Goal: Task Accomplishment & Management: Use online tool/utility

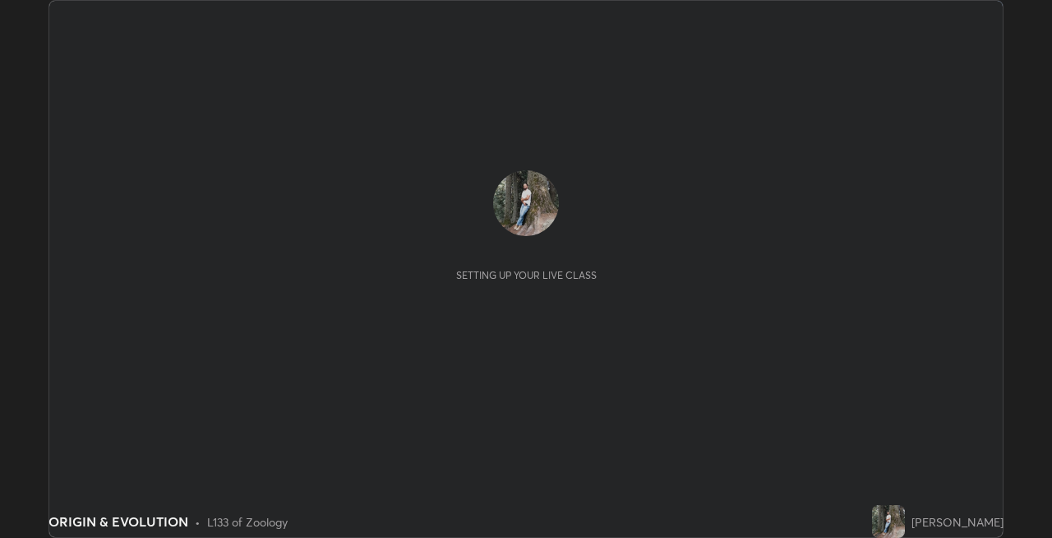
scroll to position [538, 1051]
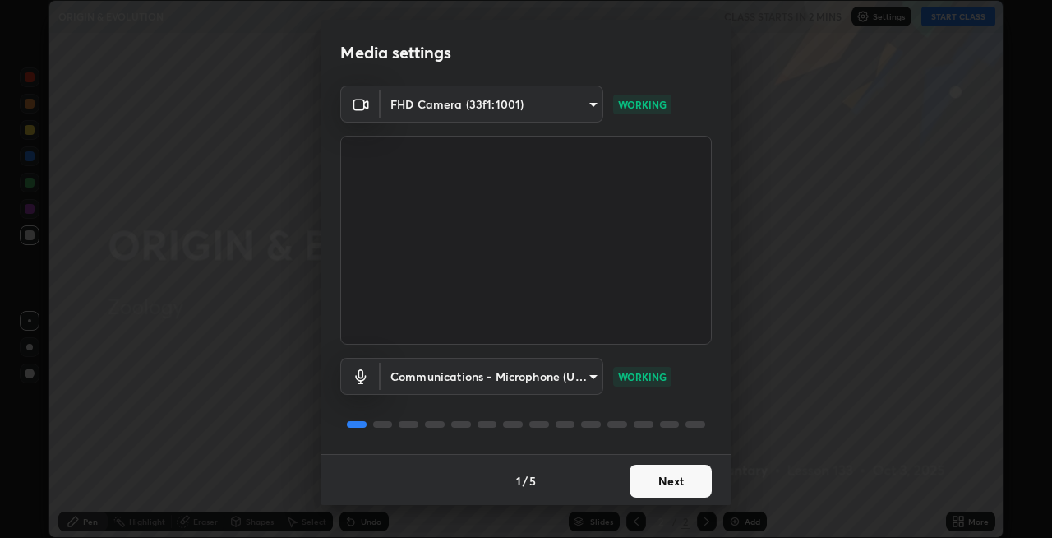
click at [668, 481] on button "Next" at bounding box center [671, 480] width 82 height 33
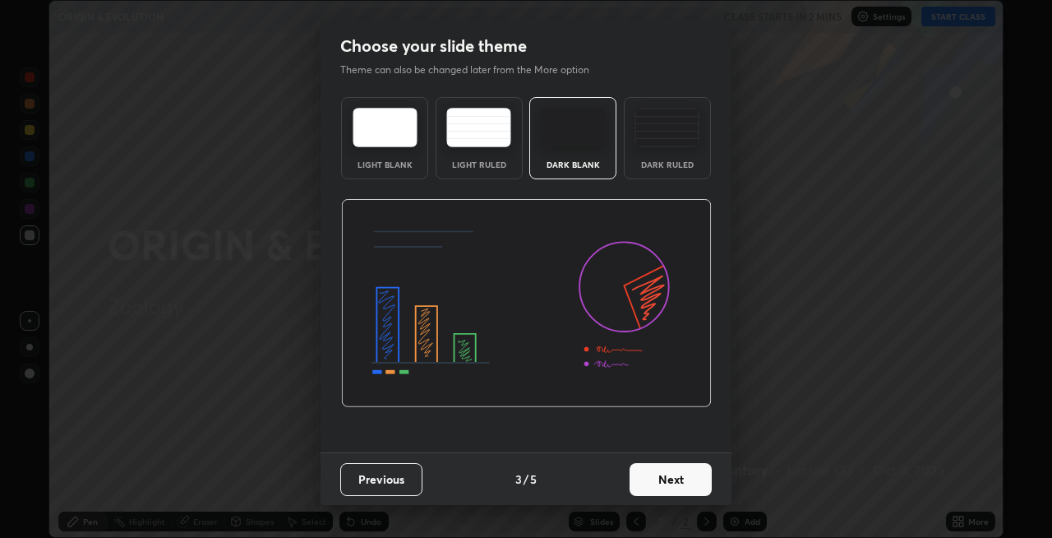
click at [689, 481] on button "Next" at bounding box center [671, 479] width 82 height 33
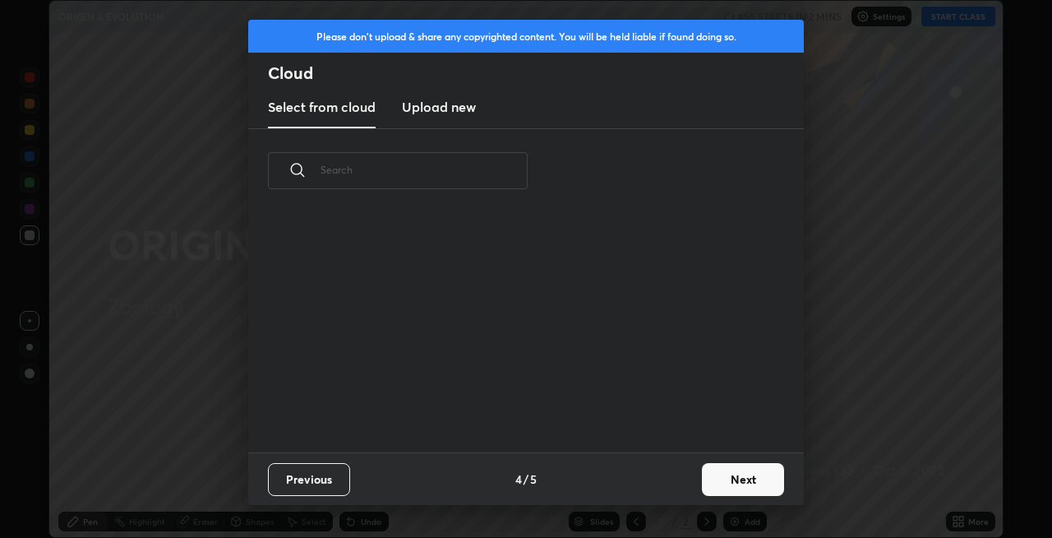
click at [736, 483] on button "Next" at bounding box center [743, 479] width 82 height 33
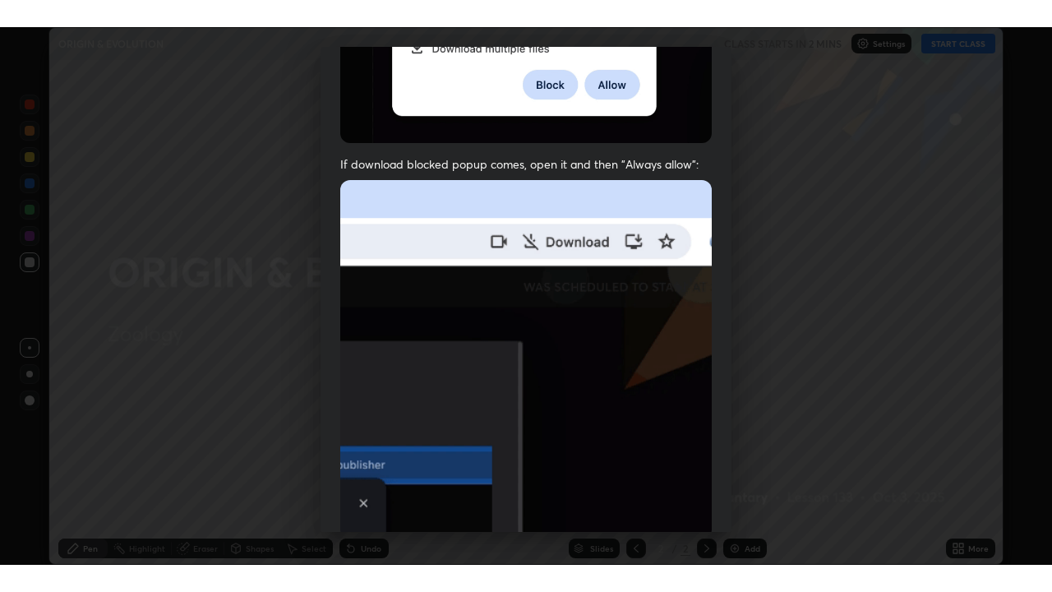
scroll to position [337, 0]
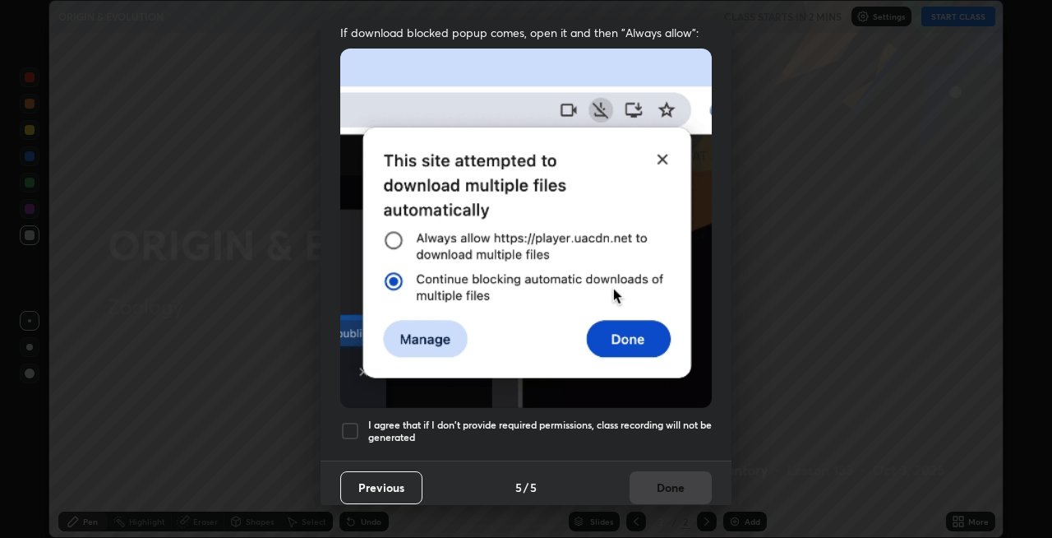
click at [660, 418] on h5 "I agree that if I don't provide required permissions, class recording will not …" at bounding box center [540, 430] width 344 height 25
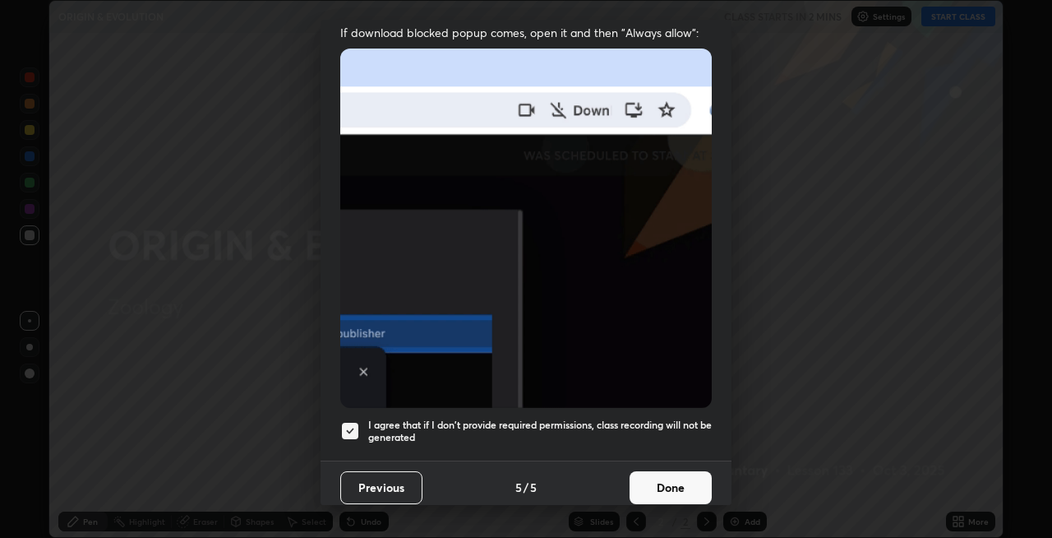
click at [667, 478] on button "Done" at bounding box center [671, 487] width 82 height 33
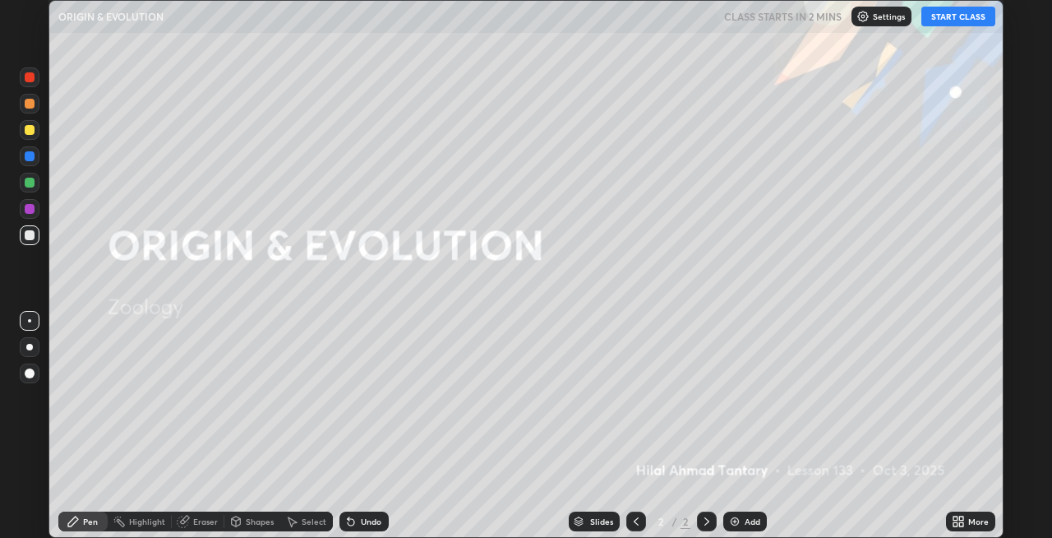
click at [951, 20] on button "START CLASS" at bounding box center [958, 17] width 74 height 20
click at [962, 520] on icon at bounding box center [958, 521] width 13 height 13
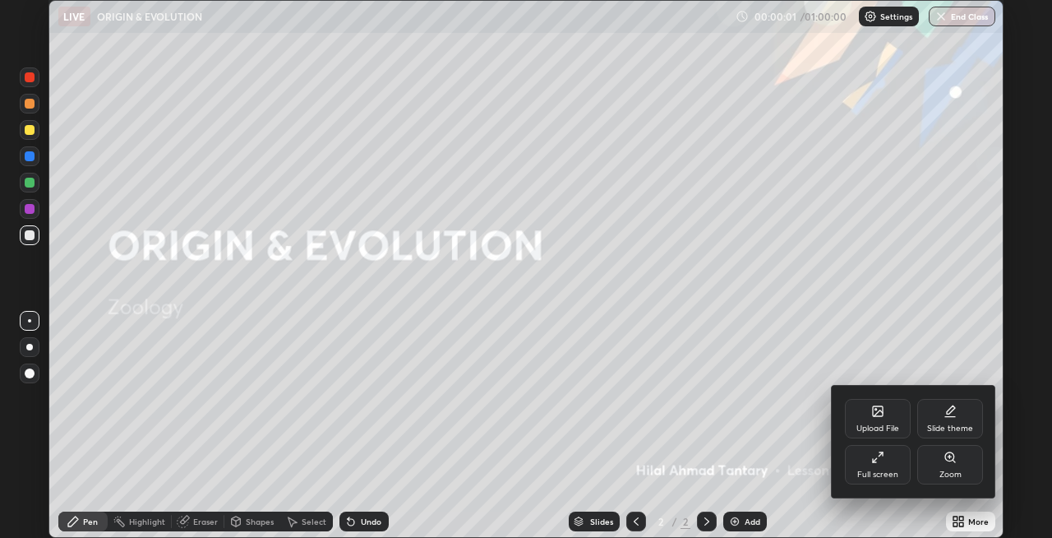
click at [885, 471] on div "Full screen" at bounding box center [877, 474] width 41 height 8
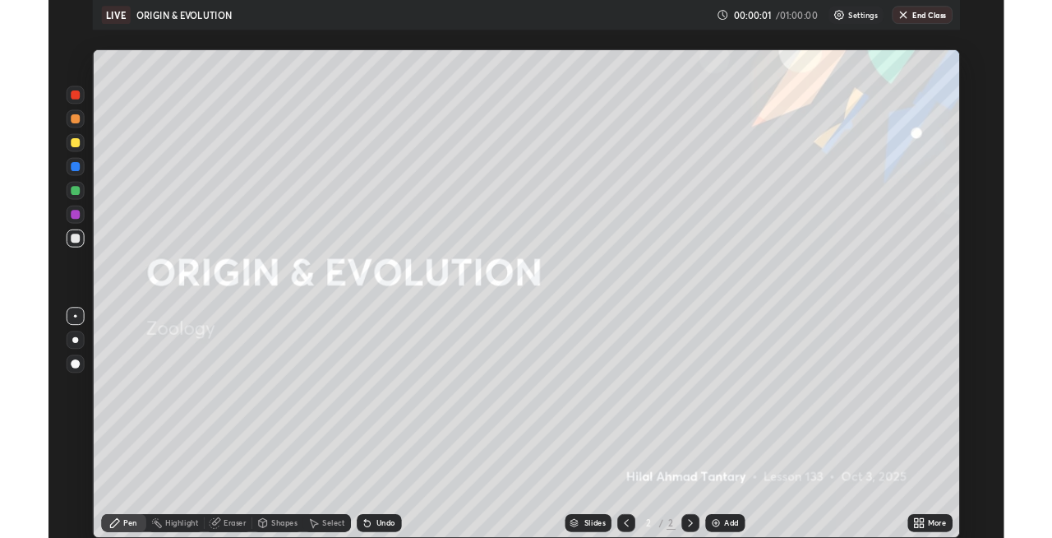
scroll to position [592, 1052]
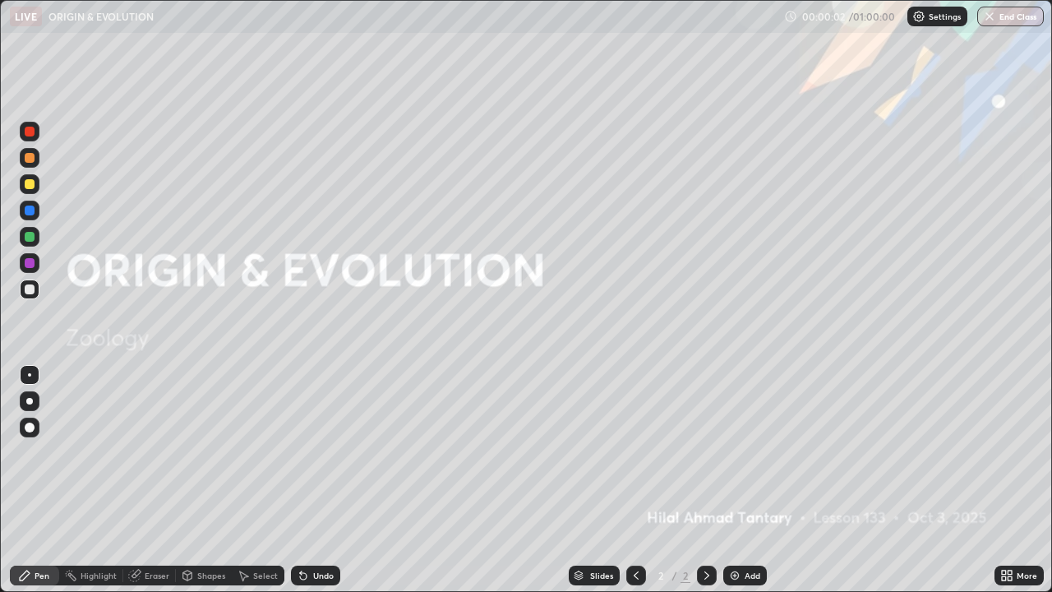
click at [1009, 537] on icon at bounding box center [1010, 572] width 4 height 4
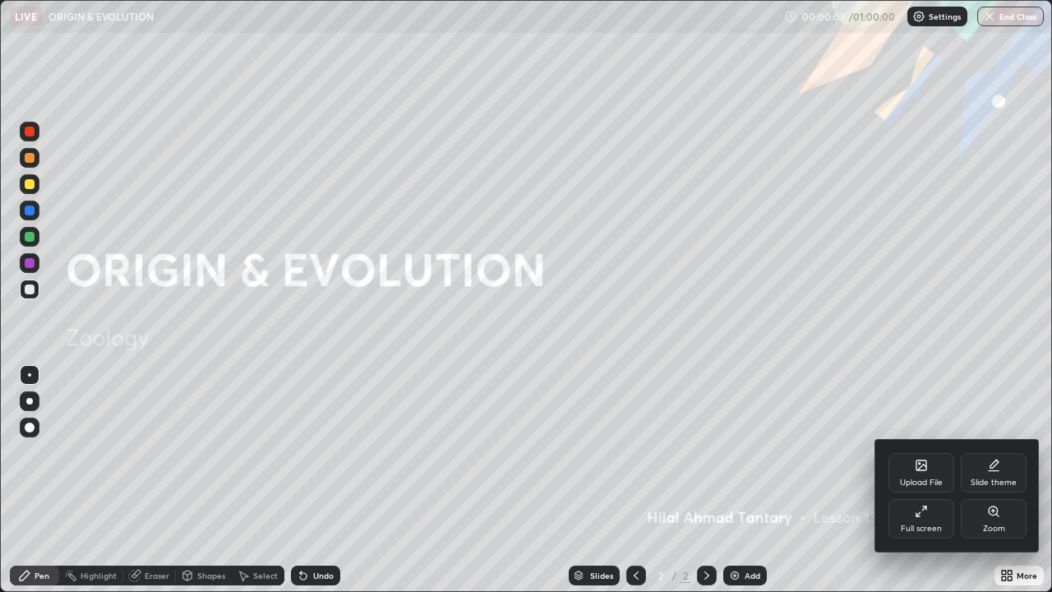
click at [921, 523] on div "Full screen" at bounding box center [922, 518] width 66 height 39
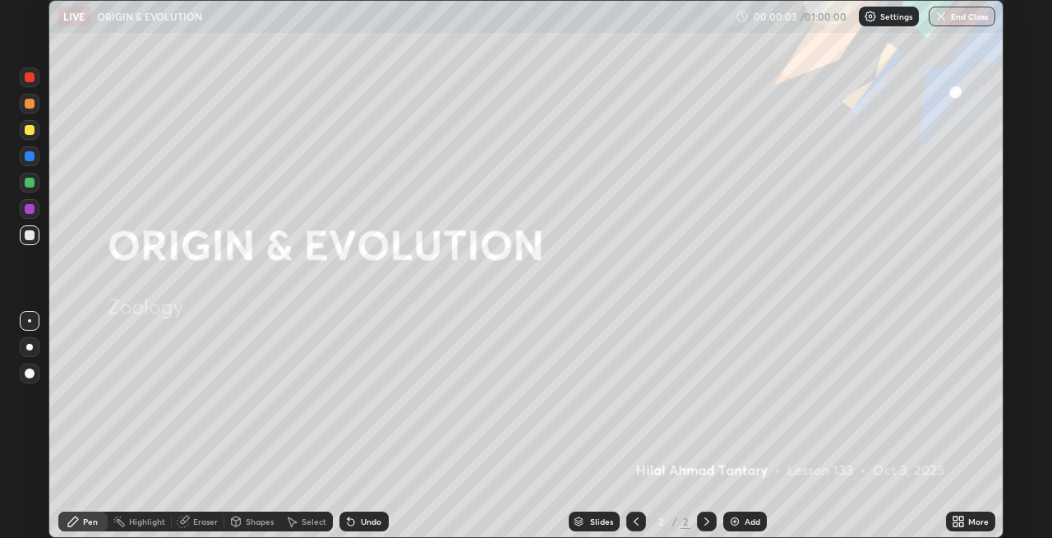
scroll to position [81660, 81146]
click at [30, 344] on div at bounding box center [29, 347] width 7 height 7
click at [249, 520] on div "Shapes" at bounding box center [260, 521] width 28 height 8
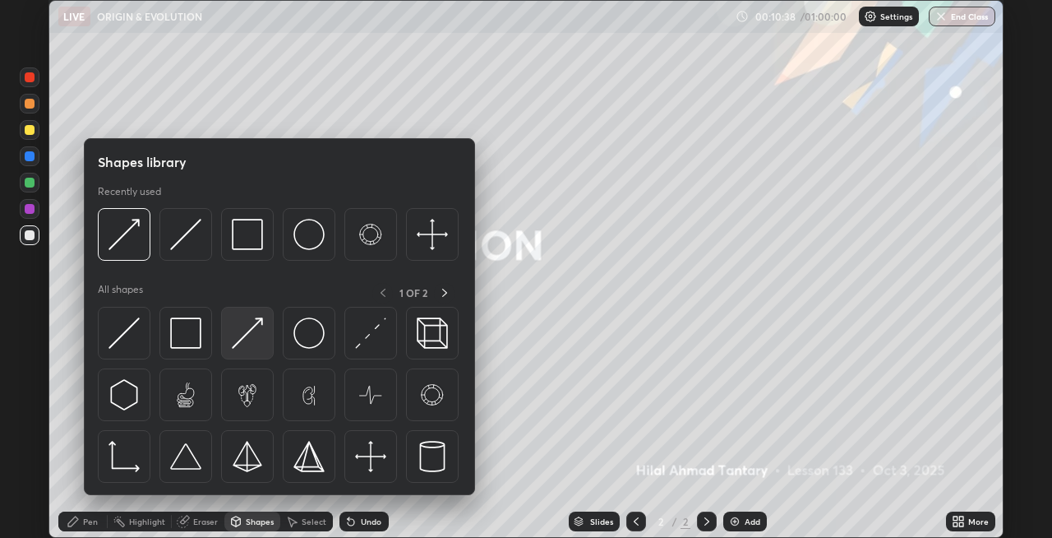
click at [241, 335] on img at bounding box center [247, 332] width 31 height 31
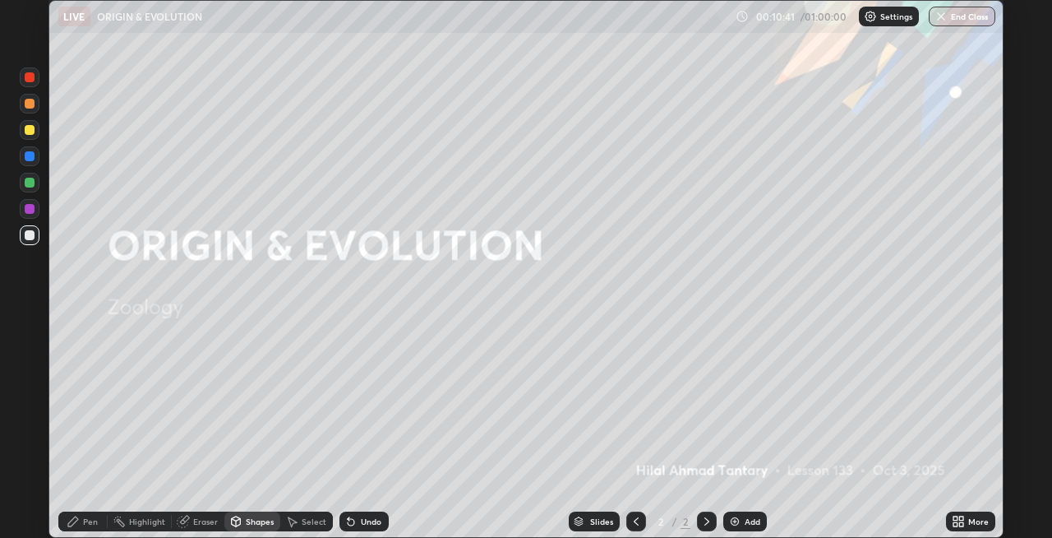
click at [86, 525] on div "Pen" at bounding box center [90, 521] width 15 height 8
click at [29, 208] on div at bounding box center [30, 209] width 10 height 10
click at [261, 520] on div "Shapes" at bounding box center [260, 521] width 28 height 8
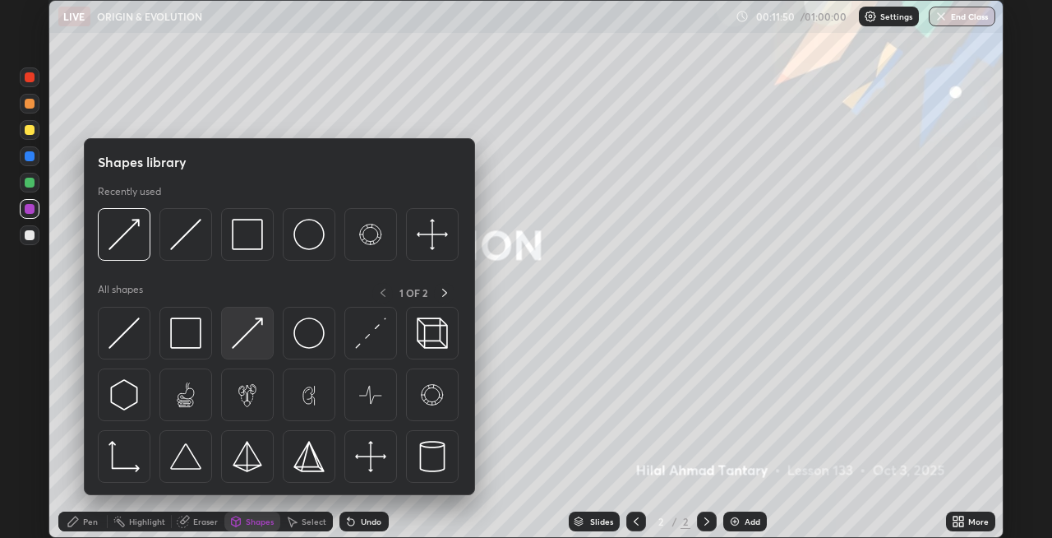
click at [257, 344] on img at bounding box center [247, 332] width 31 height 31
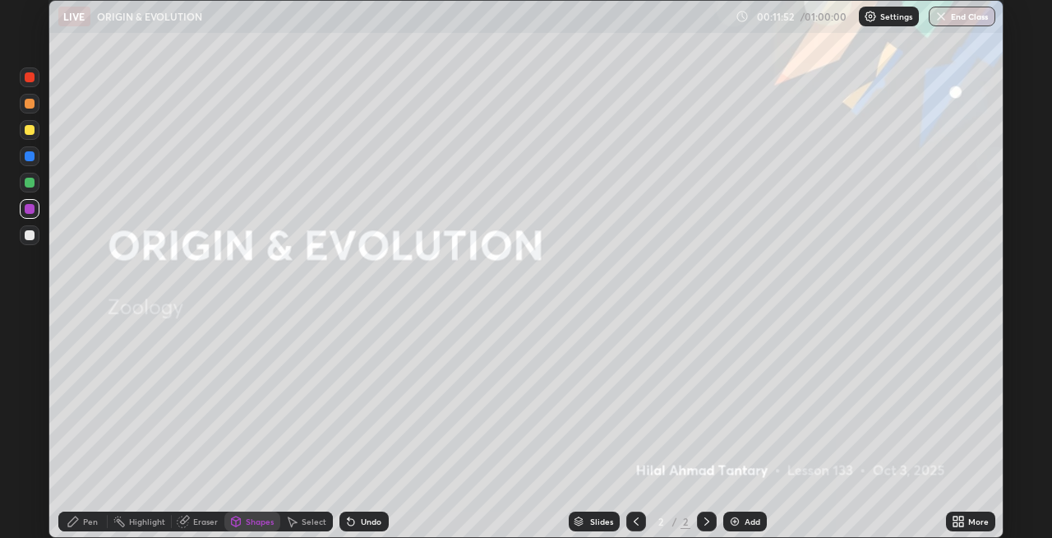
click at [84, 520] on div "Pen" at bounding box center [90, 521] width 15 height 8
click at [32, 184] on div at bounding box center [30, 183] width 10 height 10
click at [260, 519] on div "Shapes" at bounding box center [260, 521] width 28 height 8
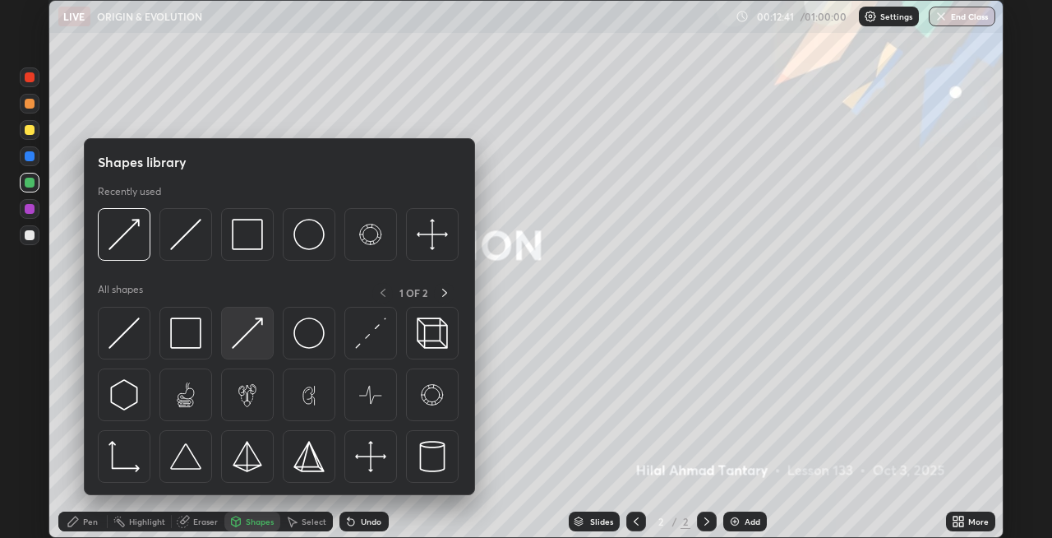
click at [246, 339] on img at bounding box center [247, 332] width 31 height 31
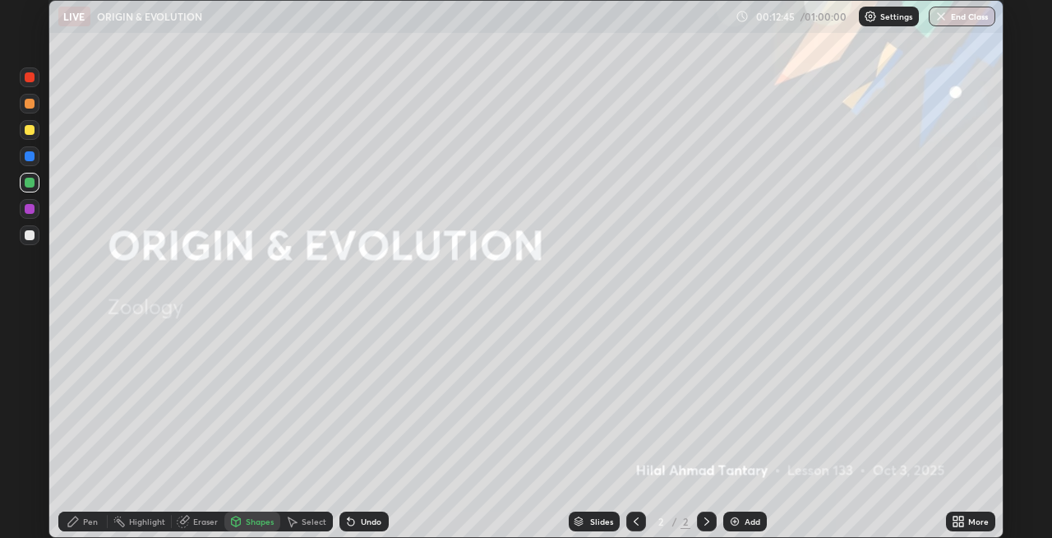
click at [102, 525] on div "Pen" at bounding box center [82, 521] width 49 height 20
click at [378, 514] on div "Undo" at bounding box center [363, 521] width 49 height 20
click at [379, 515] on div "Undo" at bounding box center [363, 521] width 49 height 20
click at [30, 157] on div at bounding box center [30, 156] width 10 height 10
click at [368, 520] on div "Undo" at bounding box center [371, 521] width 21 height 8
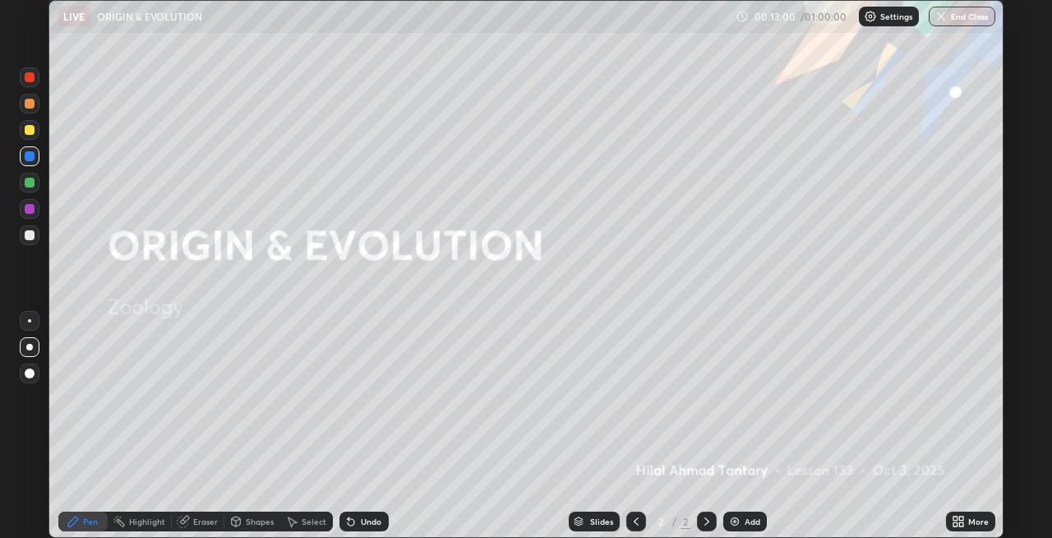
click at [367, 519] on div "Undo" at bounding box center [371, 521] width 21 height 8
click at [264, 521] on div "Shapes" at bounding box center [260, 521] width 28 height 8
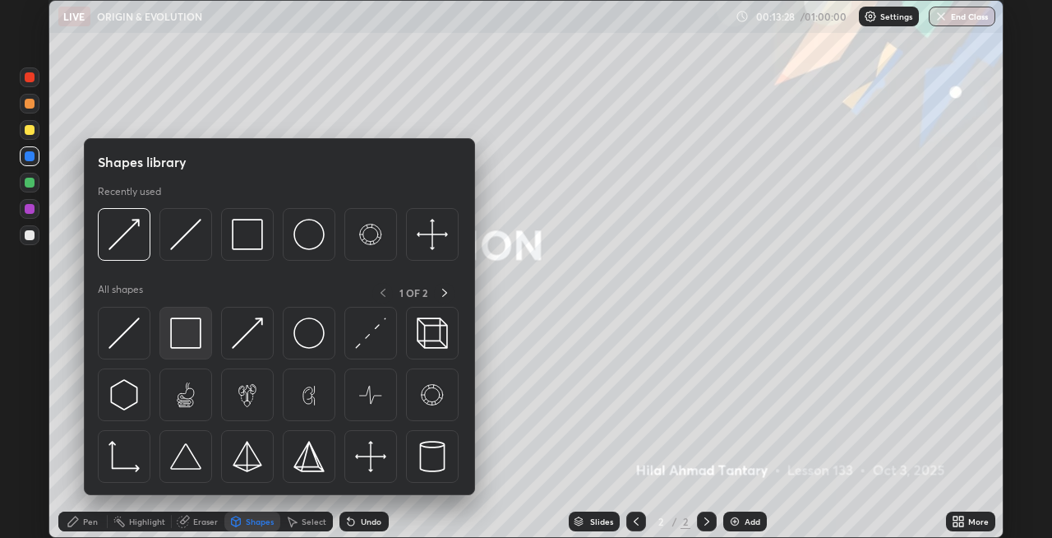
click at [196, 342] on img at bounding box center [185, 332] width 31 height 31
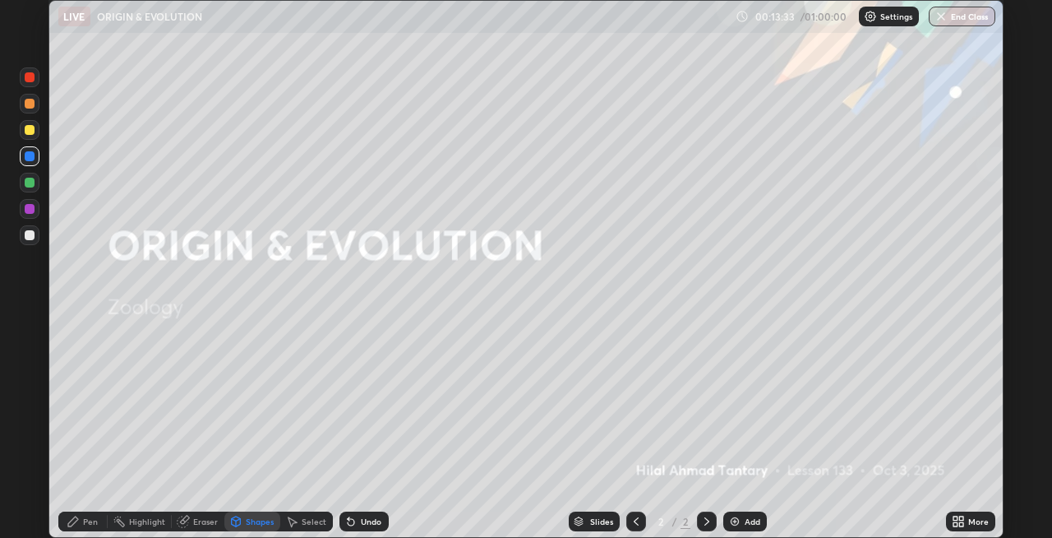
click at [83, 529] on div "Pen" at bounding box center [82, 521] width 49 height 20
click at [30, 130] on div at bounding box center [30, 130] width 10 height 10
click at [33, 106] on div at bounding box center [30, 104] width 10 height 10
click at [257, 520] on div "Shapes" at bounding box center [260, 521] width 28 height 8
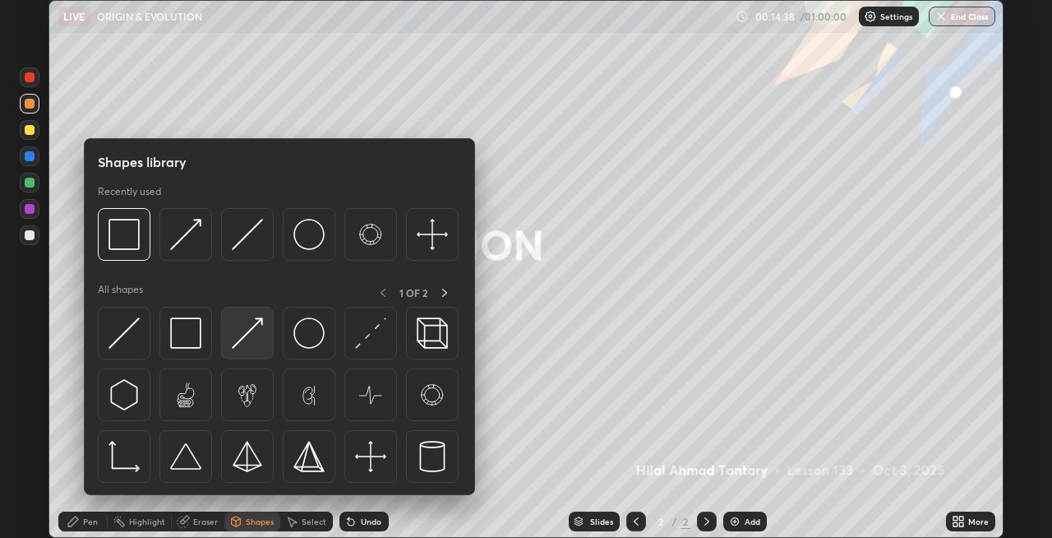
click at [246, 330] on img at bounding box center [247, 332] width 31 height 31
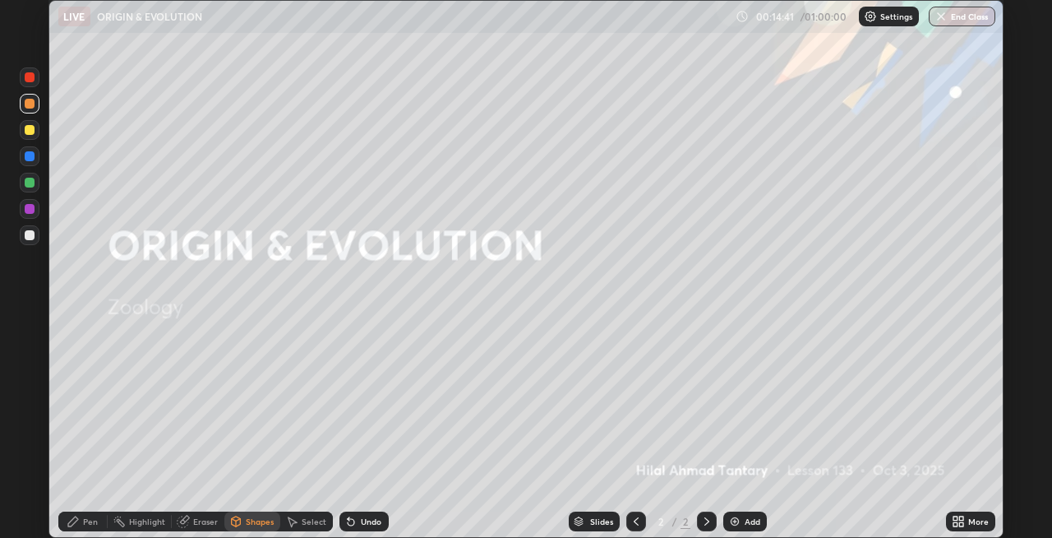
click at [379, 512] on div "Undo" at bounding box center [363, 521] width 49 height 20
click at [83, 529] on div "Pen" at bounding box center [82, 521] width 49 height 20
click at [252, 521] on div "Shapes" at bounding box center [260, 521] width 28 height 8
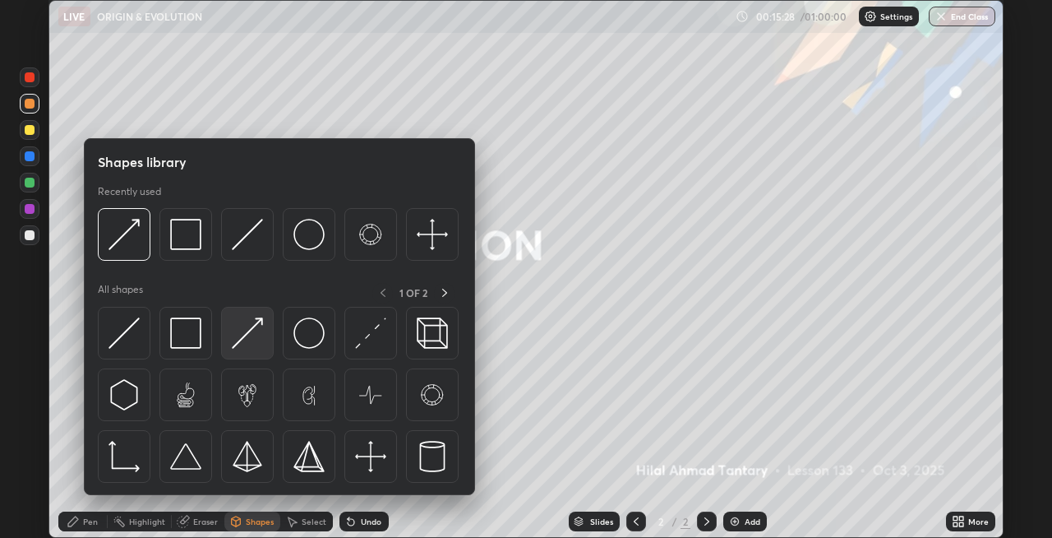
click at [245, 345] on img at bounding box center [247, 332] width 31 height 31
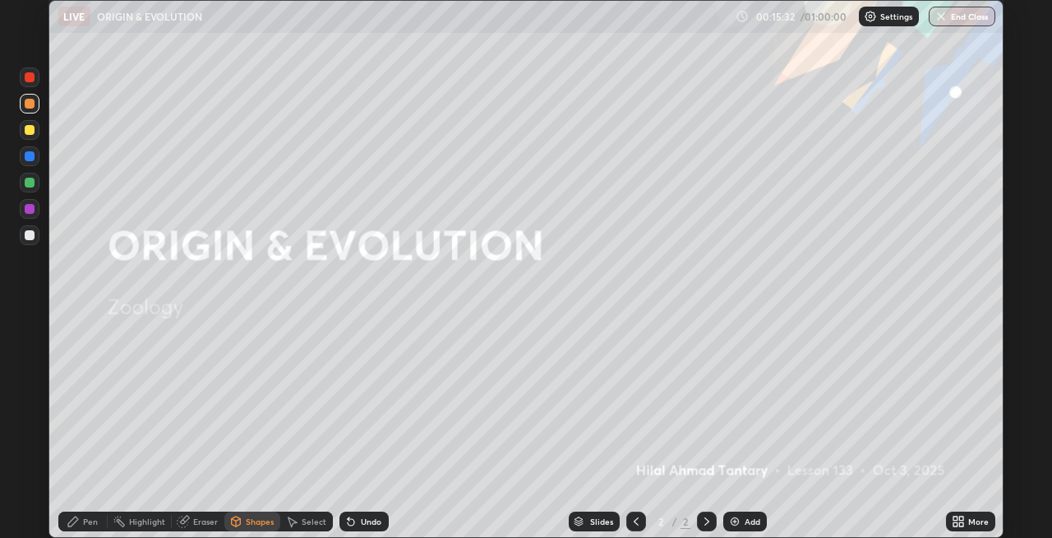
click at [263, 514] on div "Shapes" at bounding box center [252, 521] width 56 height 20
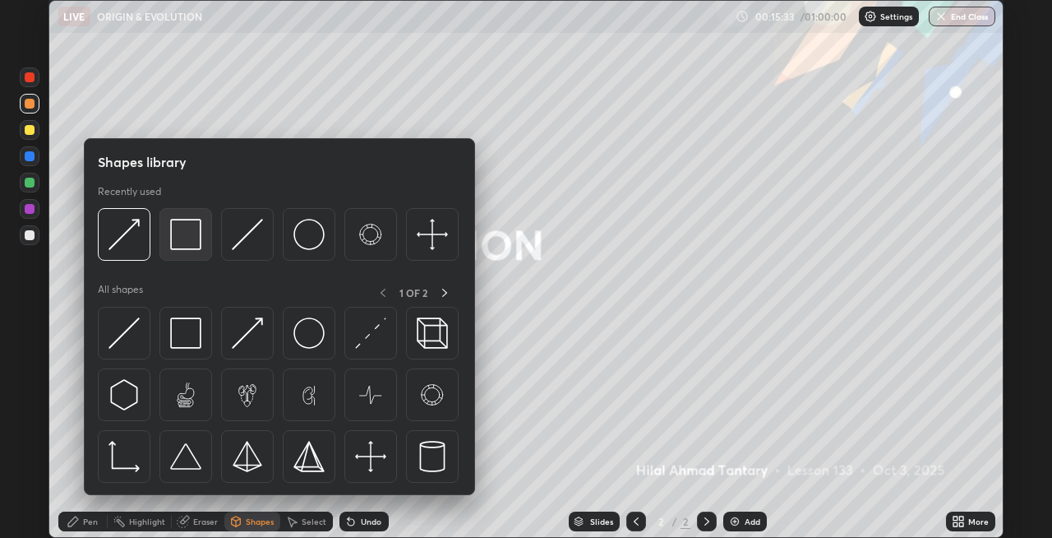
click at [194, 247] on img at bounding box center [185, 234] width 31 height 31
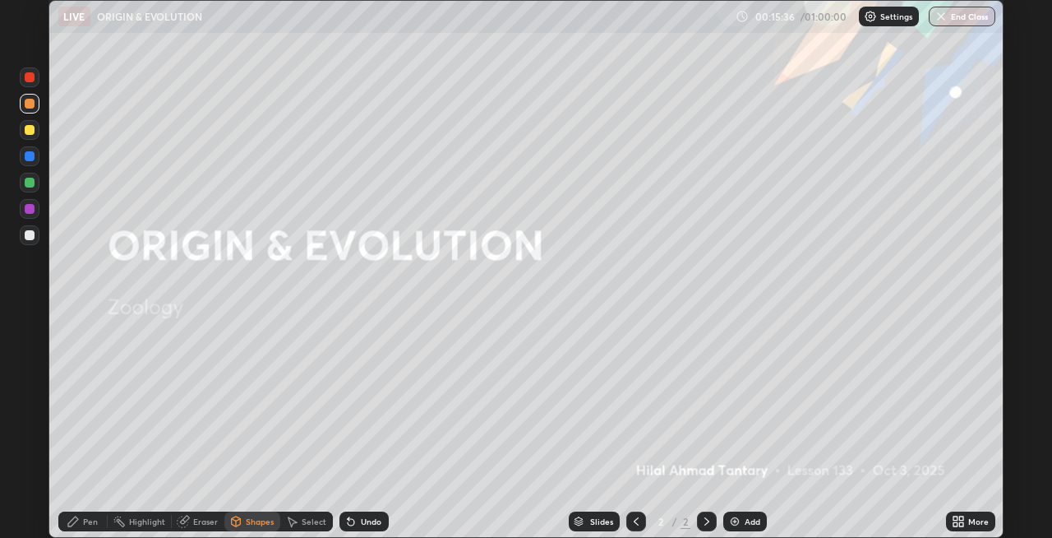
click at [358, 520] on div "Undo" at bounding box center [363, 521] width 49 height 20
click at [99, 524] on div "Pen" at bounding box center [82, 521] width 49 height 20
click at [256, 517] on div "Shapes" at bounding box center [260, 521] width 28 height 8
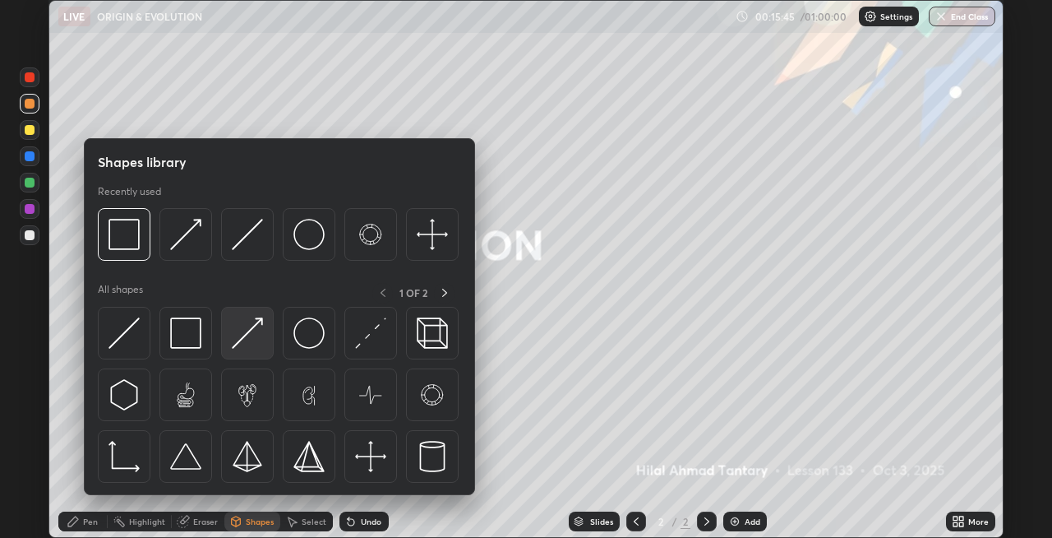
click at [244, 332] on img at bounding box center [247, 332] width 31 height 31
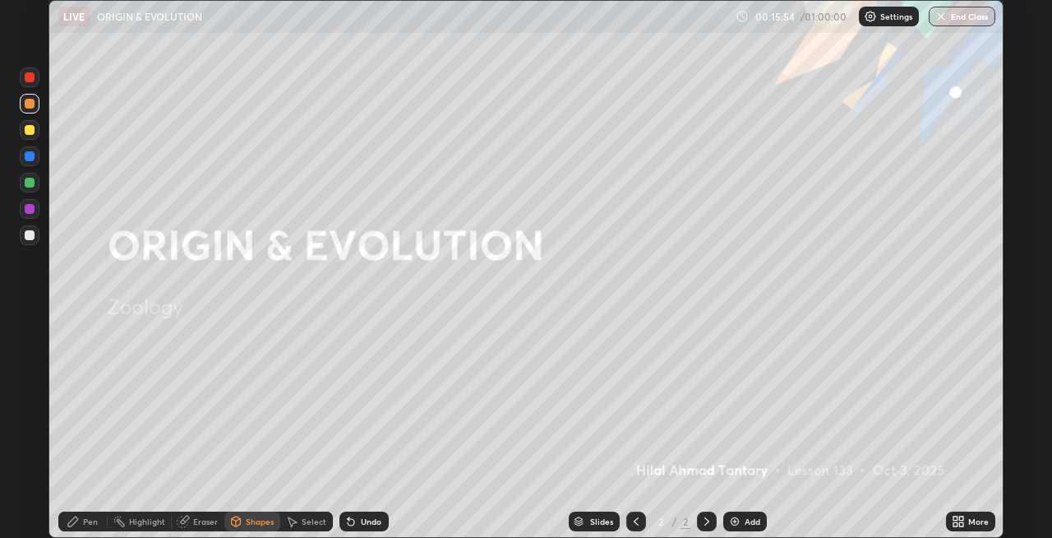
click at [90, 519] on div "Pen" at bounding box center [90, 521] width 15 height 8
click at [30, 83] on div at bounding box center [30, 77] width 20 height 20
click at [248, 519] on div "Shapes" at bounding box center [260, 521] width 28 height 8
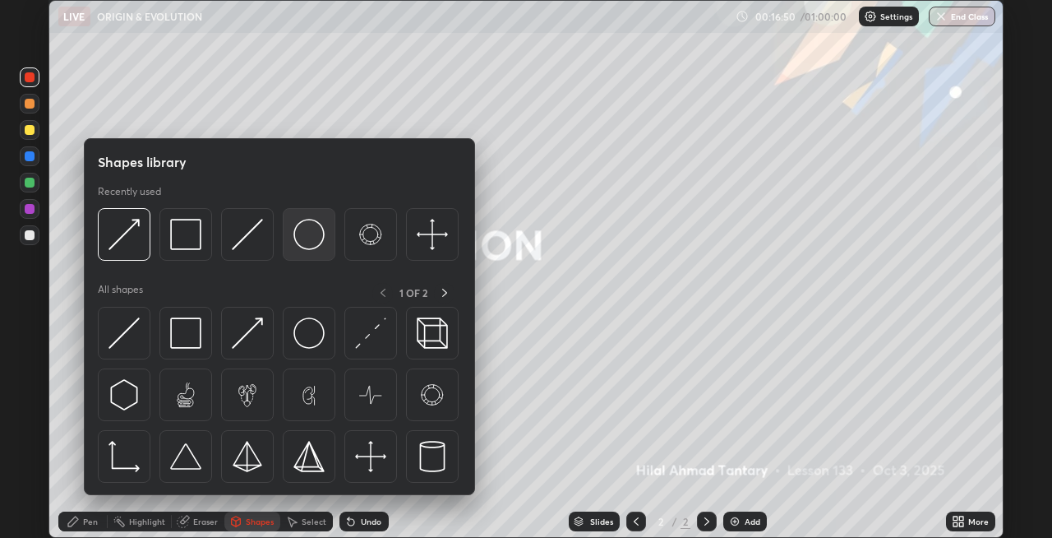
click at [312, 248] on img at bounding box center [308, 234] width 31 height 31
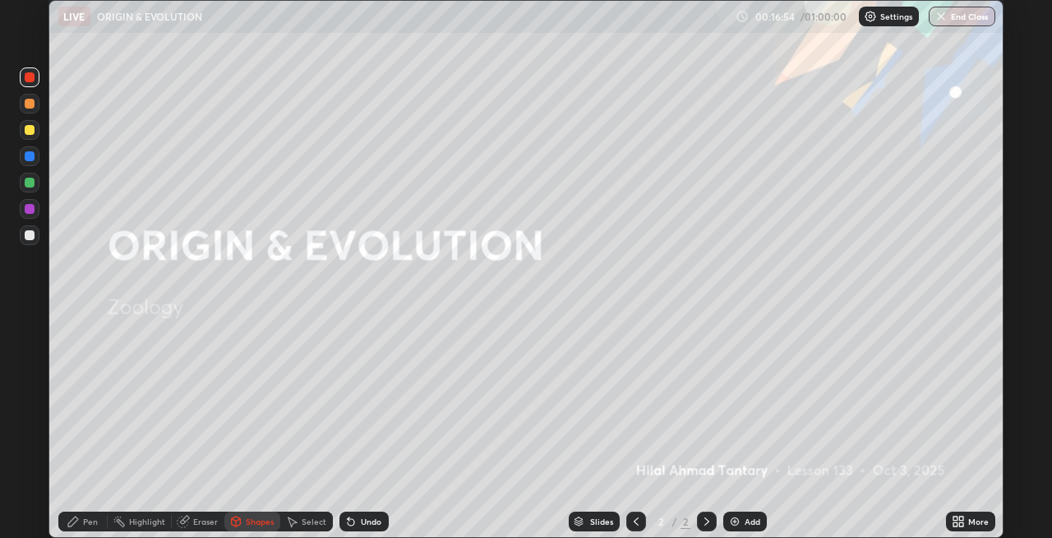
click at [367, 517] on div "Undo" at bounding box center [371, 521] width 21 height 8
click at [243, 524] on div "Shapes" at bounding box center [252, 521] width 56 height 20
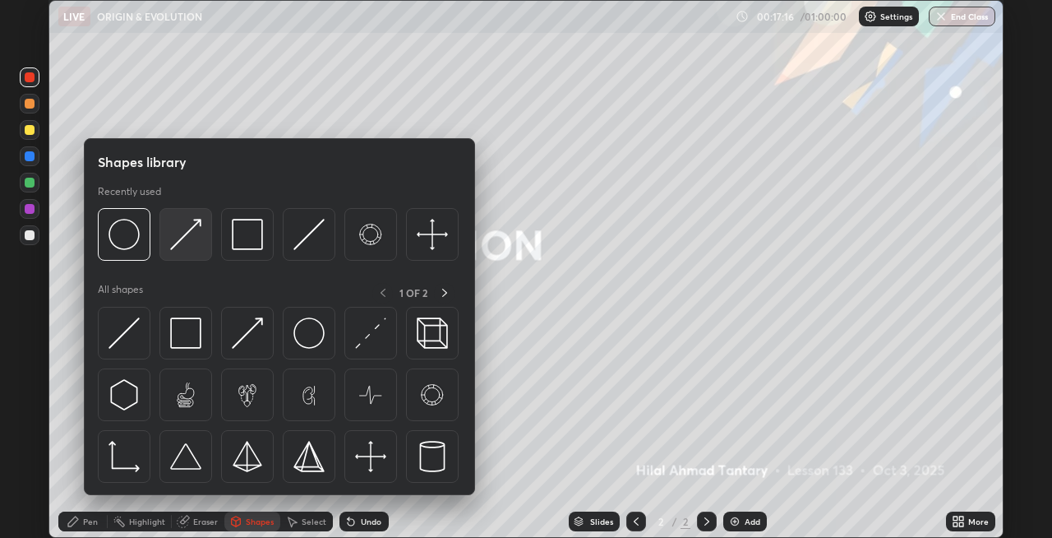
click at [192, 250] on div at bounding box center [185, 234] width 53 height 53
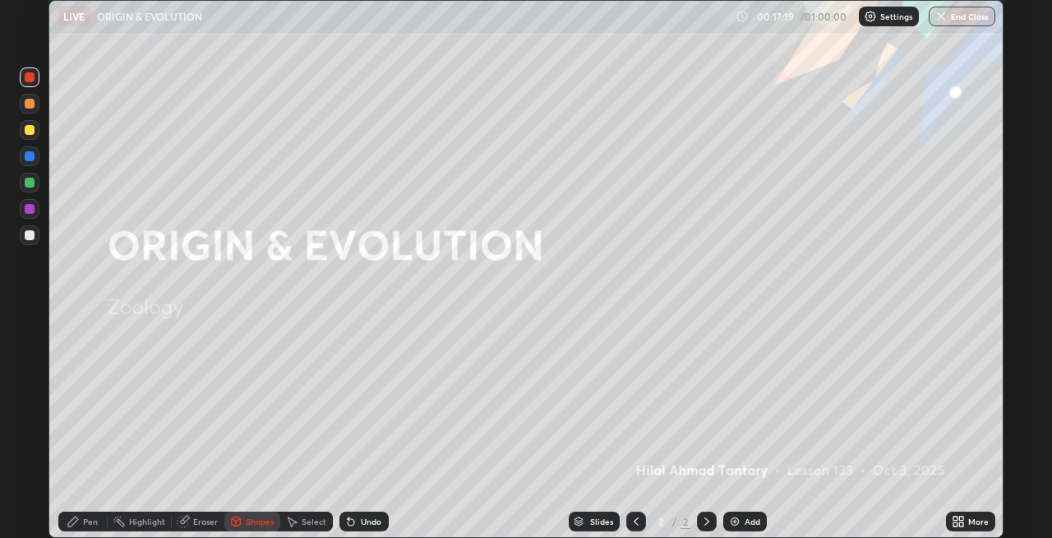
click at [93, 519] on div "Pen" at bounding box center [90, 521] width 15 height 8
click at [30, 238] on div at bounding box center [30, 235] width 10 height 10
click at [34, 106] on div at bounding box center [30, 104] width 10 height 10
click at [32, 164] on div at bounding box center [30, 156] width 20 height 20
click at [241, 521] on icon at bounding box center [235, 521] width 13 height 13
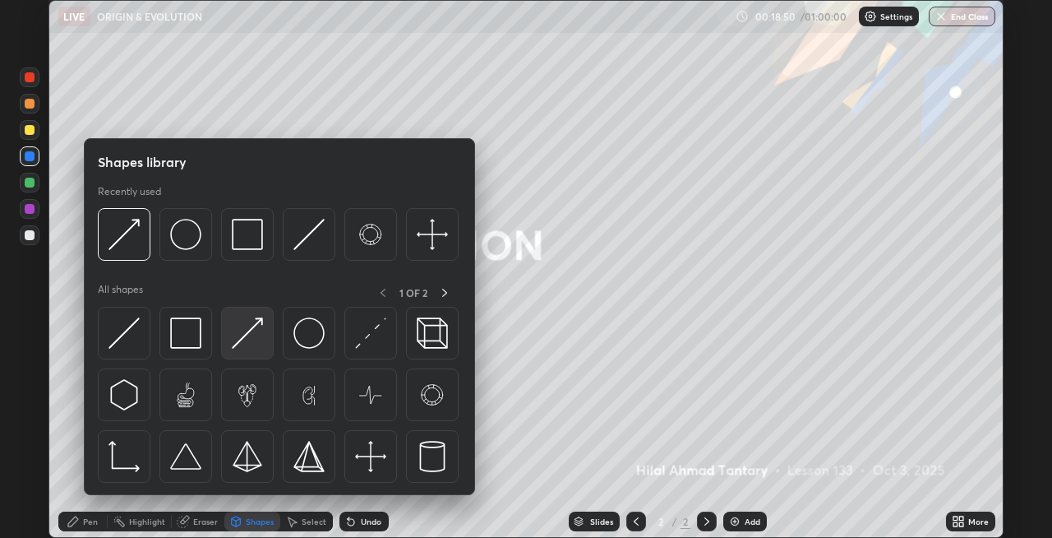
click at [240, 346] on img at bounding box center [247, 332] width 31 height 31
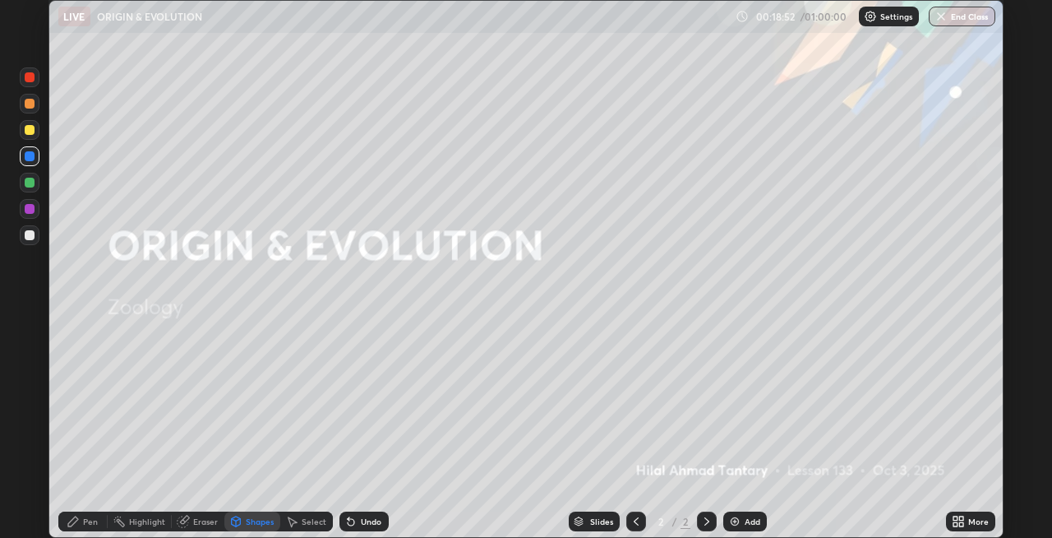
click at [81, 523] on div "Pen" at bounding box center [82, 521] width 49 height 20
click at [362, 525] on div "Undo" at bounding box center [371, 521] width 21 height 8
click at [361, 520] on div "Undo" at bounding box center [371, 521] width 21 height 8
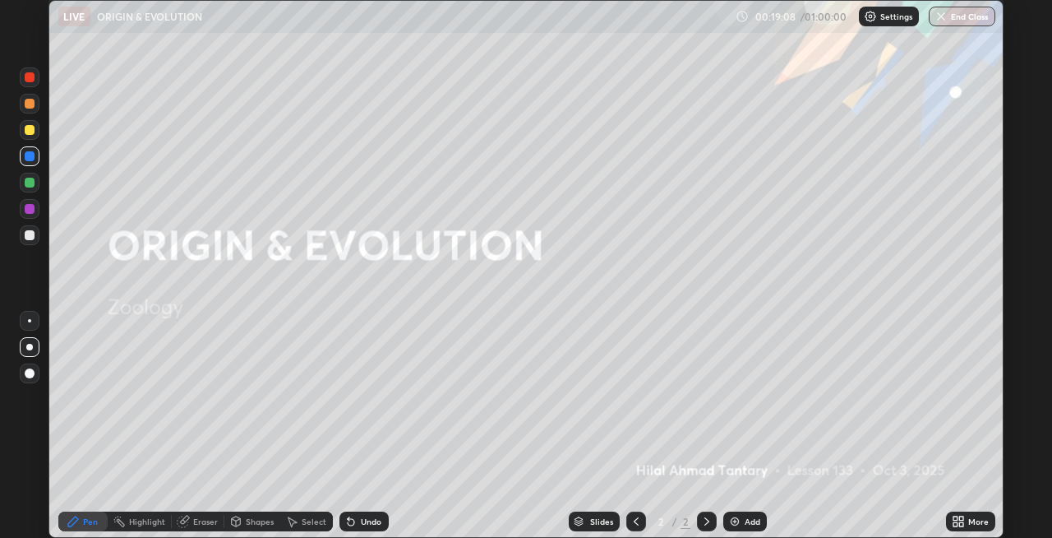
click at [253, 520] on div "Shapes" at bounding box center [260, 521] width 28 height 8
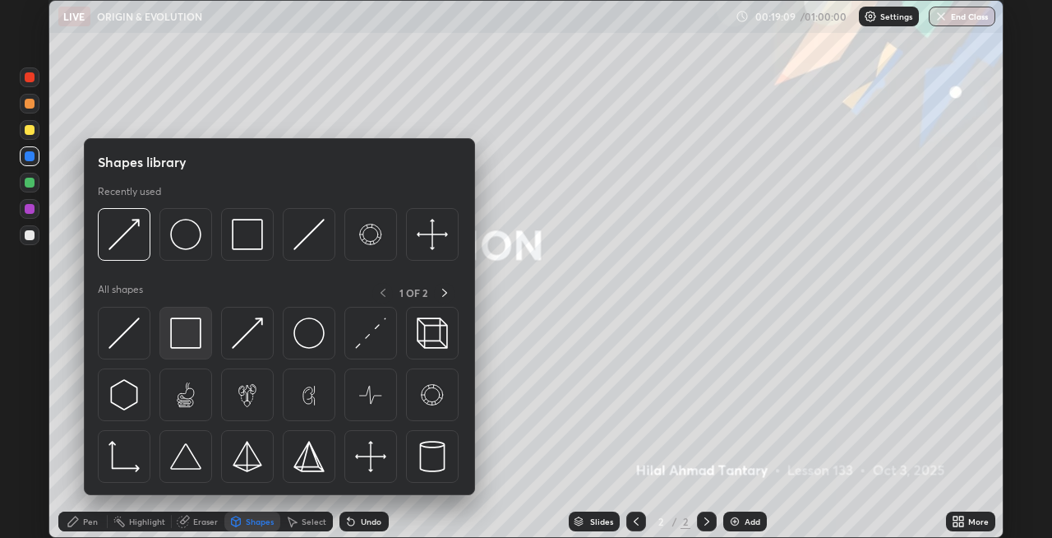
click at [187, 347] on img at bounding box center [185, 332] width 31 height 31
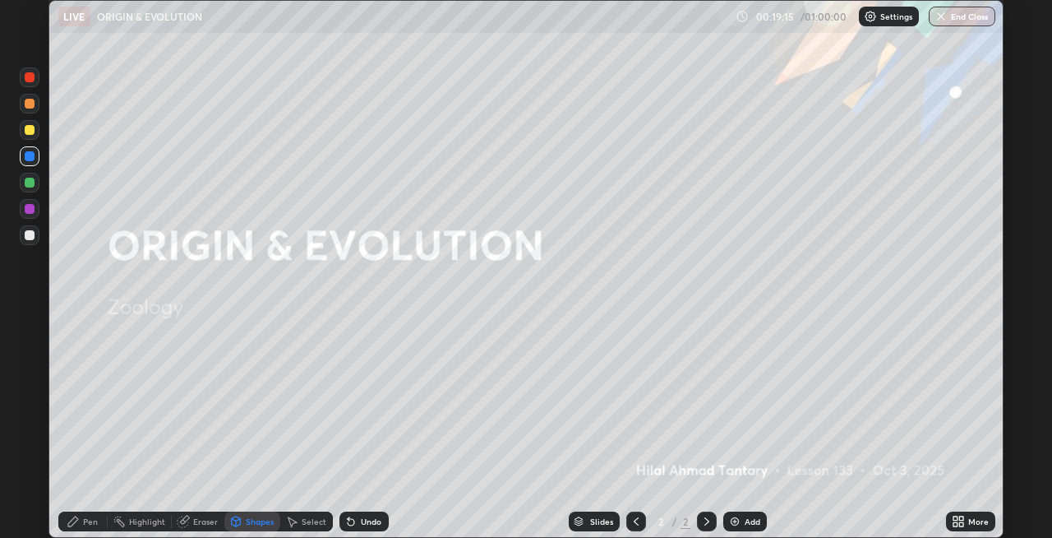
click at [248, 521] on div "Shapes" at bounding box center [260, 521] width 28 height 8
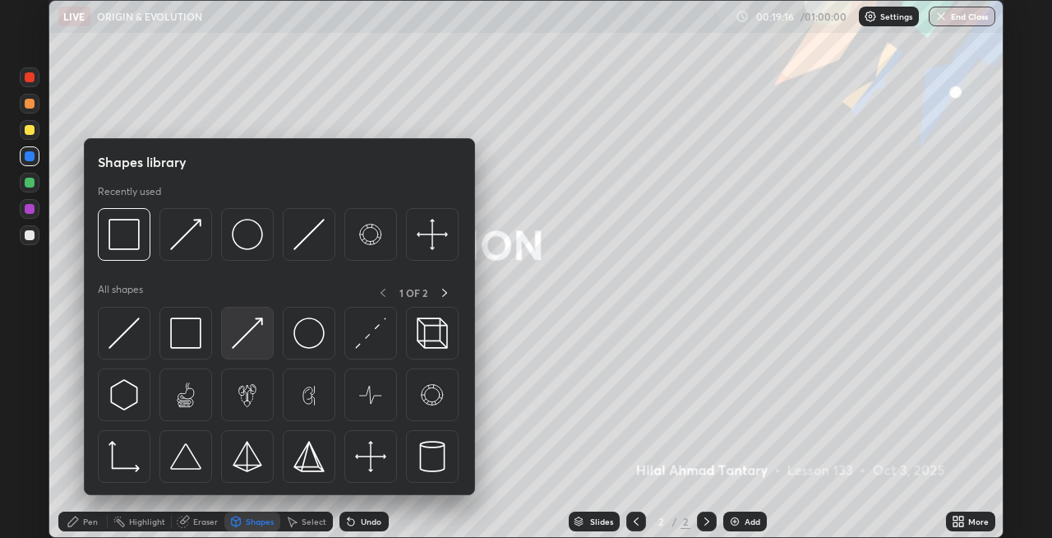
click at [242, 337] on img at bounding box center [247, 332] width 31 height 31
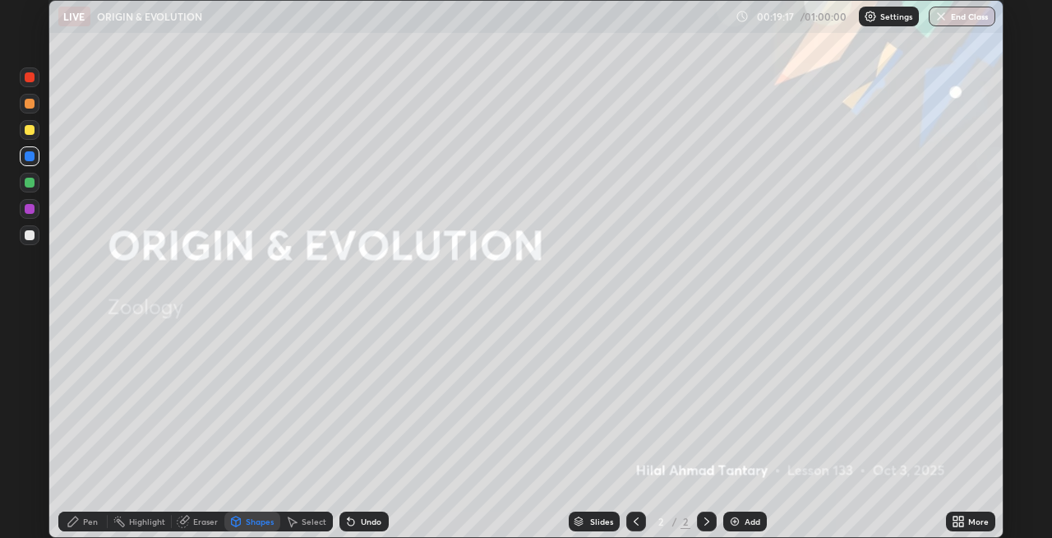
click at [89, 519] on div "Pen" at bounding box center [90, 521] width 15 height 8
click at [361, 519] on div "Undo" at bounding box center [371, 521] width 21 height 8
click at [361, 525] on div "Undo" at bounding box center [371, 521] width 21 height 8
click at [25, 238] on div at bounding box center [30, 235] width 10 height 10
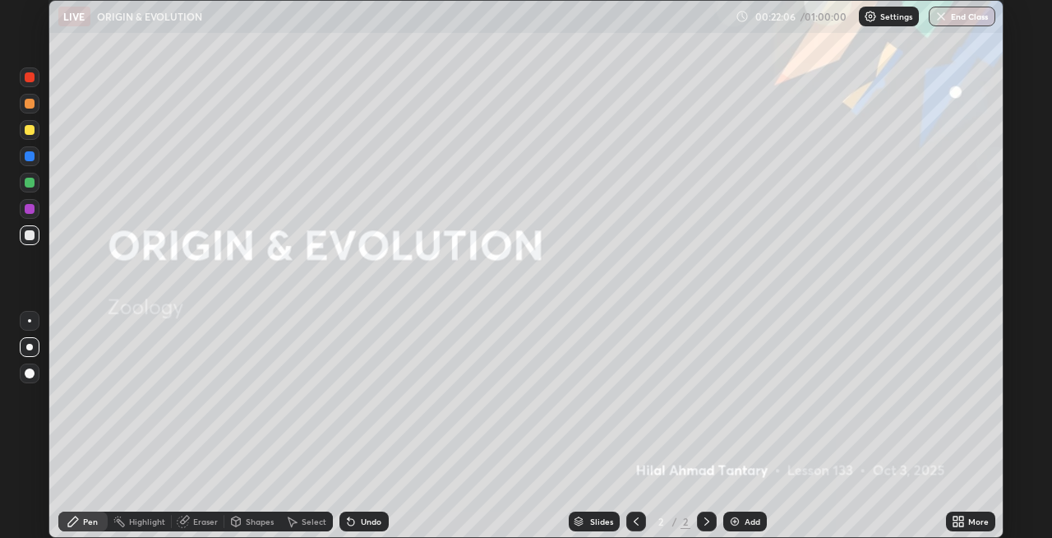
click at [33, 74] on div at bounding box center [30, 77] width 10 height 10
click at [728, 519] on img at bounding box center [734, 521] width 13 height 13
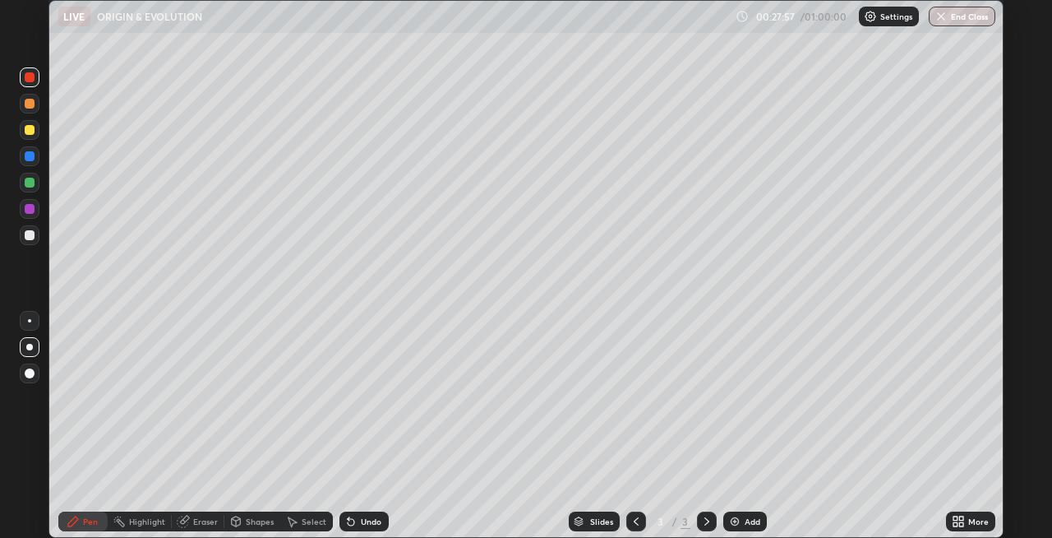
click at [252, 521] on div "Shapes" at bounding box center [260, 521] width 28 height 8
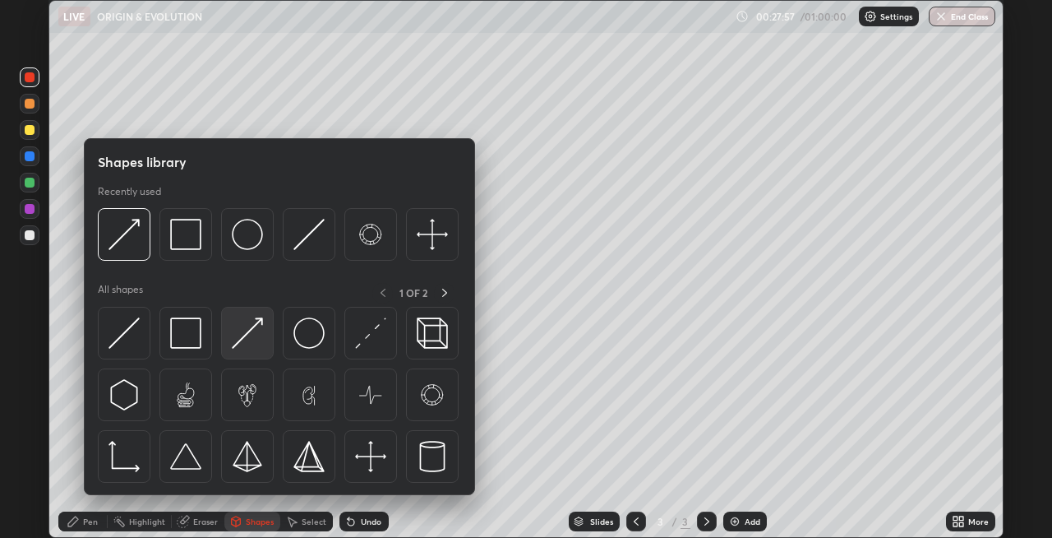
click at [245, 339] on img at bounding box center [247, 332] width 31 height 31
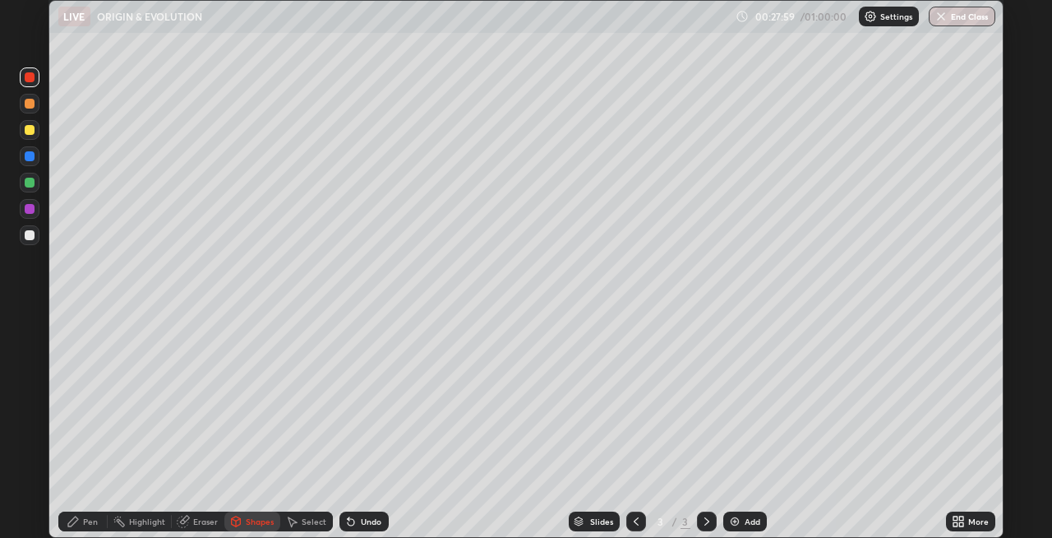
click at [88, 521] on div "Pen" at bounding box center [90, 521] width 15 height 8
click at [362, 521] on div "Undo" at bounding box center [371, 521] width 21 height 8
click at [364, 517] on div "Undo" at bounding box center [371, 521] width 21 height 8
click at [363, 519] on div "Undo" at bounding box center [371, 521] width 21 height 8
click at [361, 519] on div "Undo" at bounding box center [371, 521] width 21 height 8
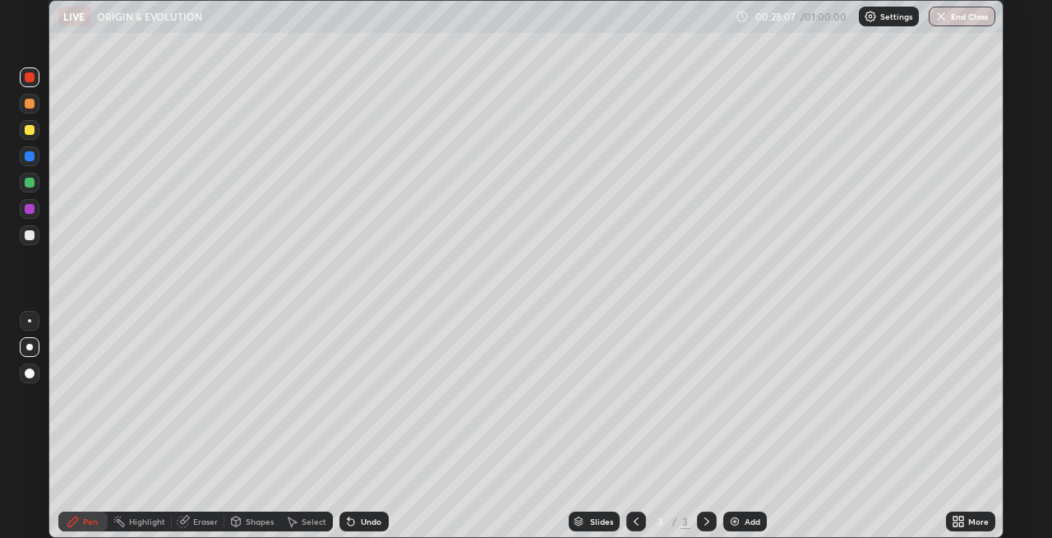
click at [358, 513] on div "Undo" at bounding box center [363, 521] width 49 height 20
click at [354, 513] on div "Undo" at bounding box center [363, 521] width 49 height 20
click at [348, 518] on icon at bounding box center [349, 518] width 2 height 2
click at [28, 159] on div at bounding box center [30, 156] width 10 height 10
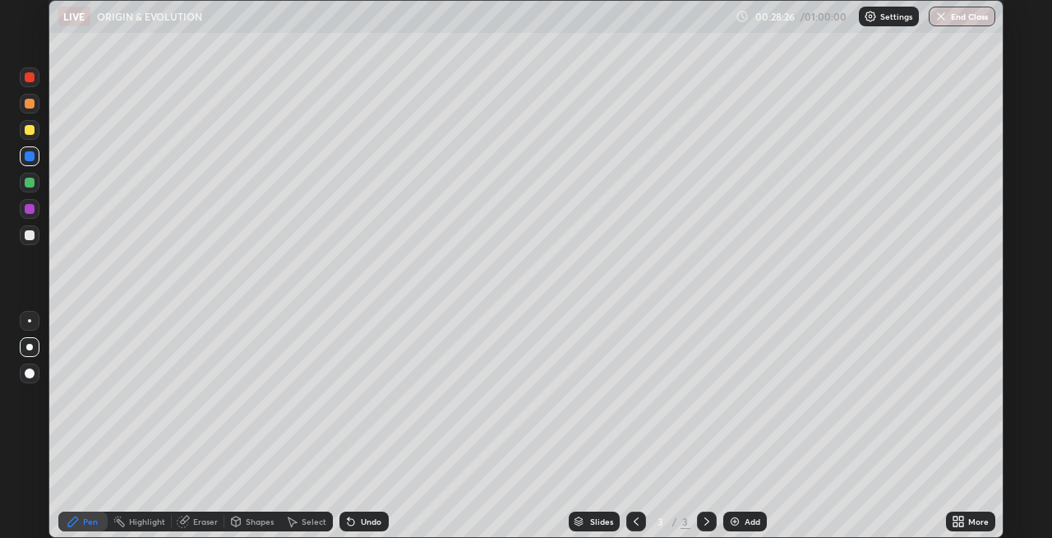
click at [367, 520] on div "Undo" at bounding box center [371, 521] width 21 height 8
click at [366, 514] on div "Undo" at bounding box center [363, 521] width 49 height 20
click at [364, 511] on div "Undo" at bounding box center [363, 521] width 49 height 20
click at [25, 227] on div at bounding box center [30, 235] width 20 height 20
click at [28, 130] on div at bounding box center [30, 130] width 10 height 10
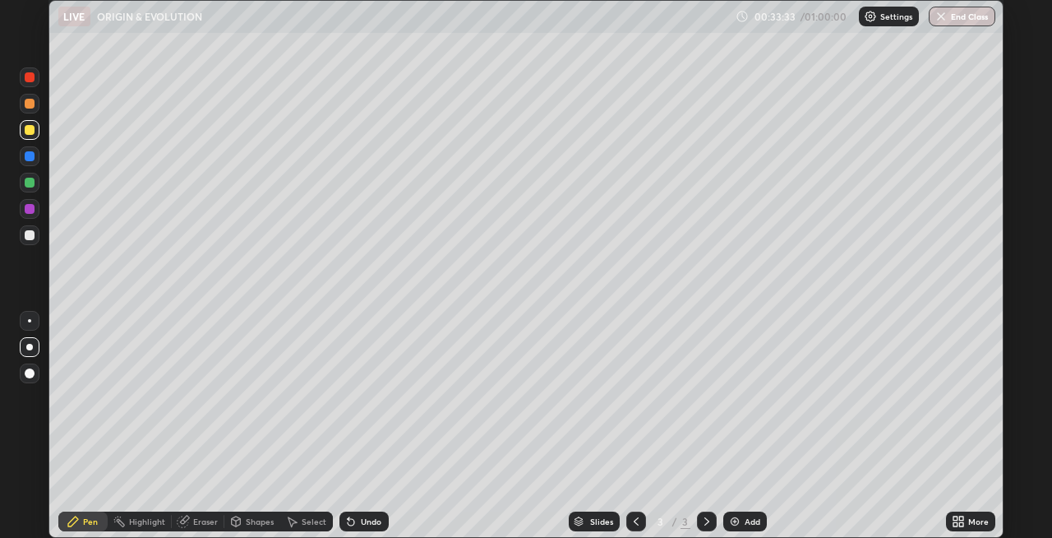
click at [635, 520] on icon at bounding box center [636, 521] width 13 height 13
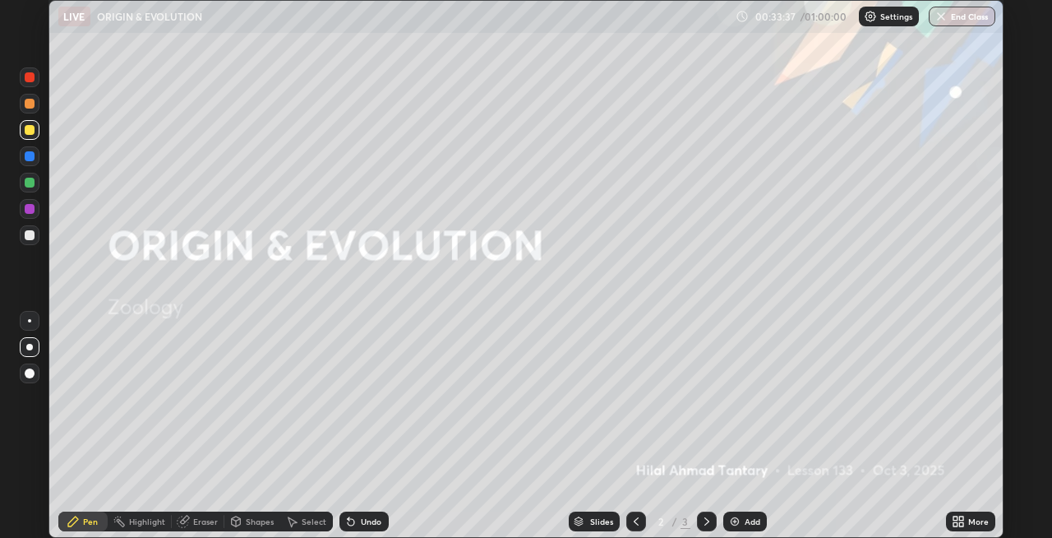
click at [30, 78] on div at bounding box center [30, 77] width 10 height 10
click at [348, 517] on icon at bounding box center [349, 518] width 2 height 2
click at [242, 522] on div "Shapes" at bounding box center [252, 521] width 56 height 20
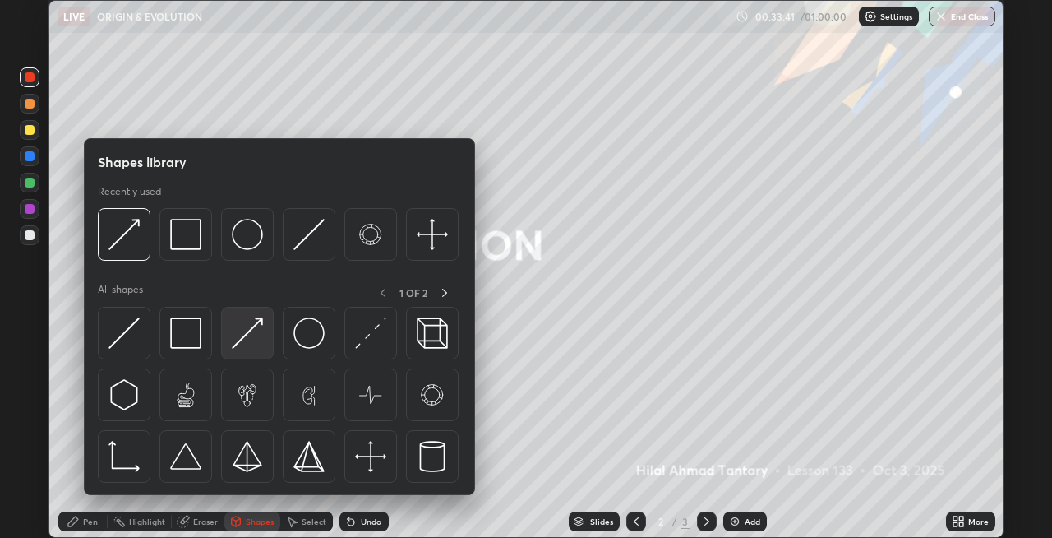
click at [242, 342] on img at bounding box center [247, 332] width 31 height 31
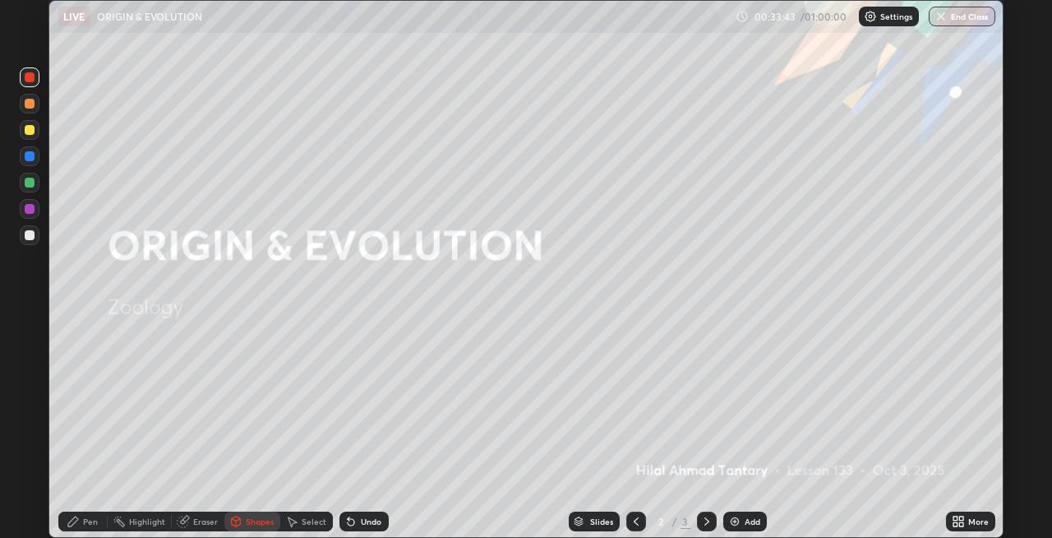
click at [0, 339] on div "Setting up your live class" at bounding box center [526, 269] width 1052 height 538
click at [363, 524] on div "Undo" at bounding box center [371, 521] width 21 height 8
click at [259, 524] on div "Shapes" at bounding box center [260, 521] width 28 height 8
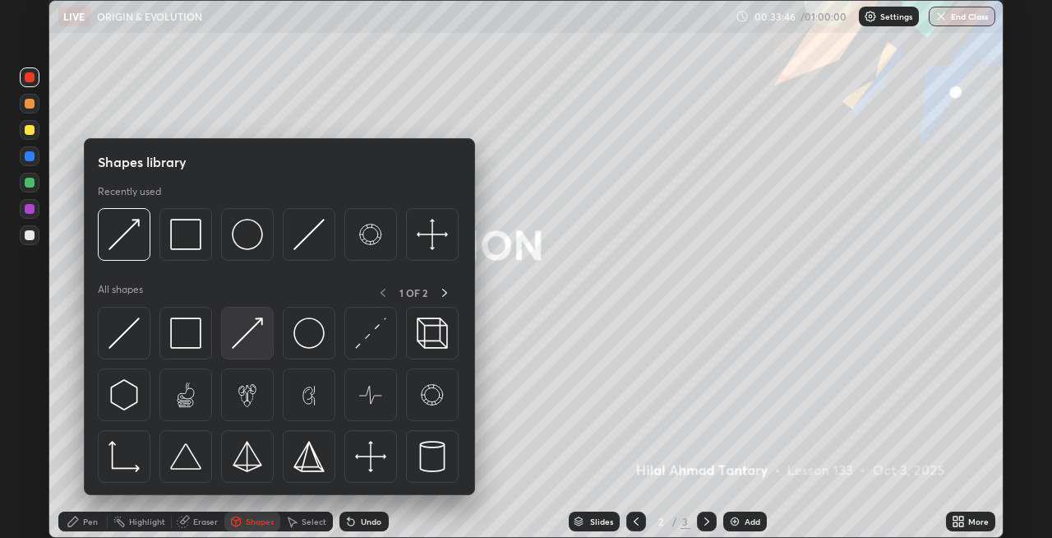
click at [243, 339] on img at bounding box center [247, 332] width 31 height 31
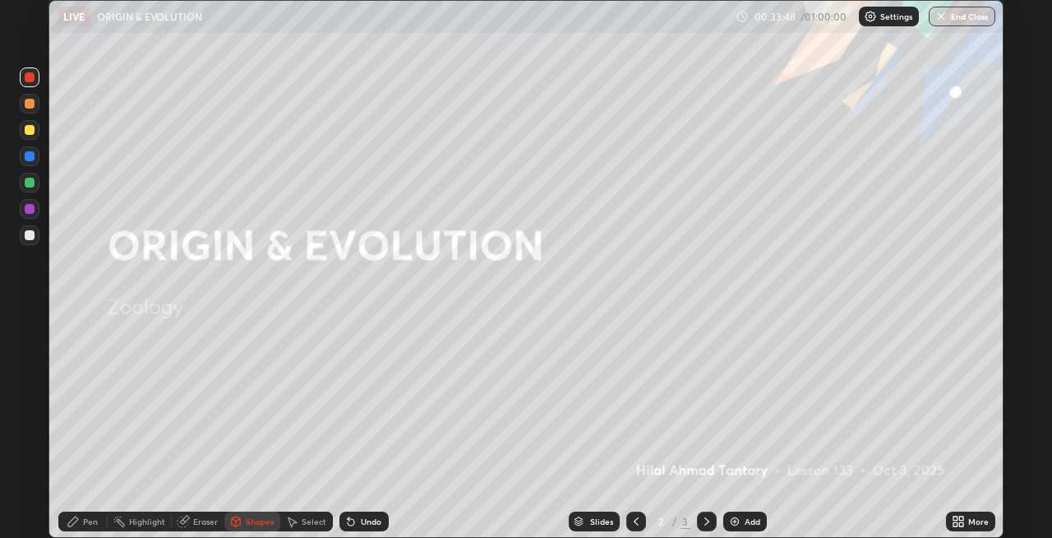
click at [86, 524] on div "Pen" at bounding box center [90, 521] width 15 height 8
click at [705, 521] on icon at bounding box center [706, 521] width 13 height 13
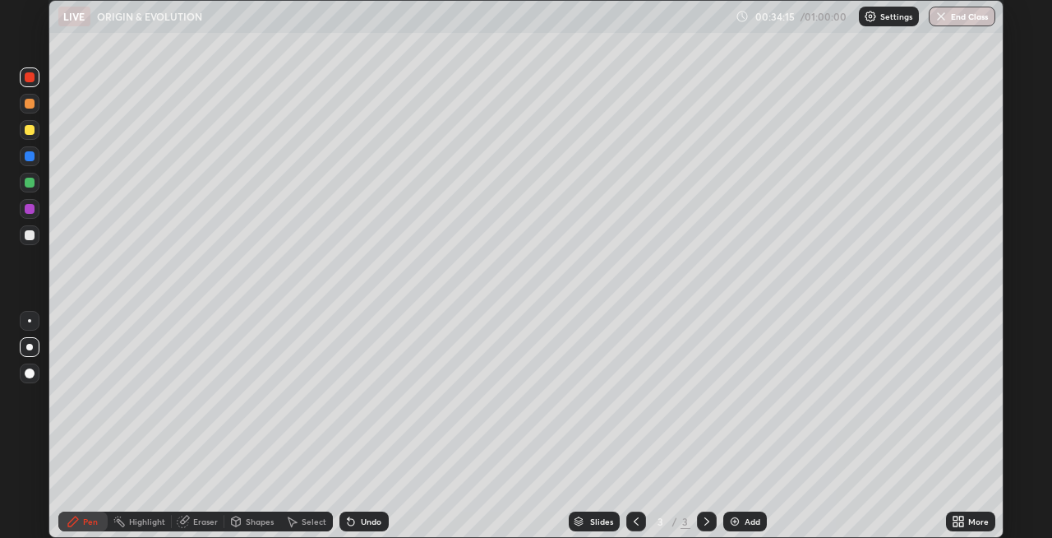
click at [730, 521] on img at bounding box center [734, 521] width 13 height 13
click at [239, 524] on icon at bounding box center [235, 521] width 13 height 13
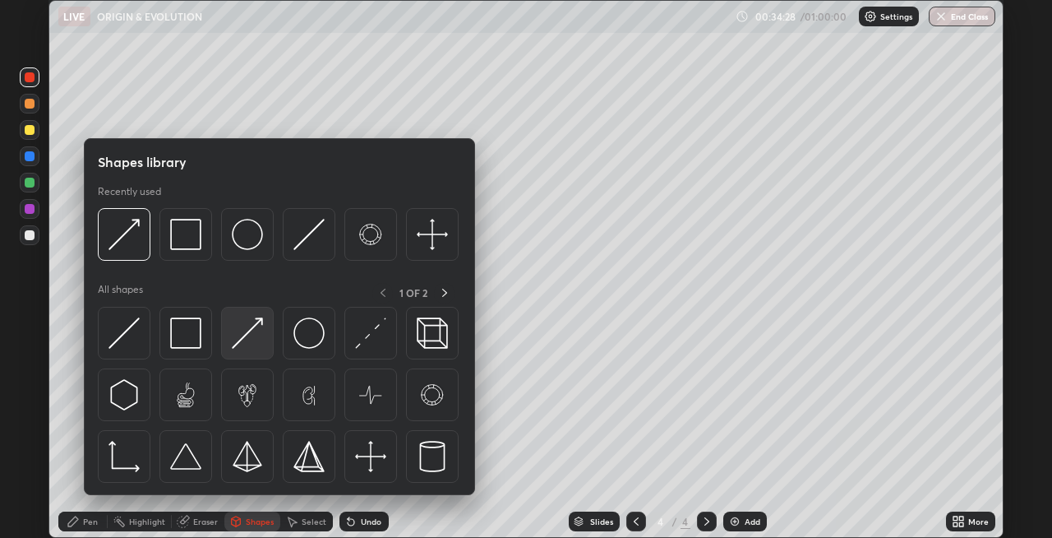
click at [251, 335] on img at bounding box center [247, 332] width 31 height 31
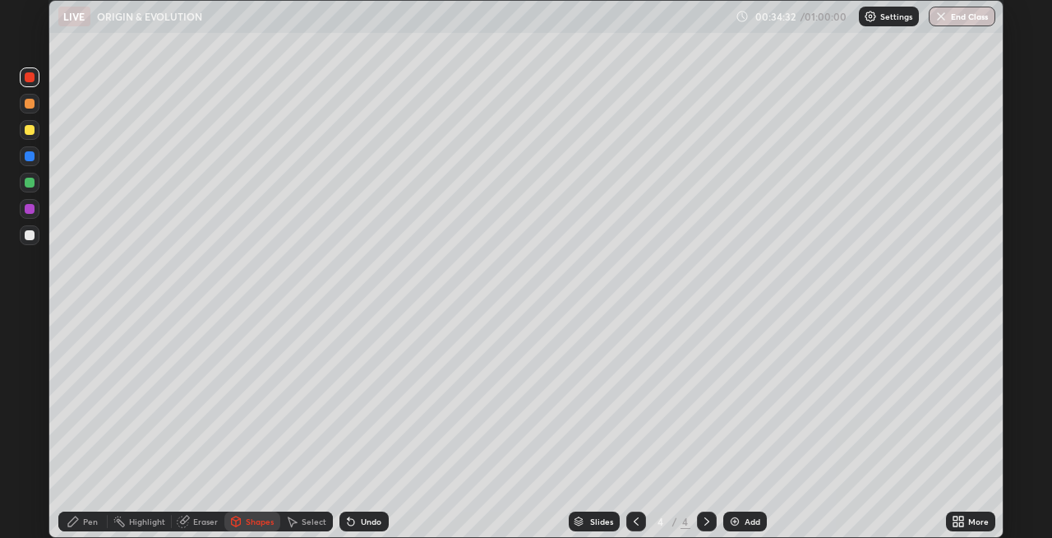
click at [86, 520] on div "Pen" at bounding box center [90, 521] width 15 height 8
click at [267, 520] on div "Shapes" at bounding box center [260, 521] width 28 height 8
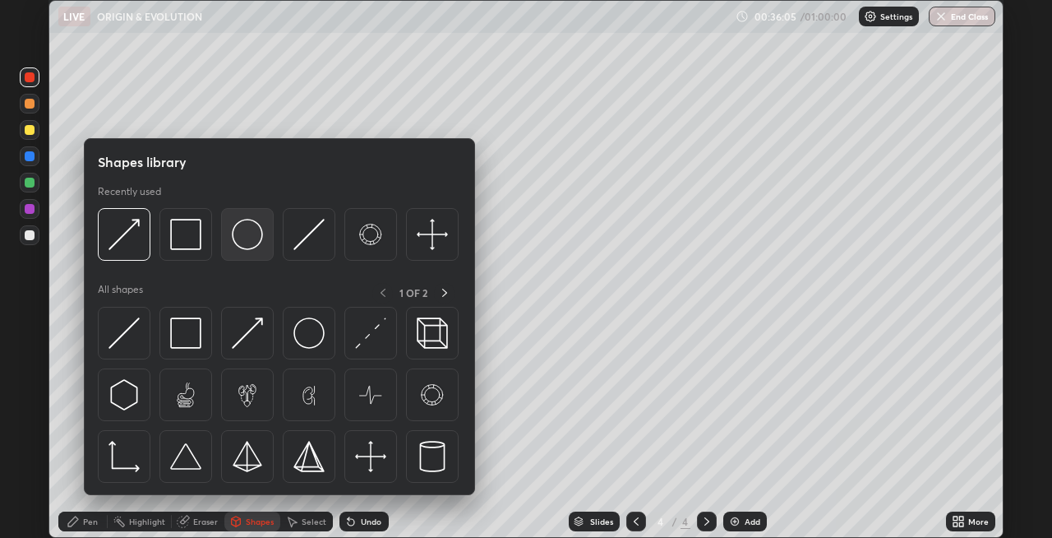
click at [248, 251] on div at bounding box center [247, 234] width 53 height 53
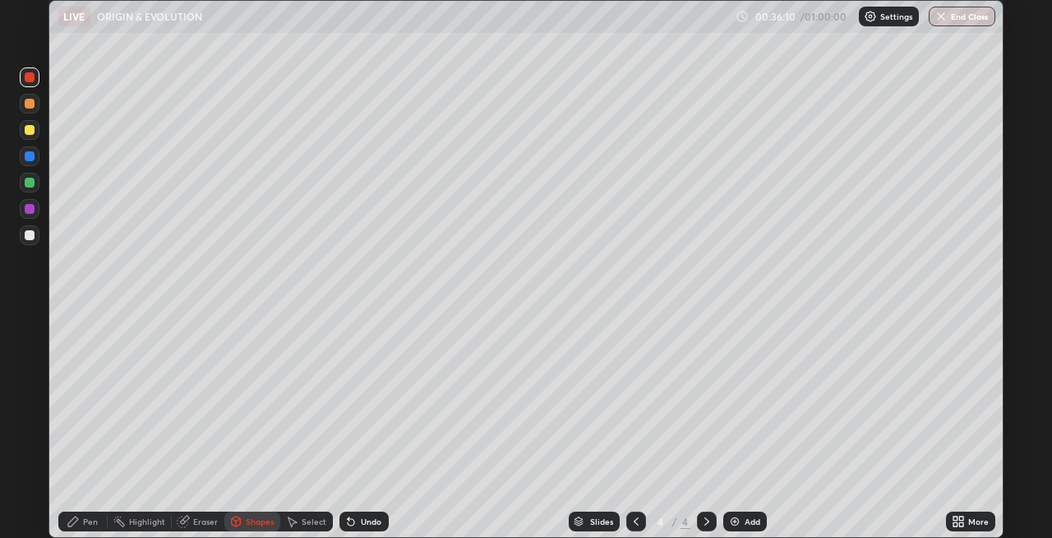
click at [358, 523] on div "Undo" at bounding box center [363, 521] width 49 height 20
click at [361, 519] on div "Undo" at bounding box center [371, 521] width 21 height 8
click at [367, 523] on div "Undo" at bounding box center [371, 521] width 21 height 8
click at [251, 520] on div "Shapes" at bounding box center [260, 521] width 28 height 8
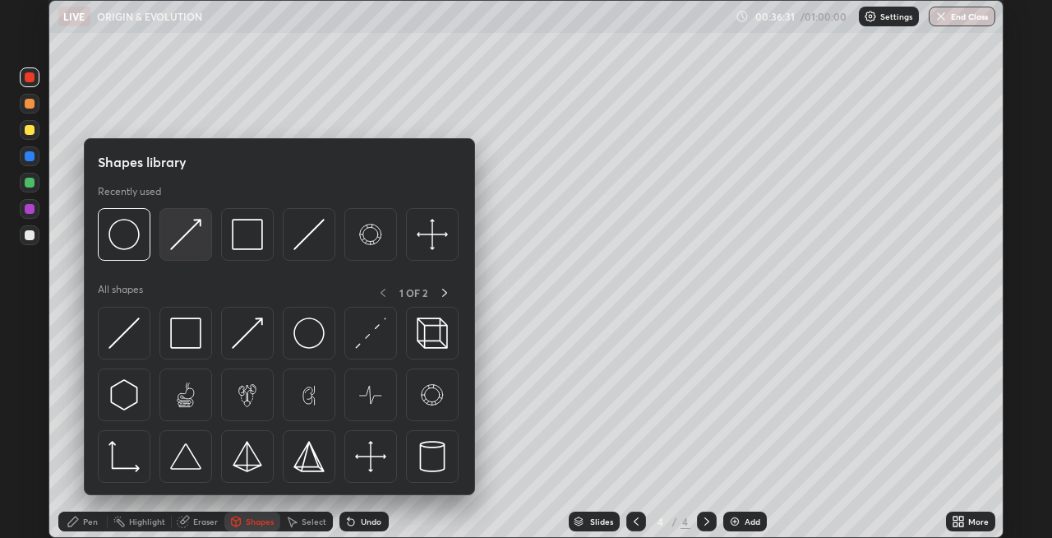
click at [182, 247] on img at bounding box center [185, 234] width 31 height 31
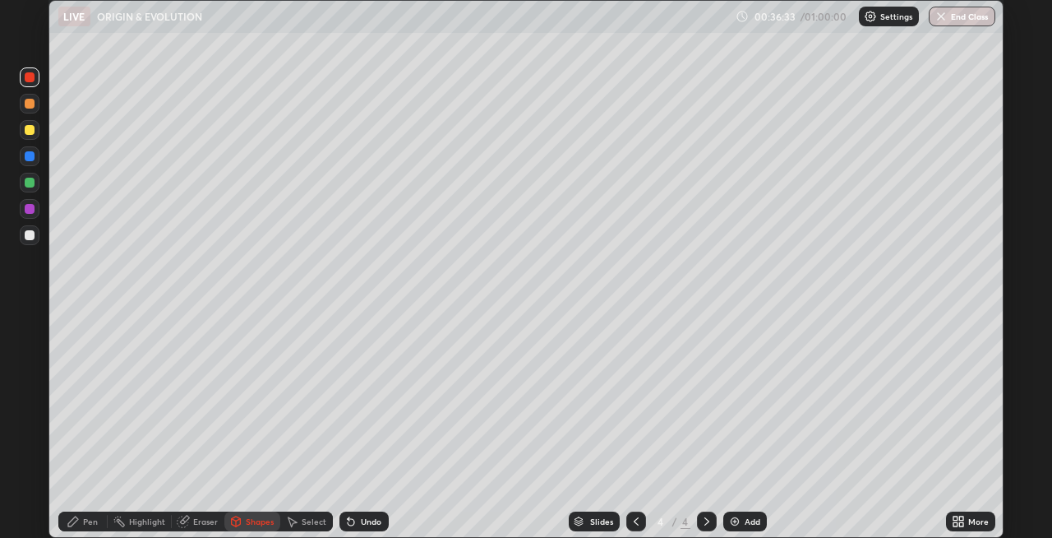
click at [78, 521] on icon at bounding box center [73, 521] width 13 height 13
click at [250, 519] on div "Shapes" at bounding box center [260, 521] width 28 height 8
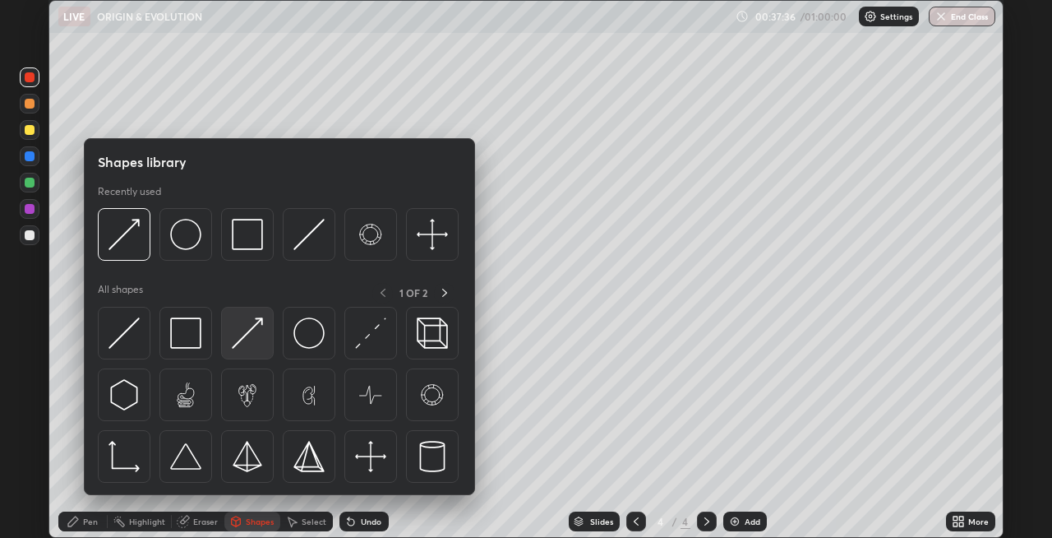
click at [246, 345] on img at bounding box center [247, 332] width 31 height 31
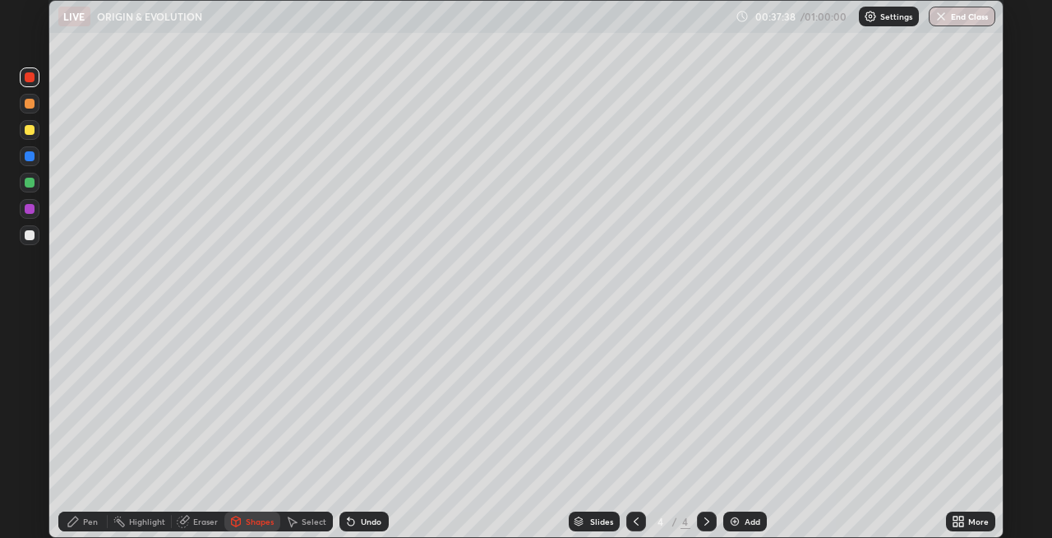
click at [85, 521] on div "Pen" at bounding box center [90, 521] width 15 height 8
click at [30, 238] on div at bounding box center [30, 235] width 10 height 10
click at [246, 524] on div "Shapes" at bounding box center [260, 521] width 28 height 8
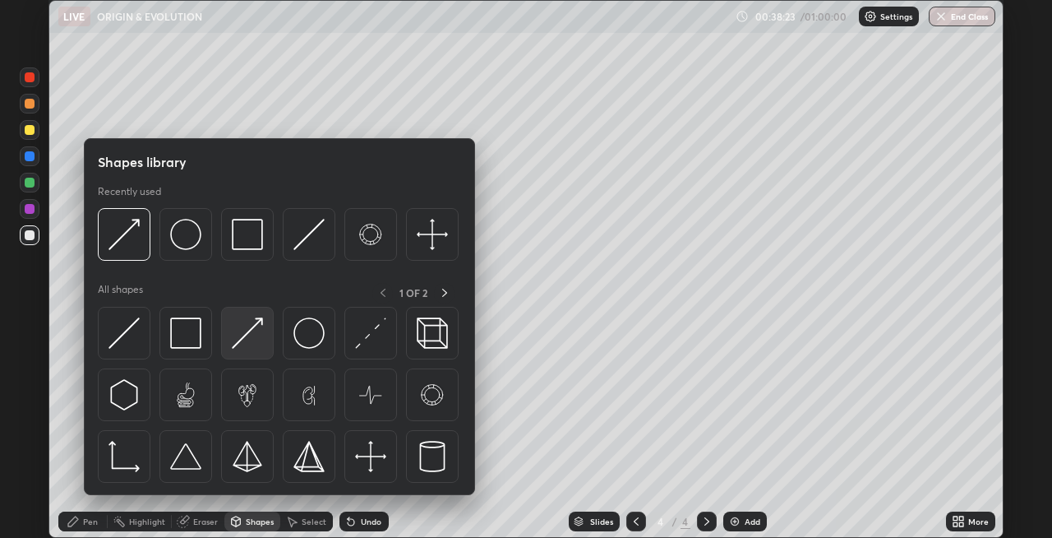
click at [242, 346] on img at bounding box center [247, 332] width 31 height 31
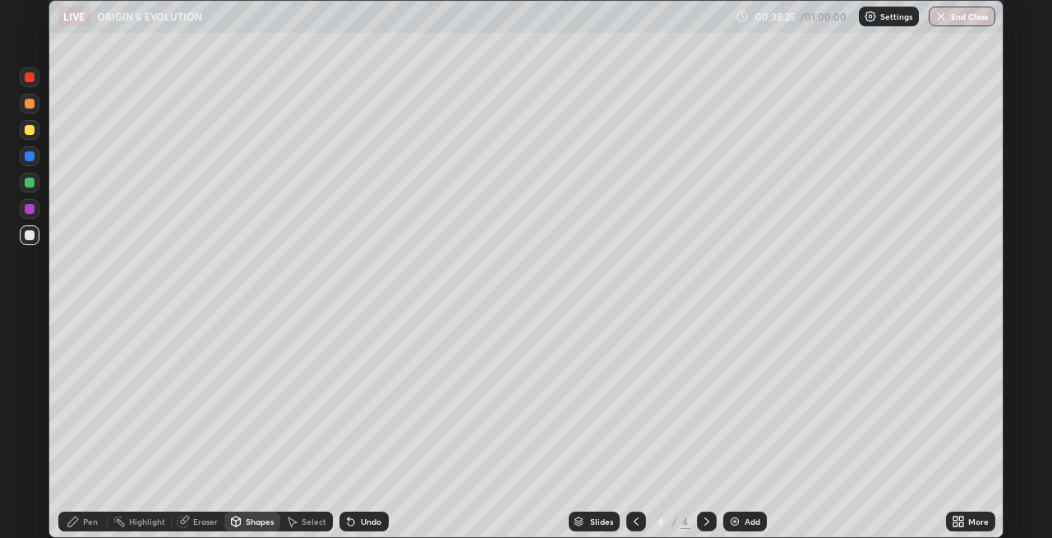
click at [91, 520] on div "Pen" at bounding box center [90, 521] width 15 height 8
click at [246, 518] on div "Shapes" at bounding box center [260, 521] width 28 height 8
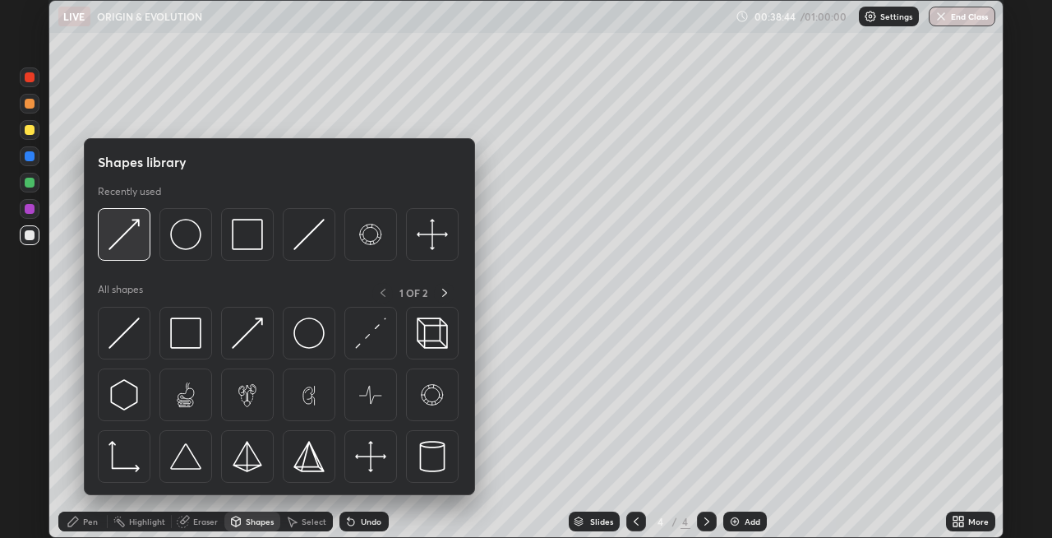
click at [132, 255] on div at bounding box center [124, 234] width 53 height 53
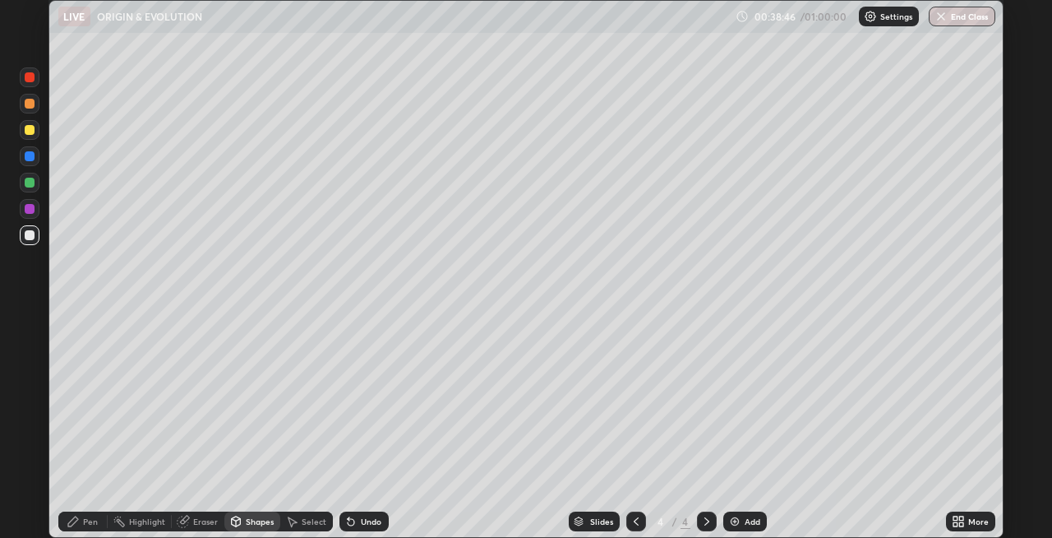
click at [95, 524] on div "Pen" at bounding box center [90, 521] width 15 height 8
click at [30, 157] on div at bounding box center [30, 156] width 10 height 10
click at [728, 515] on img at bounding box center [734, 521] width 13 height 13
click at [361, 520] on div "Undo" at bounding box center [371, 521] width 21 height 8
click at [28, 235] on div at bounding box center [30, 235] width 10 height 10
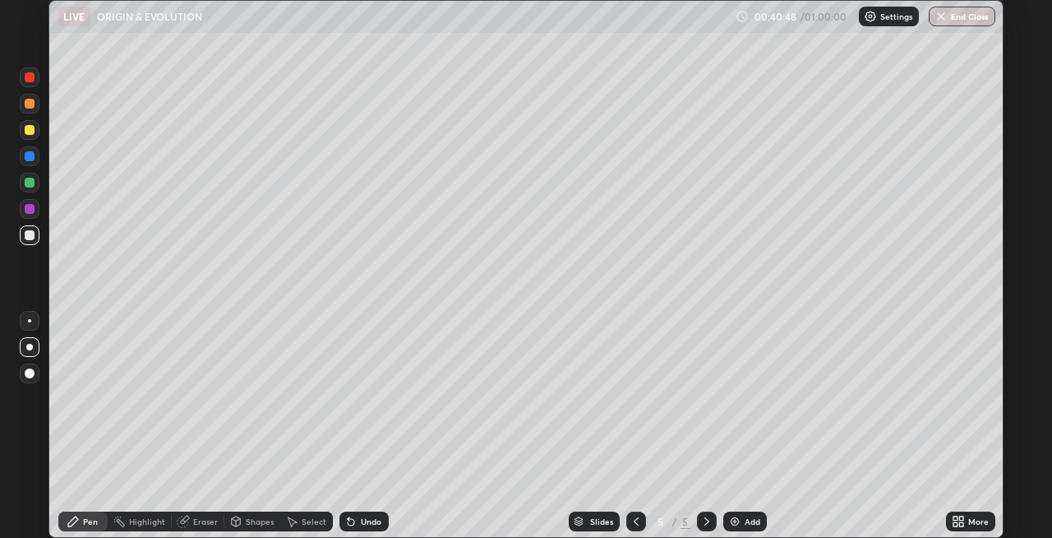
click at [242, 516] on div "Shapes" at bounding box center [252, 521] width 56 height 20
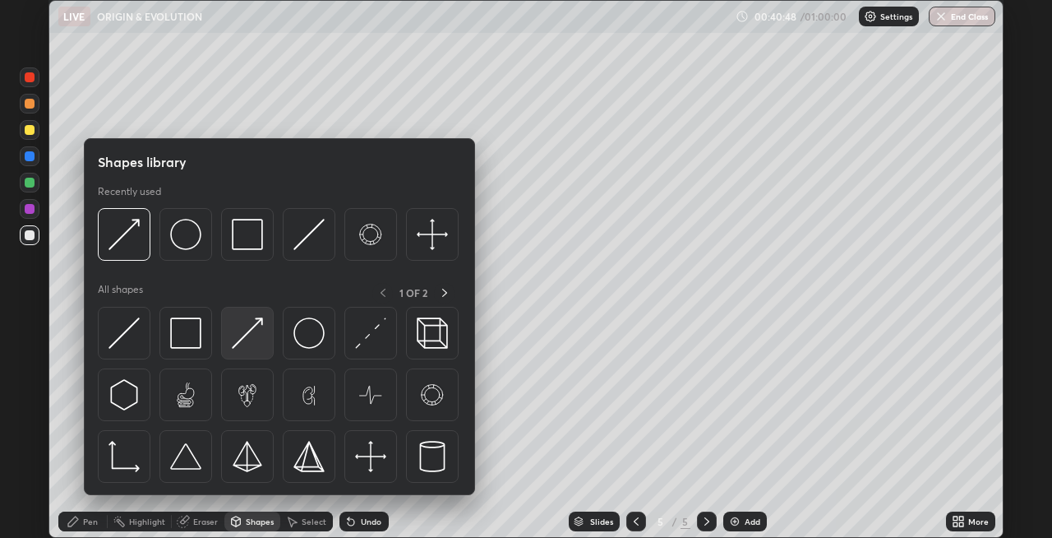
click at [242, 335] on img at bounding box center [247, 332] width 31 height 31
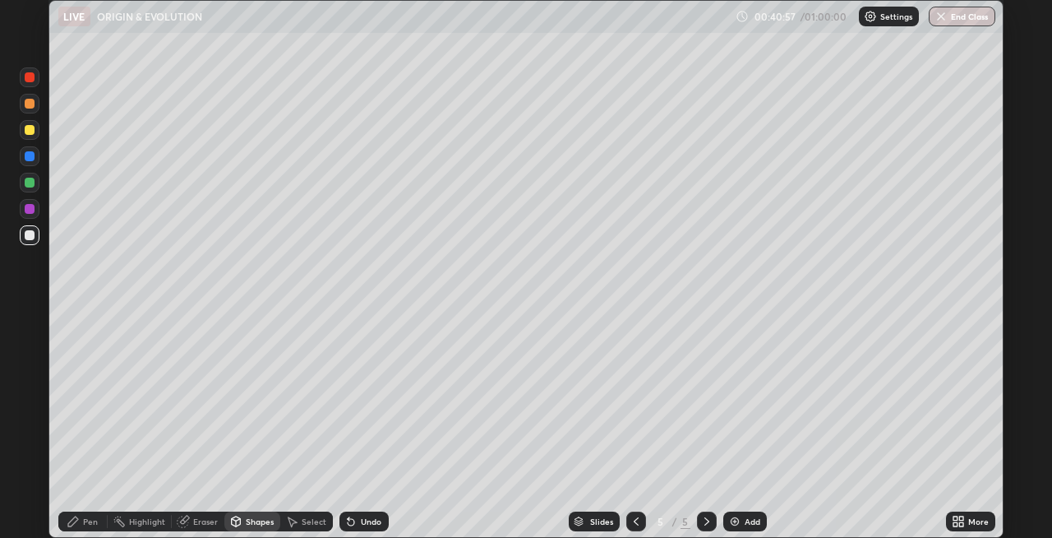
click at [246, 522] on div "Shapes" at bounding box center [260, 521] width 28 height 8
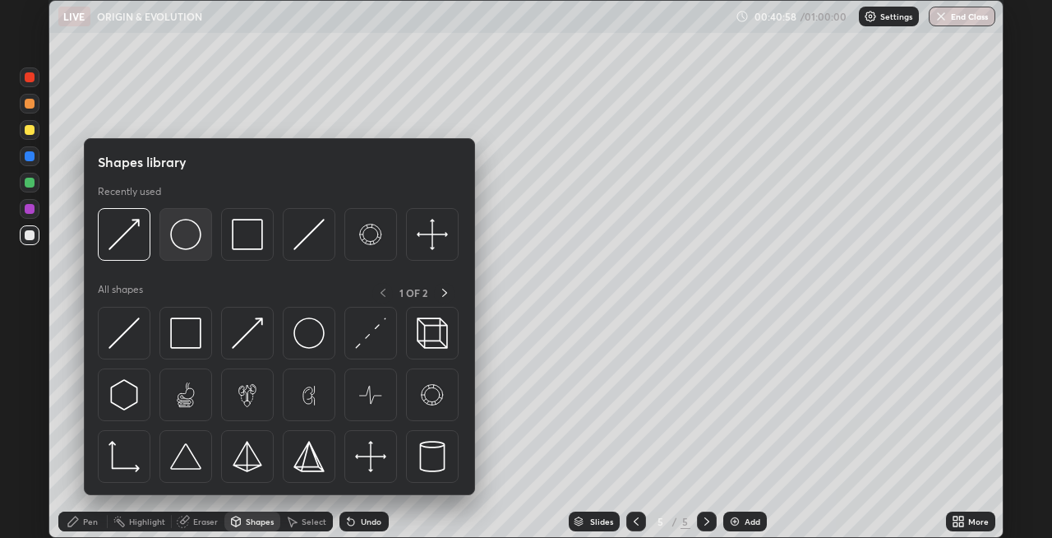
click at [193, 249] on img at bounding box center [185, 234] width 31 height 31
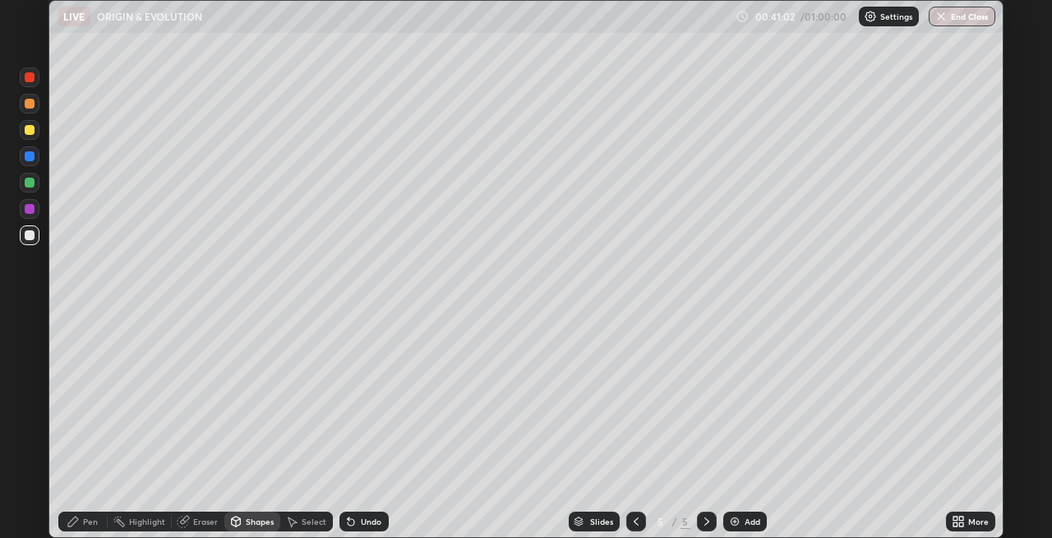
click at [82, 527] on div "Pen" at bounding box center [82, 521] width 49 height 20
click at [358, 522] on div "Undo" at bounding box center [363, 521] width 49 height 20
click at [353, 524] on icon at bounding box center [350, 521] width 13 height 13
click at [249, 521] on div "Shapes" at bounding box center [260, 521] width 28 height 8
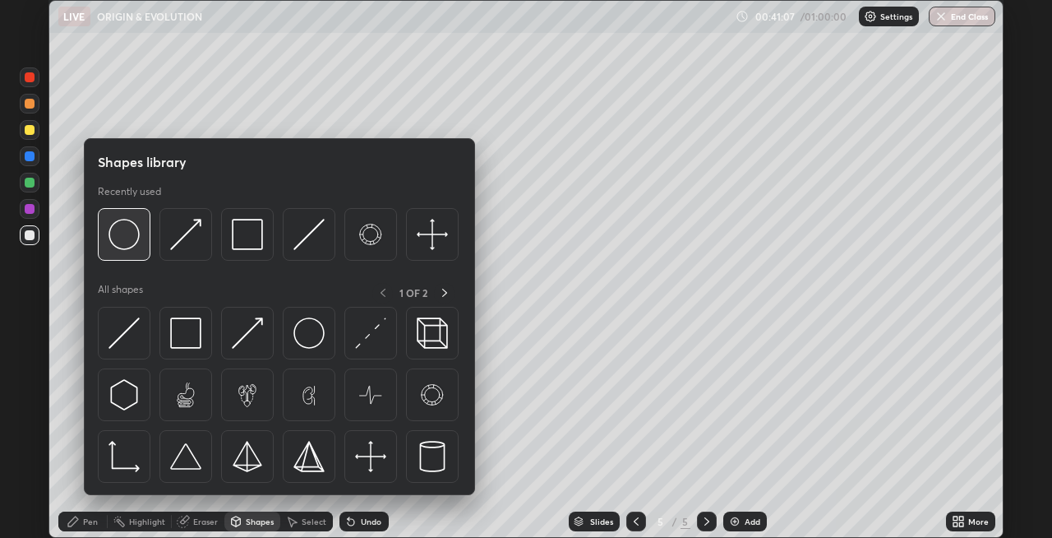
click at [136, 251] on div at bounding box center [124, 234] width 53 height 53
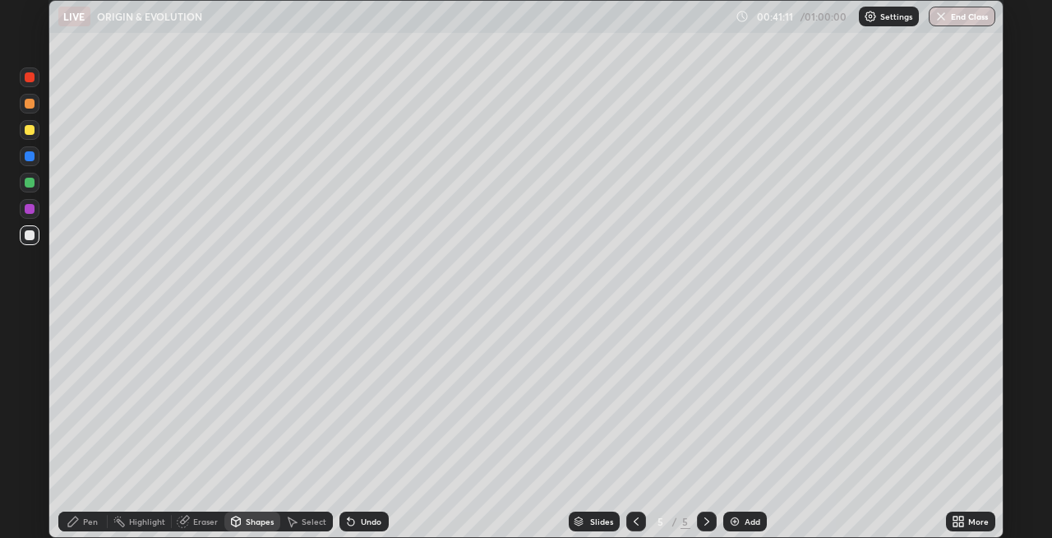
click at [85, 524] on div "Pen" at bounding box center [90, 521] width 15 height 8
click at [28, 187] on div at bounding box center [30, 183] width 10 height 10
click at [361, 522] on div "Undo" at bounding box center [371, 521] width 21 height 8
click at [364, 524] on div "Undo" at bounding box center [371, 521] width 21 height 8
click at [362, 525] on div "Undo" at bounding box center [371, 521] width 21 height 8
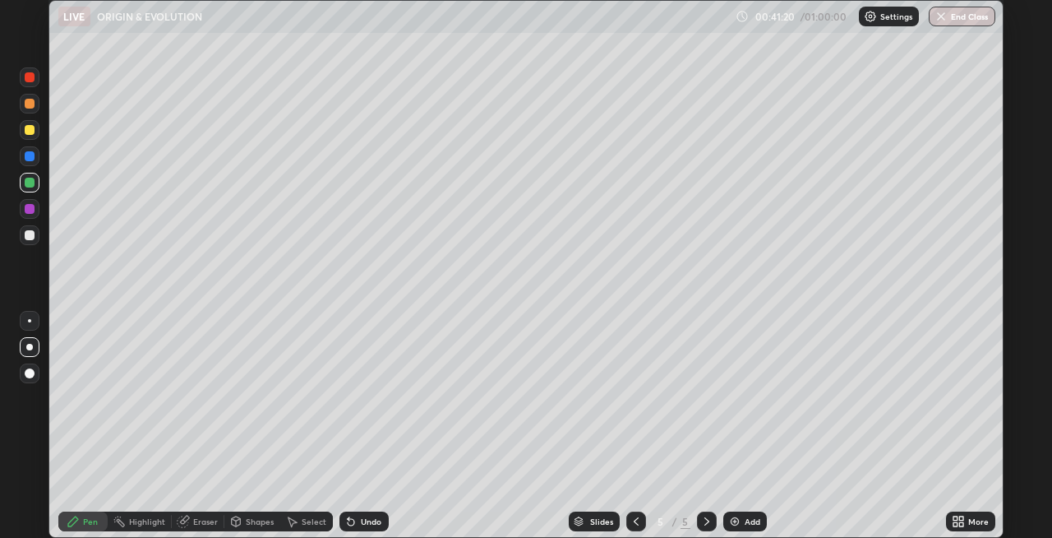
click at [362, 526] on div "Undo" at bounding box center [363, 521] width 49 height 20
click at [31, 160] on div at bounding box center [30, 156] width 10 height 10
click at [246, 521] on div "Shapes" at bounding box center [260, 521] width 28 height 8
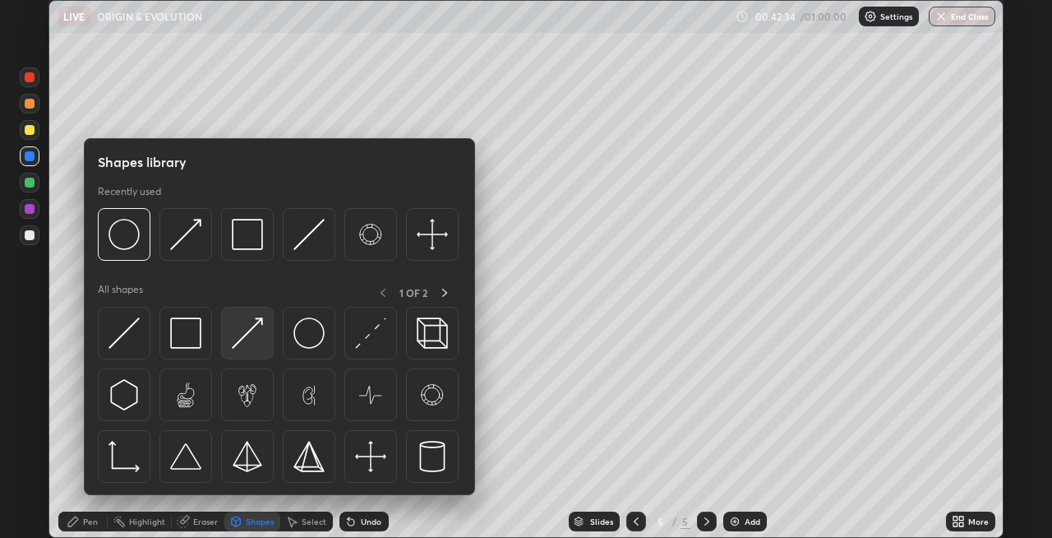
click at [241, 338] on img at bounding box center [247, 332] width 31 height 31
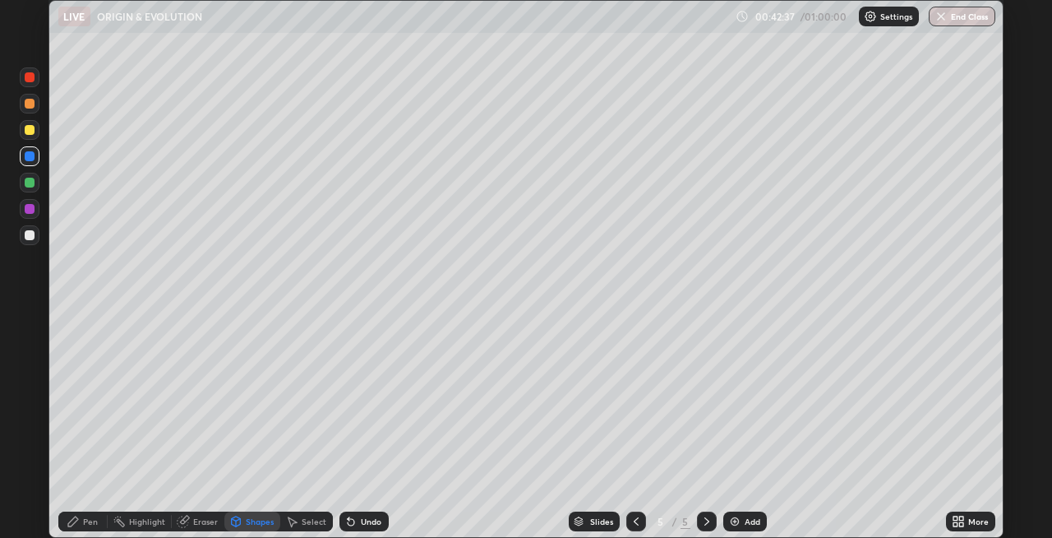
click at [85, 520] on div "Pen" at bounding box center [90, 521] width 15 height 8
click at [246, 519] on div "Shapes" at bounding box center [260, 521] width 28 height 8
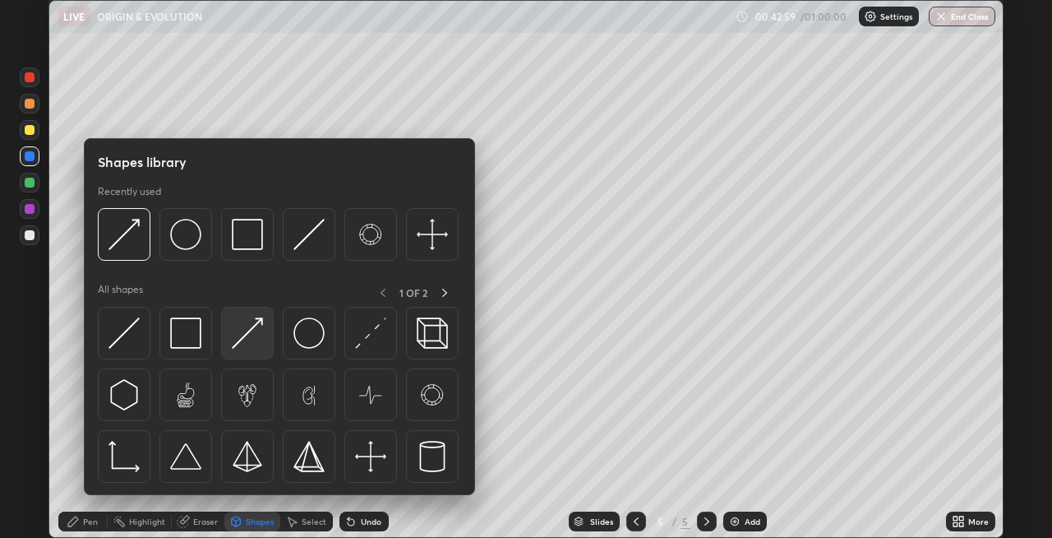
click at [248, 344] on img at bounding box center [247, 332] width 31 height 31
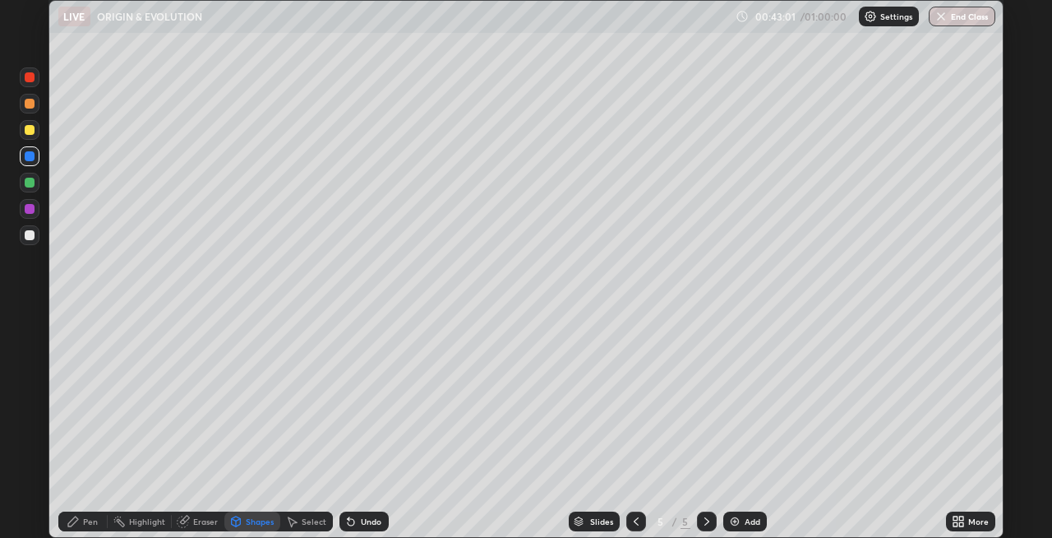
click at [81, 521] on div "Pen" at bounding box center [82, 521] width 49 height 20
click at [247, 520] on div "Shapes" at bounding box center [260, 521] width 28 height 8
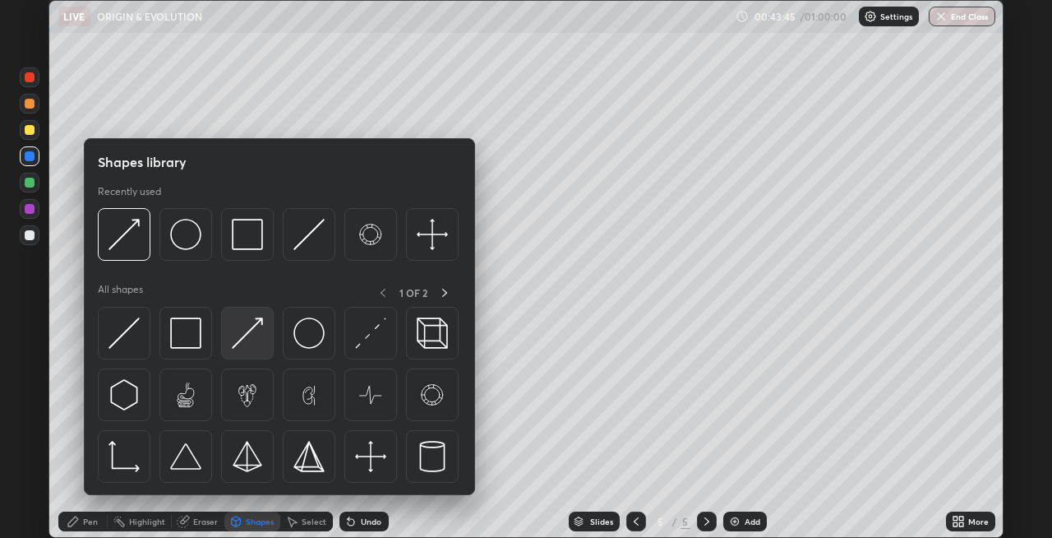
click at [237, 342] on img at bounding box center [247, 332] width 31 height 31
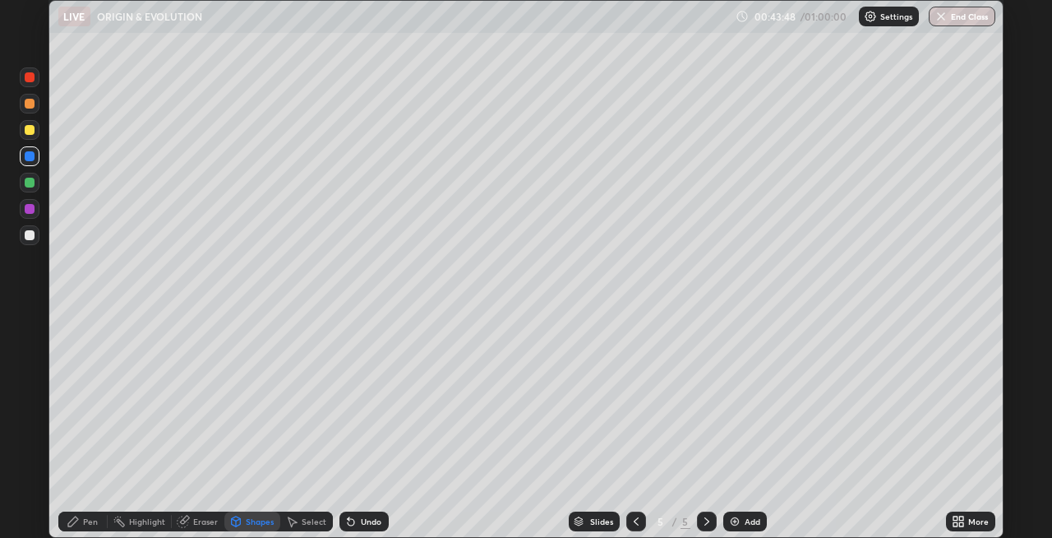
click at [86, 518] on div "Pen" at bounding box center [90, 521] width 15 height 8
click at [30, 207] on div at bounding box center [30, 209] width 10 height 10
click at [242, 518] on div "Shapes" at bounding box center [252, 521] width 56 height 20
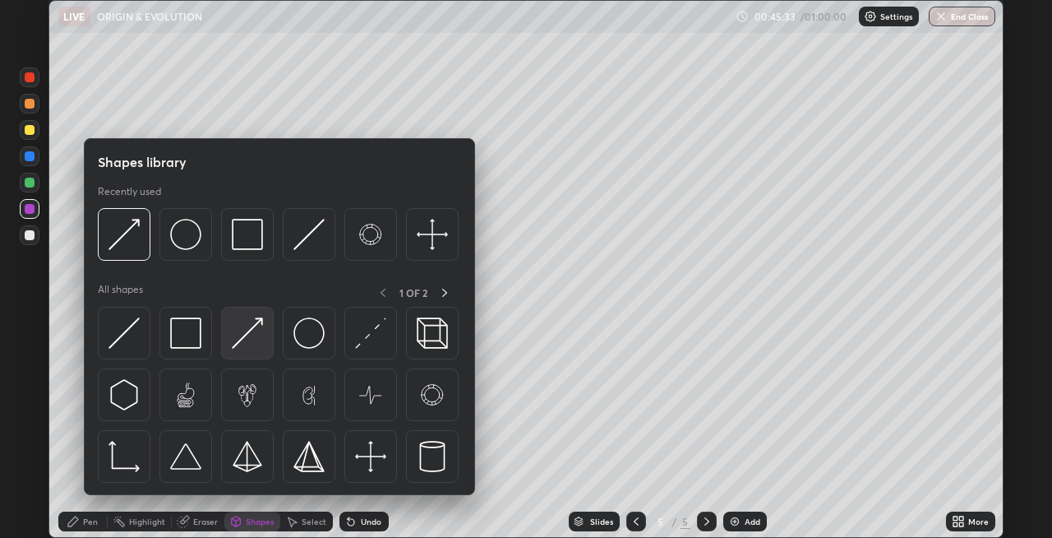
click at [238, 341] on img at bounding box center [247, 332] width 31 height 31
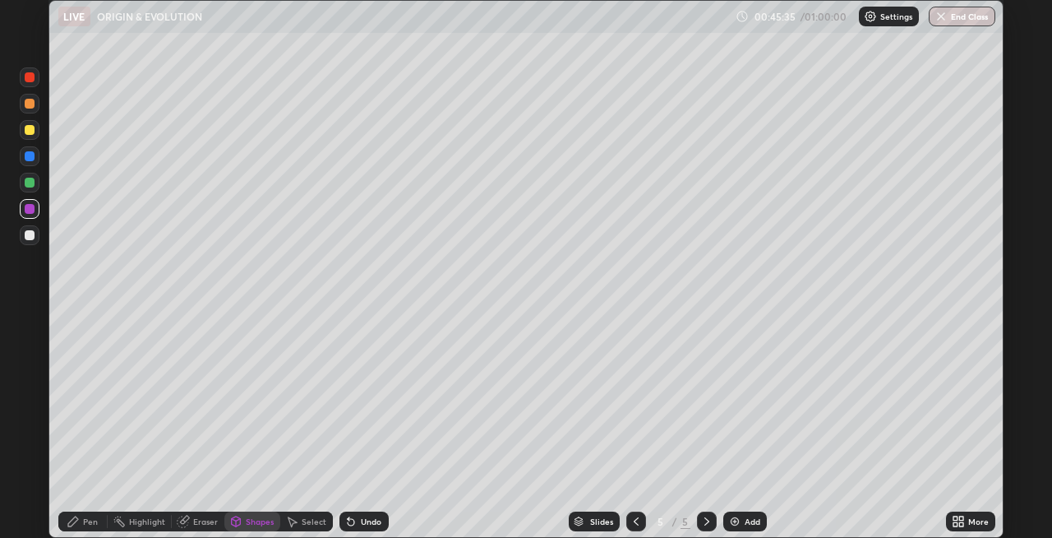
click at [85, 522] on div "Pen" at bounding box center [90, 521] width 15 height 8
click at [349, 522] on icon at bounding box center [351, 522] width 7 height 7
click at [26, 133] on div at bounding box center [30, 130] width 10 height 10
click at [732, 517] on img at bounding box center [734, 521] width 13 height 13
click at [627, 519] on div at bounding box center [636, 521] width 20 height 20
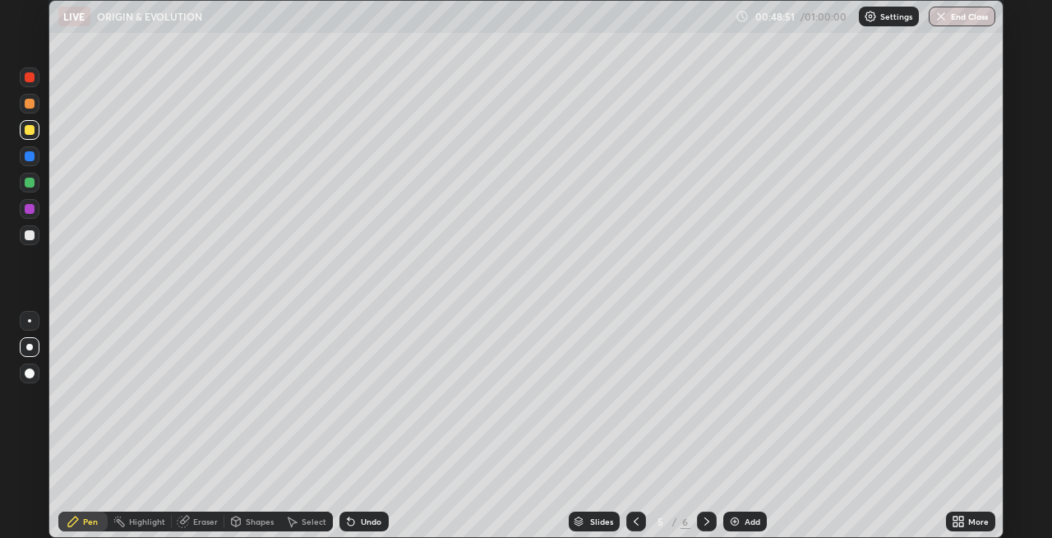
click at [697, 520] on div at bounding box center [707, 521] width 20 height 20
click at [238, 519] on icon at bounding box center [235, 521] width 9 height 10
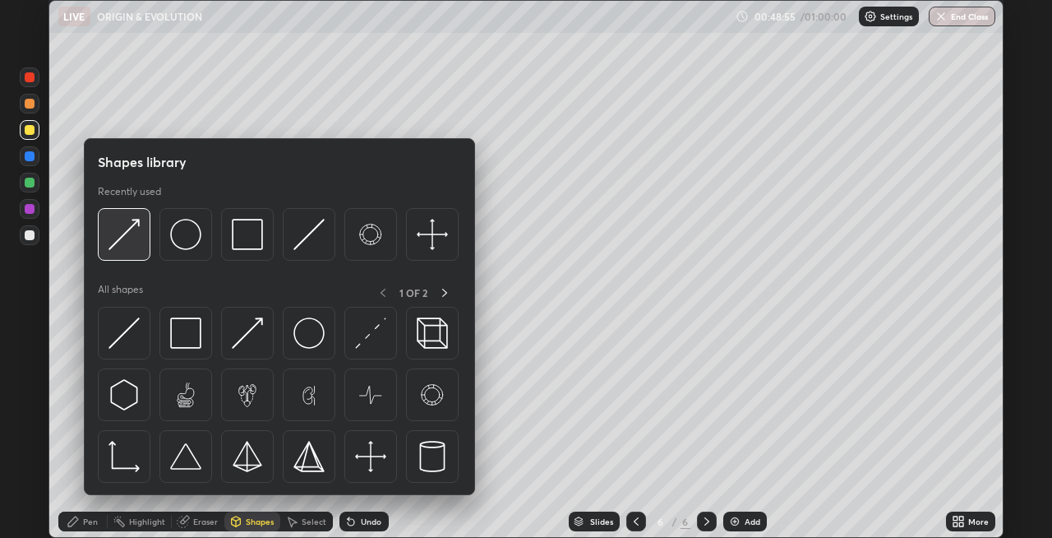
click at [132, 256] on div at bounding box center [124, 234] width 53 height 53
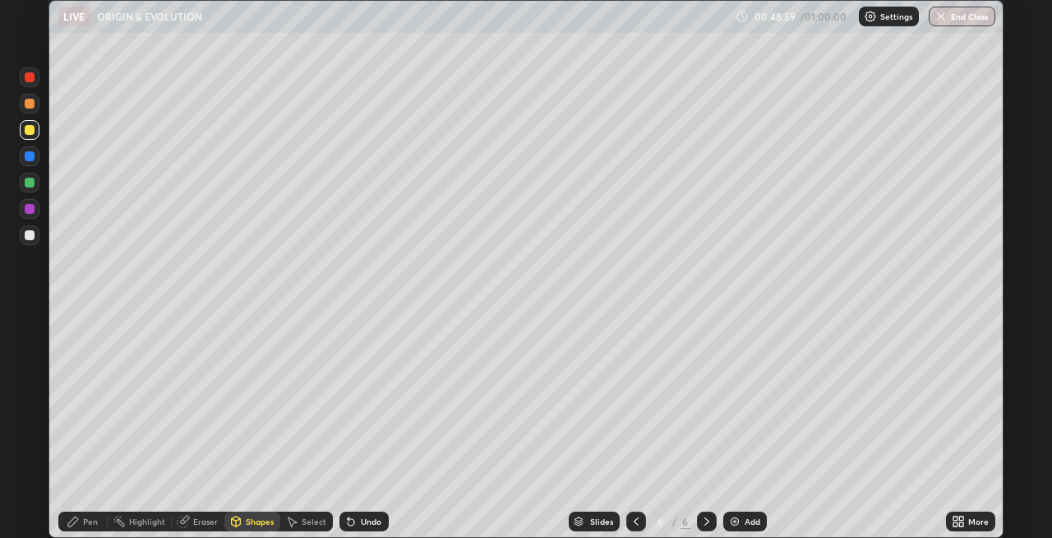
click at [85, 520] on div "Pen" at bounding box center [90, 521] width 15 height 8
click at [27, 242] on div at bounding box center [30, 235] width 20 height 20
click at [247, 520] on div "Shapes" at bounding box center [260, 521] width 28 height 8
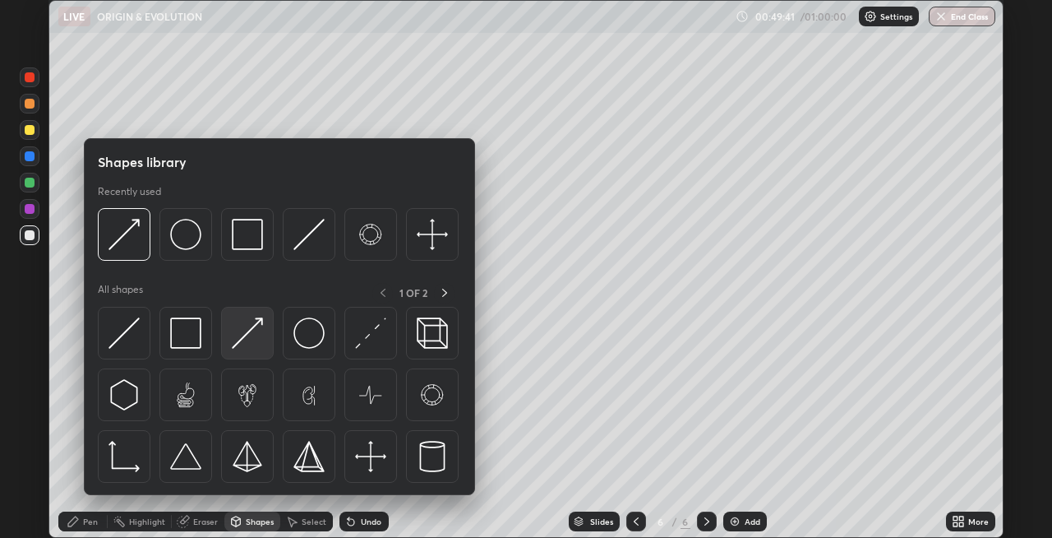
click at [241, 348] on img at bounding box center [247, 332] width 31 height 31
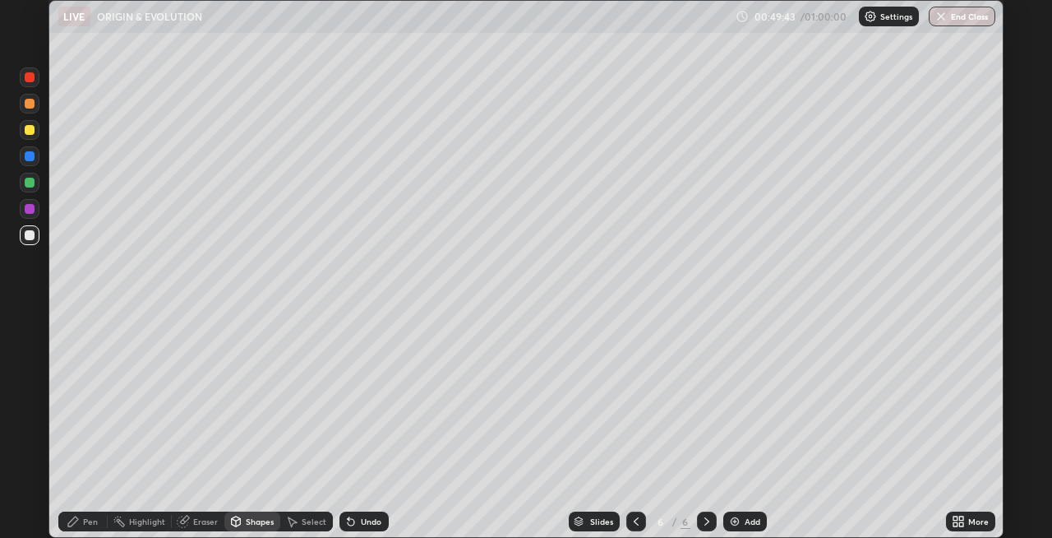
click at [89, 518] on div "Pen" at bounding box center [90, 521] width 15 height 8
click at [243, 521] on div "Shapes" at bounding box center [252, 521] width 56 height 20
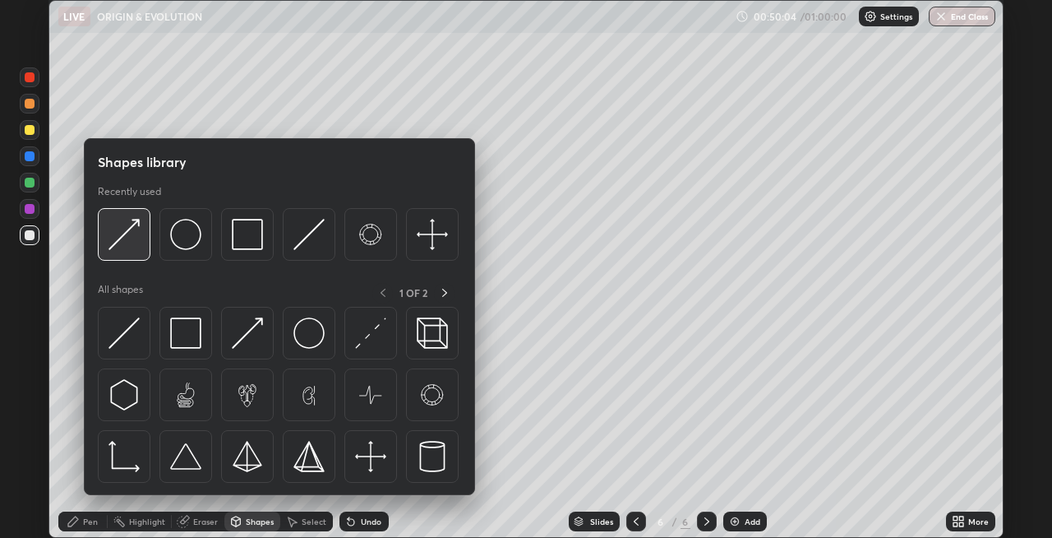
click at [138, 253] on div at bounding box center [124, 234] width 53 height 53
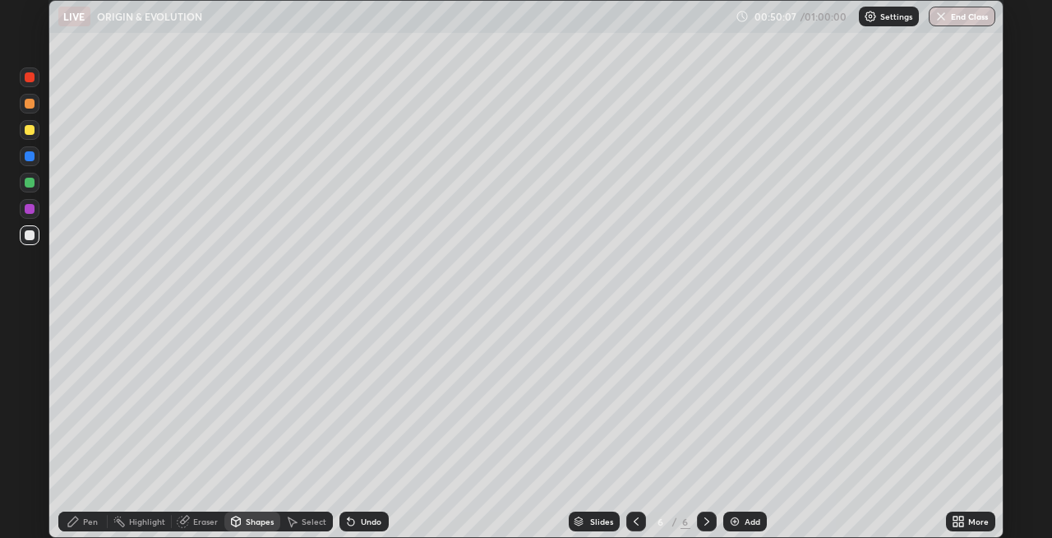
click at [77, 515] on icon at bounding box center [73, 521] width 13 height 13
click at [29, 104] on div at bounding box center [30, 104] width 10 height 10
click at [30, 102] on div at bounding box center [30, 104] width 10 height 10
click at [27, 81] on div at bounding box center [30, 77] width 10 height 10
click at [27, 182] on div at bounding box center [30, 183] width 10 height 10
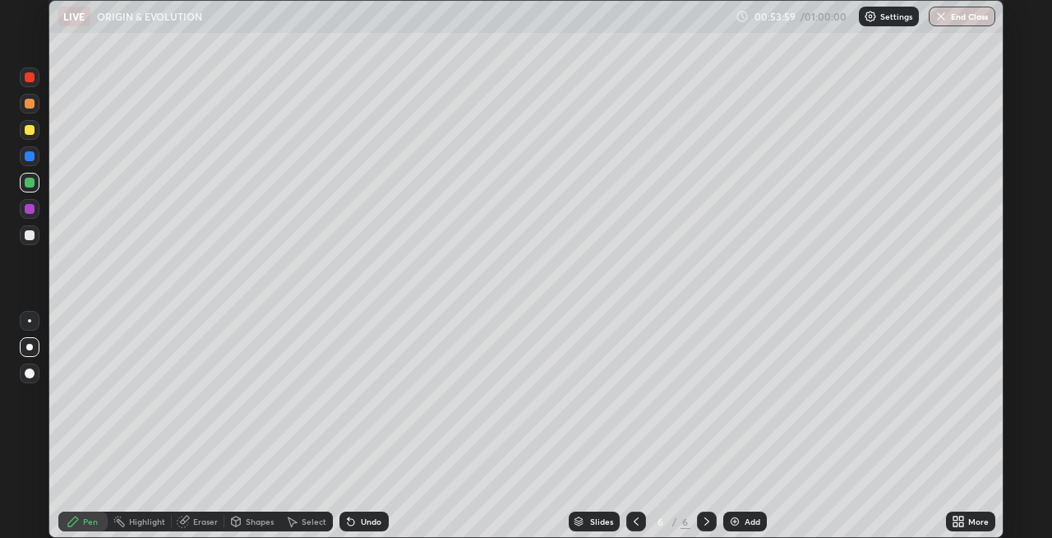
click at [30, 210] on div at bounding box center [30, 209] width 10 height 10
click at [351, 524] on icon at bounding box center [351, 522] width 7 height 7
click at [356, 524] on div "Undo" at bounding box center [363, 521] width 49 height 20
click at [358, 519] on div "Undo" at bounding box center [363, 521] width 49 height 20
click at [244, 522] on div "Shapes" at bounding box center [252, 521] width 56 height 20
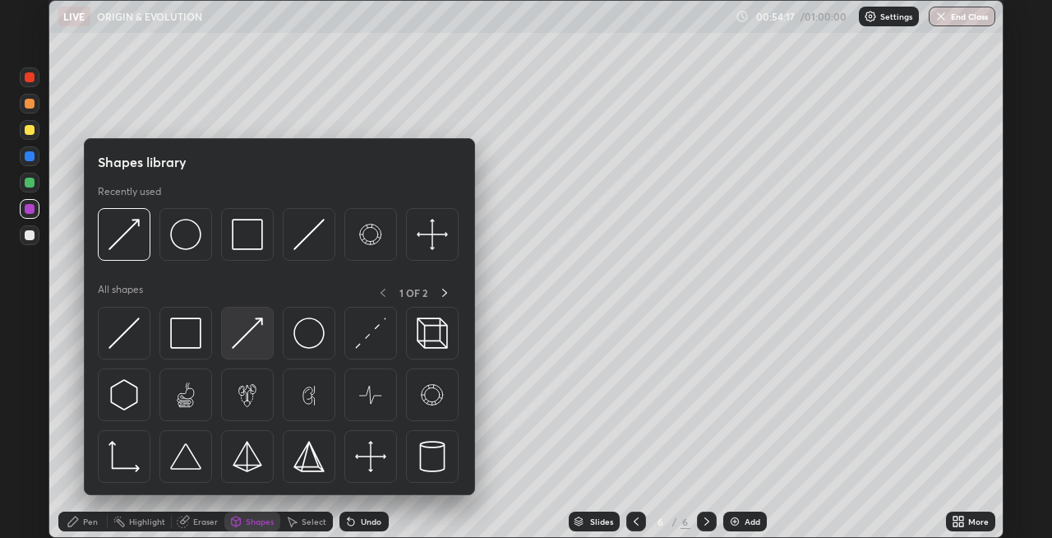
click at [238, 344] on img at bounding box center [247, 332] width 31 height 31
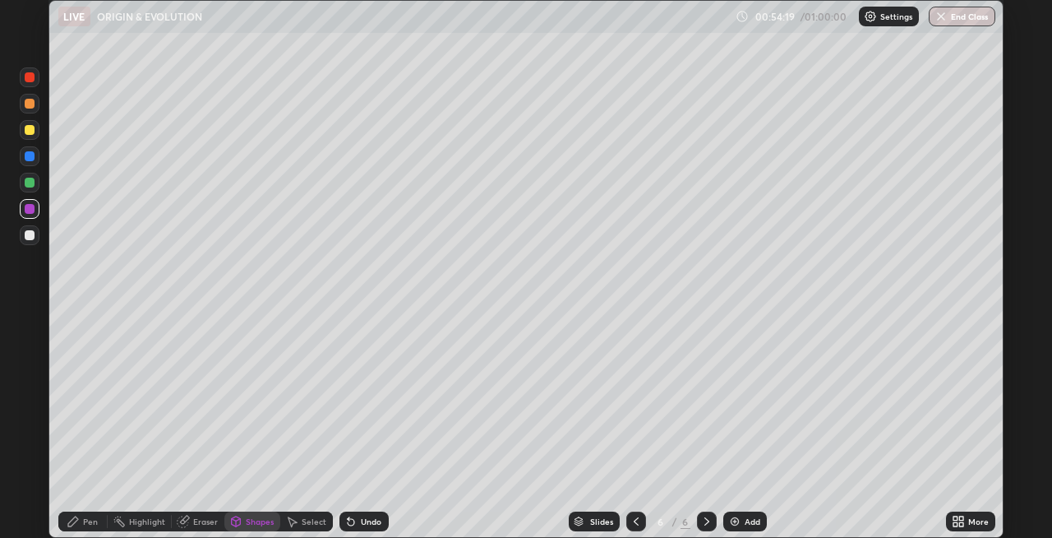
click at [81, 520] on div "Pen" at bounding box center [82, 521] width 49 height 20
click at [240, 520] on icon at bounding box center [235, 521] width 13 height 13
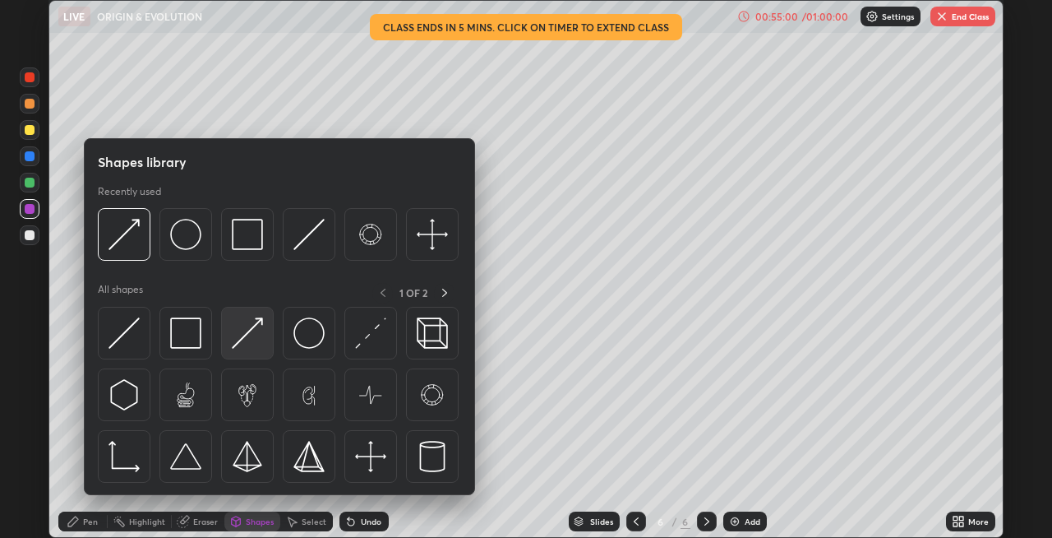
click at [239, 339] on img at bounding box center [247, 332] width 31 height 31
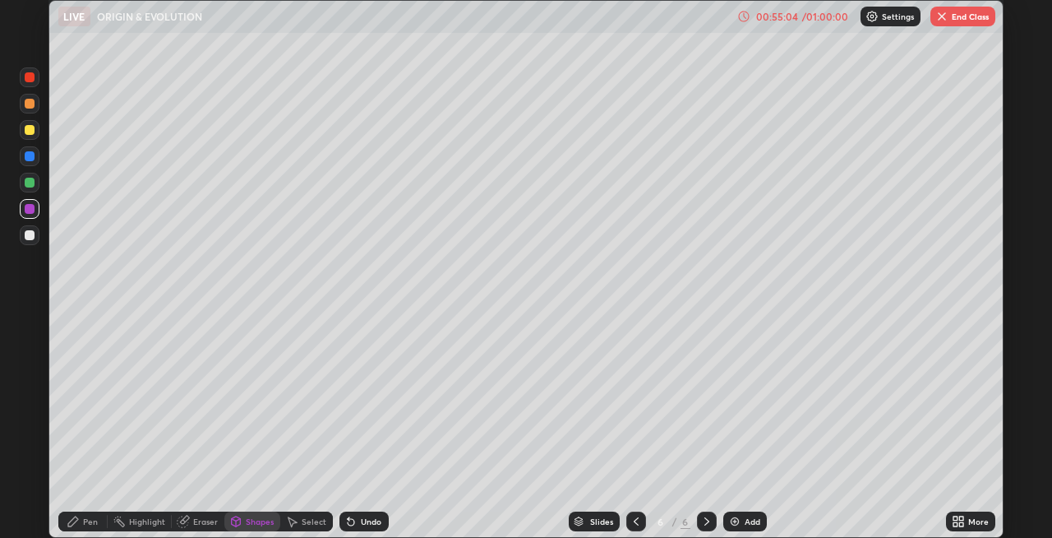
click at [85, 519] on div "Pen" at bounding box center [90, 521] width 15 height 8
click at [28, 182] on div at bounding box center [30, 183] width 10 height 10
click at [250, 521] on div "Shapes" at bounding box center [260, 521] width 28 height 8
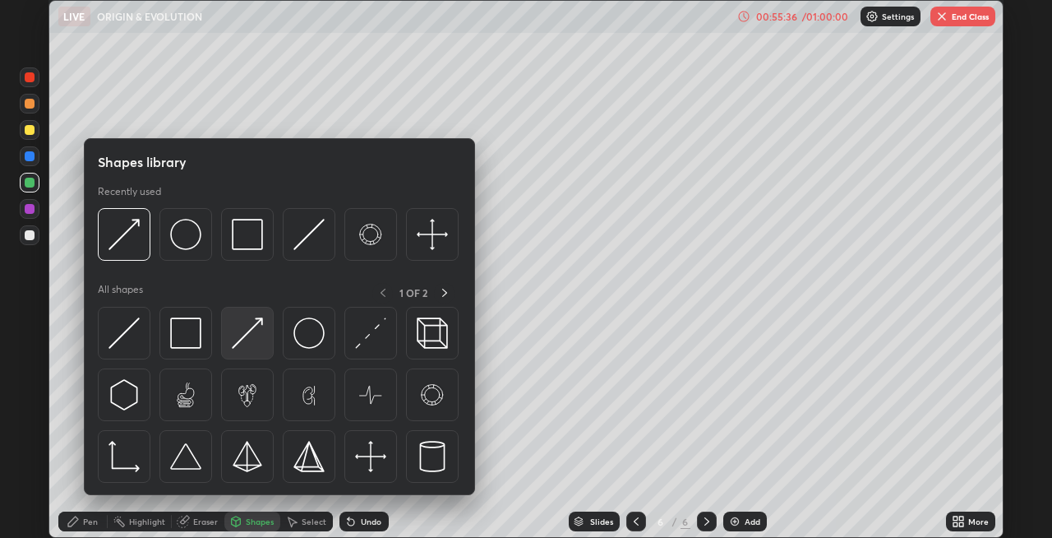
click at [256, 333] on img at bounding box center [247, 332] width 31 height 31
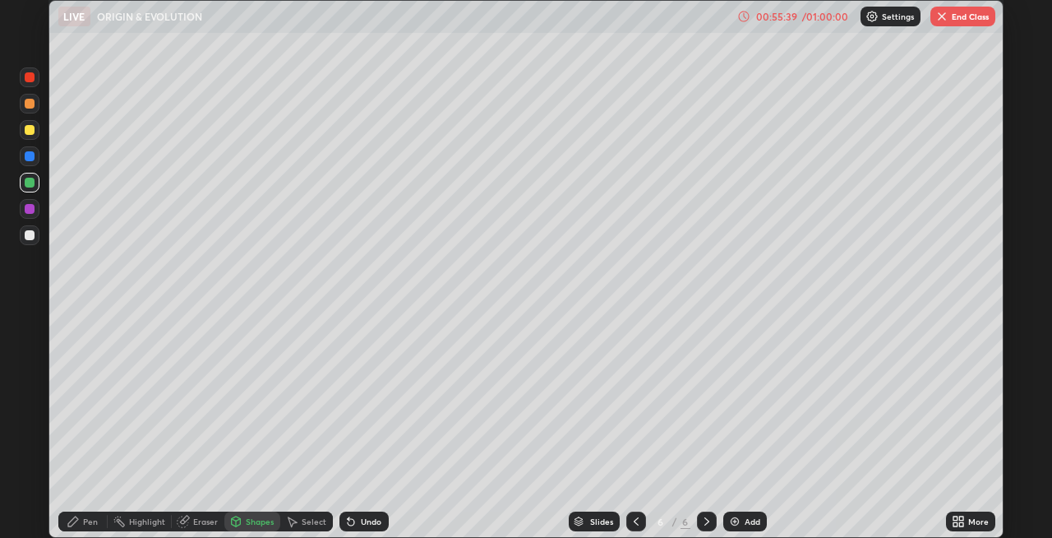
click at [75, 529] on div "Pen" at bounding box center [82, 521] width 49 height 20
click at [29, 131] on div at bounding box center [30, 130] width 10 height 10
click at [254, 529] on div "Shapes" at bounding box center [252, 521] width 56 height 20
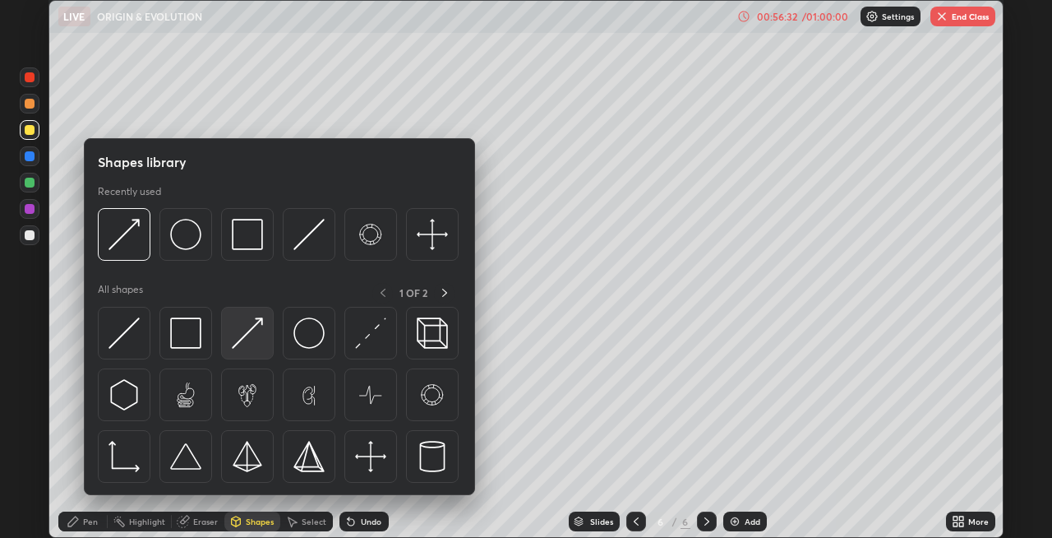
click at [247, 335] on img at bounding box center [247, 332] width 31 height 31
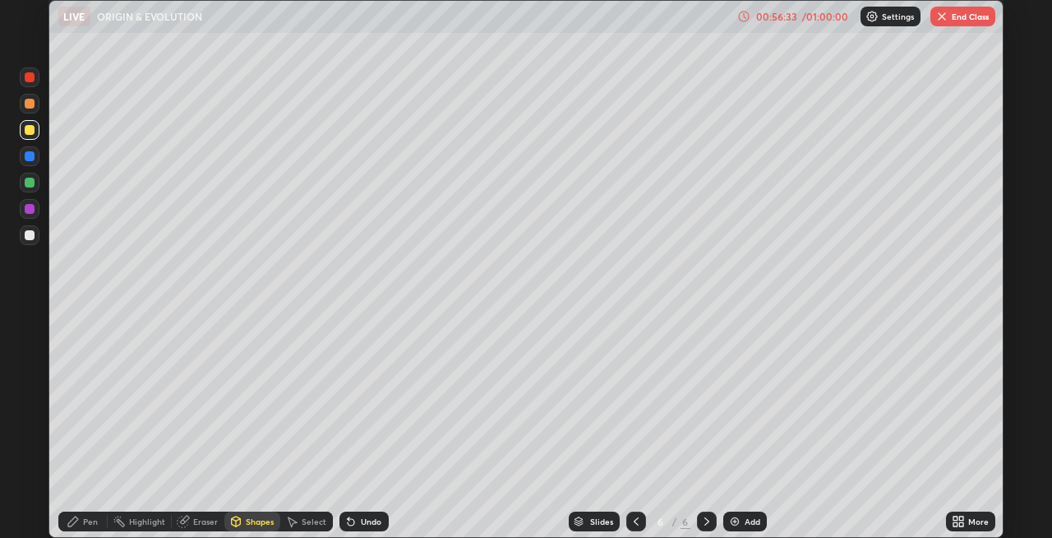
click at [86, 526] on div "Pen" at bounding box center [82, 521] width 49 height 20
click at [33, 79] on div at bounding box center [30, 77] width 10 height 10
click at [31, 235] on div at bounding box center [30, 235] width 10 height 10
click at [27, 158] on div at bounding box center [30, 156] width 10 height 10
click at [730, 521] on img at bounding box center [734, 521] width 13 height 13
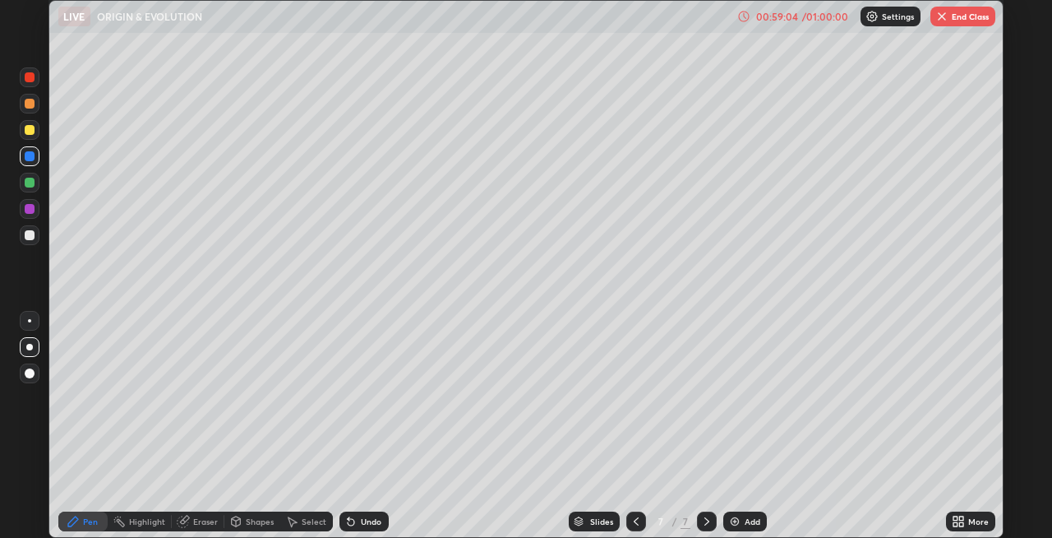
click at [256, 523] on div "Shapes" at bounding box center [260, 521] width 28 height 8
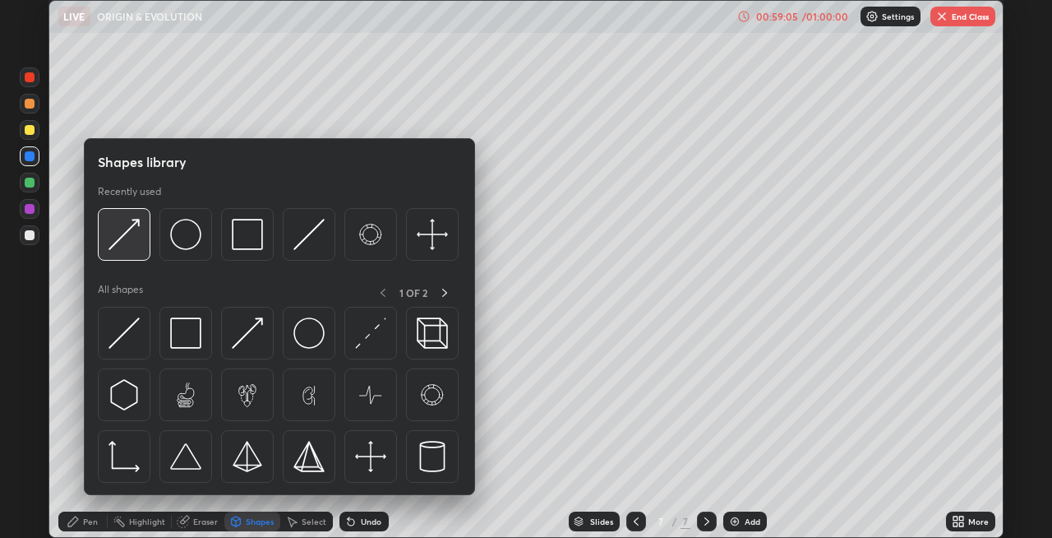
click at [136, 254] on div at bounding box center [124, 234] width 53 height 53
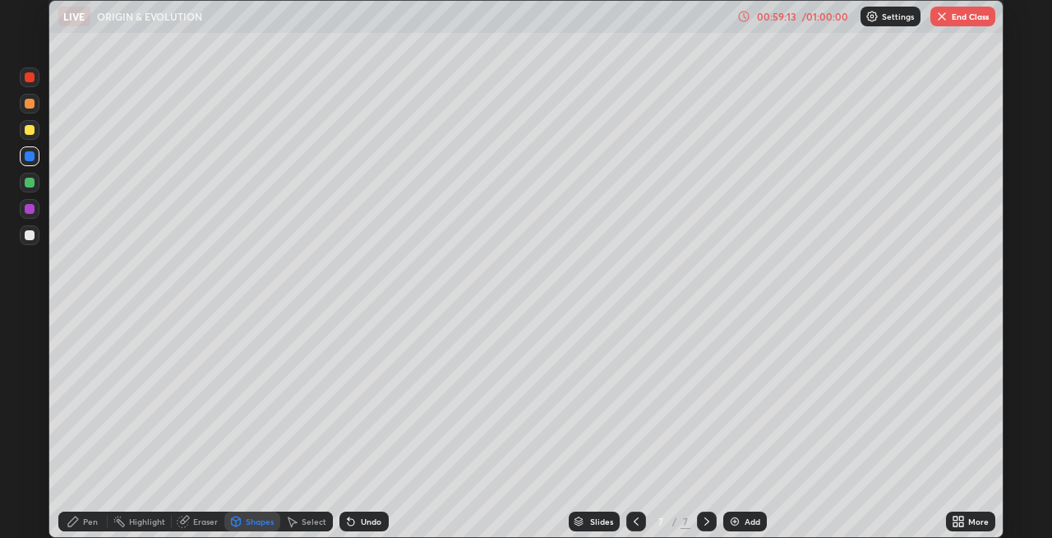
click at [27, 187] on div at bounding box center [30, 183] width 10 height 10
click at [33, 132] on div at bounding box center [30, 130] width 10 height 10
click at [361, 521] on div "Undo" at bounding box center [371, 521] width 21 height 8
click at [89, 524] on div "Pen" at bounding box center [90, 521] width 15 height 8
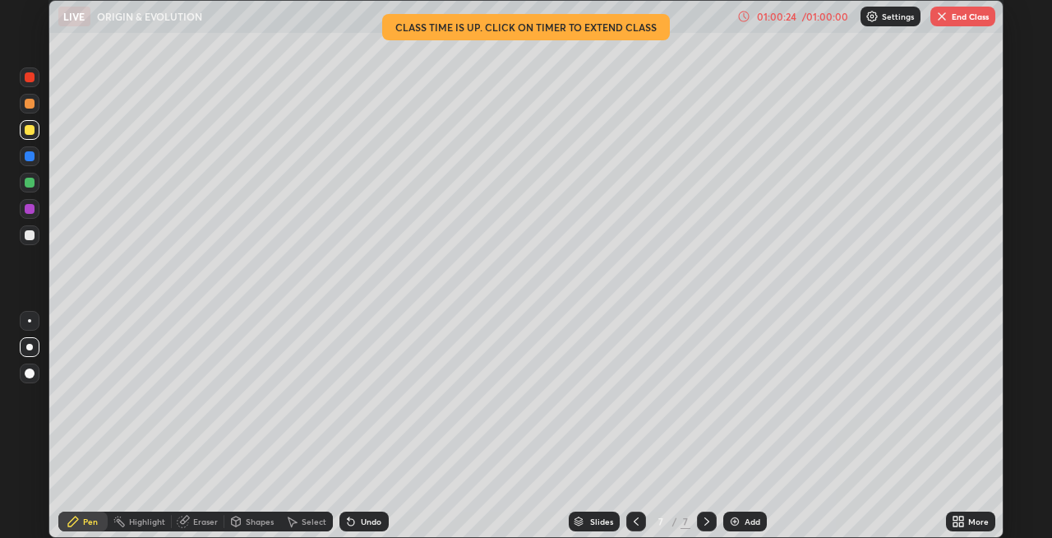
click at [28, 189] on div at bounding box center [30, 183] width 20 height 20
click at [265, 519] on div "Shapes" at bounding box center [260, 521] width 28 height 8
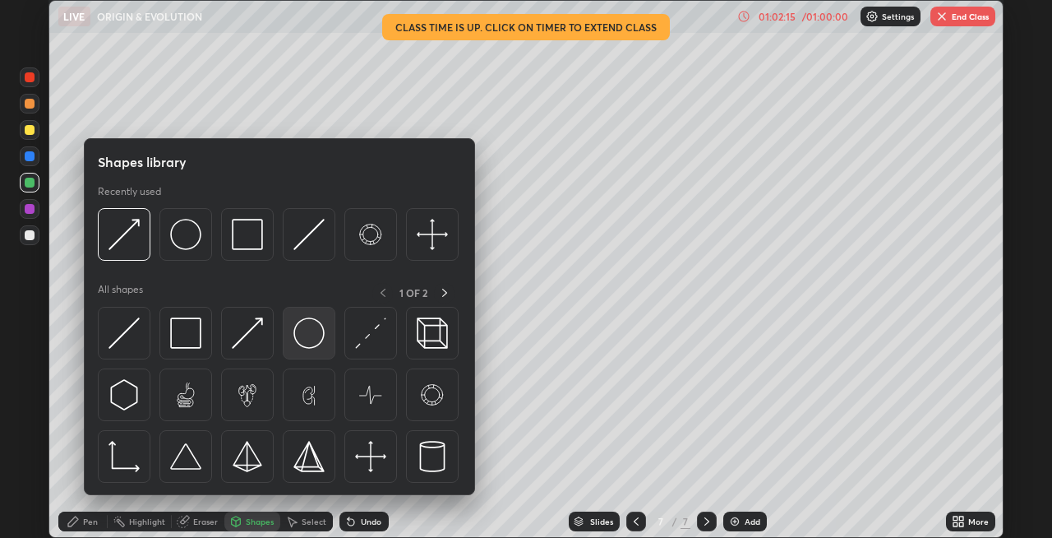
click at [318, 339] on img at bounding box center [308, 332] width 31 height 31
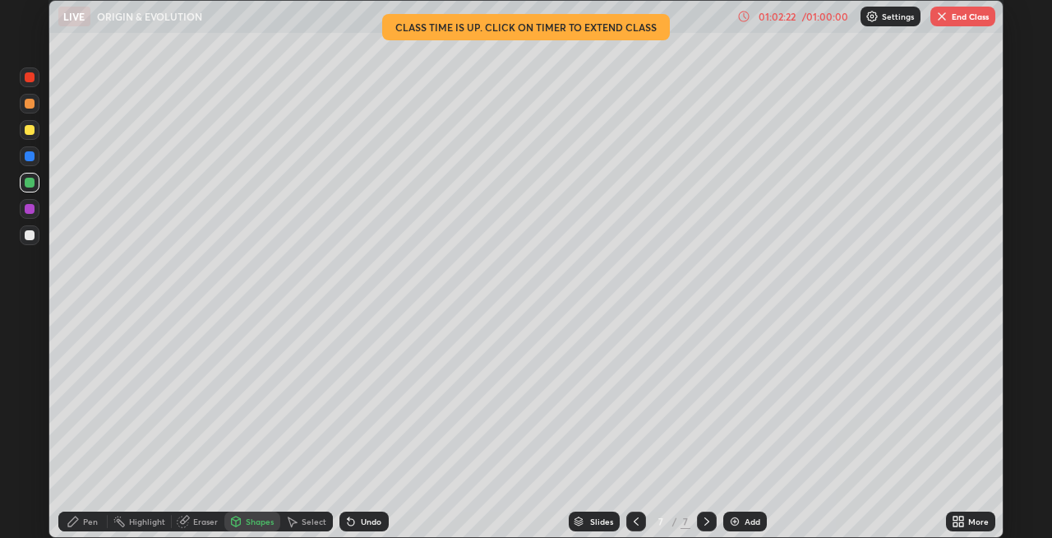
click at [28, 235] on div at bounding box center [30, 235] width 10 height 10
click at [91, 522] on div "Pen" at bounding box center [90, 521] width 15 height 8
click at [247, 518] on div "Shapes" at bounding box center [260, 521] width 28 height 8
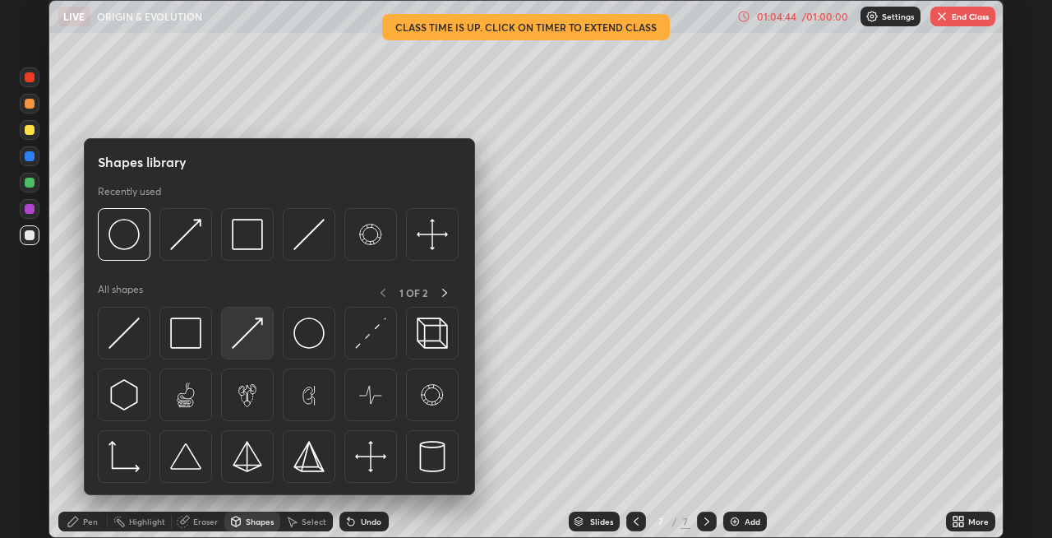
click at [246, 343] on img at bounding box center [247, 332] width 31 height 31
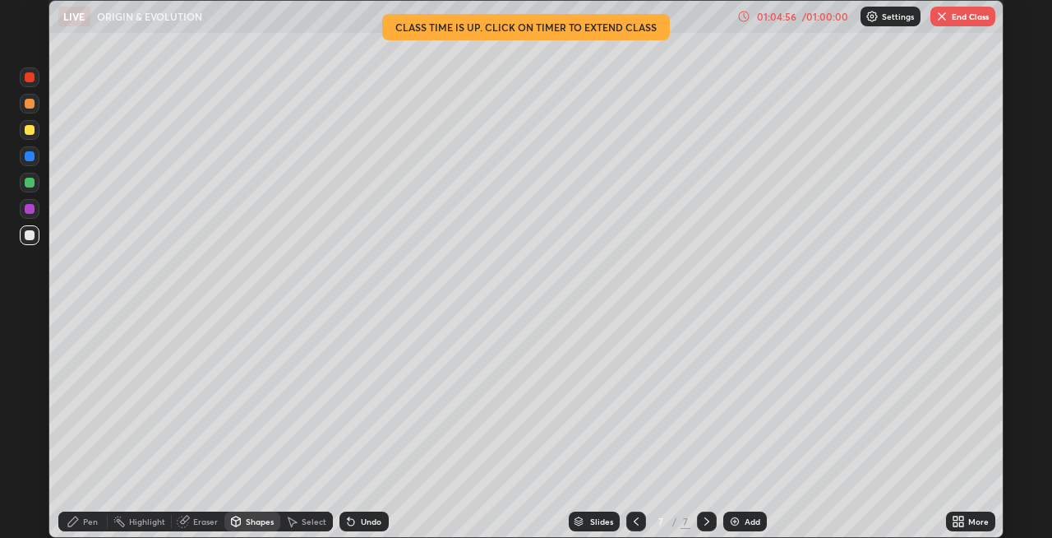
click at [372, 520] on div "Undo" at bounding box center [371, 521] width 21 height 8
click at [93, 518] on div "Pen" at bounding box center [90, 521] width 15 height 8
click at [265, 522] on div "Shapes" at bounding box center [260, 521] width 28 height 8
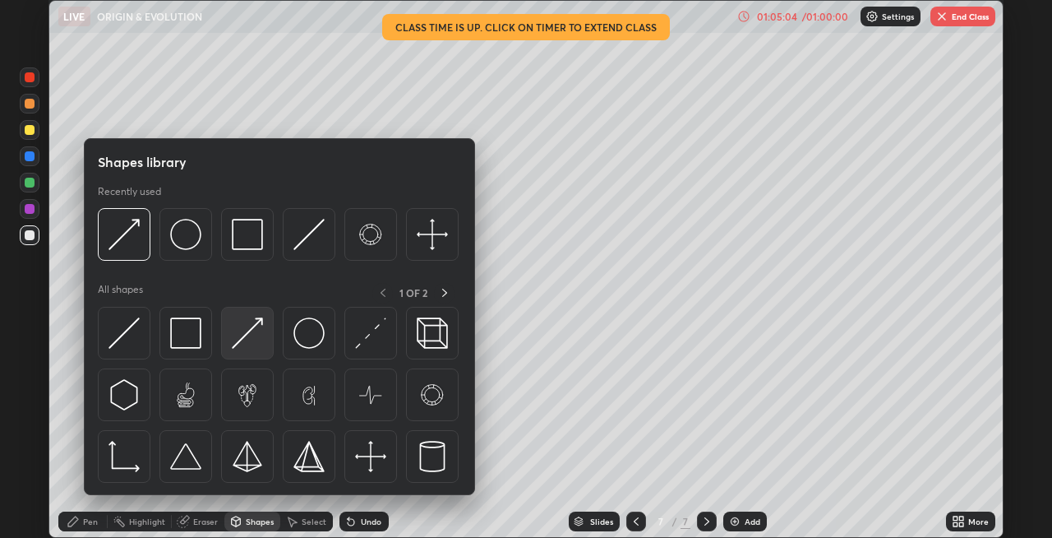
click at [249, 339] on img at bounding box center [247, 332] width 31 height 31
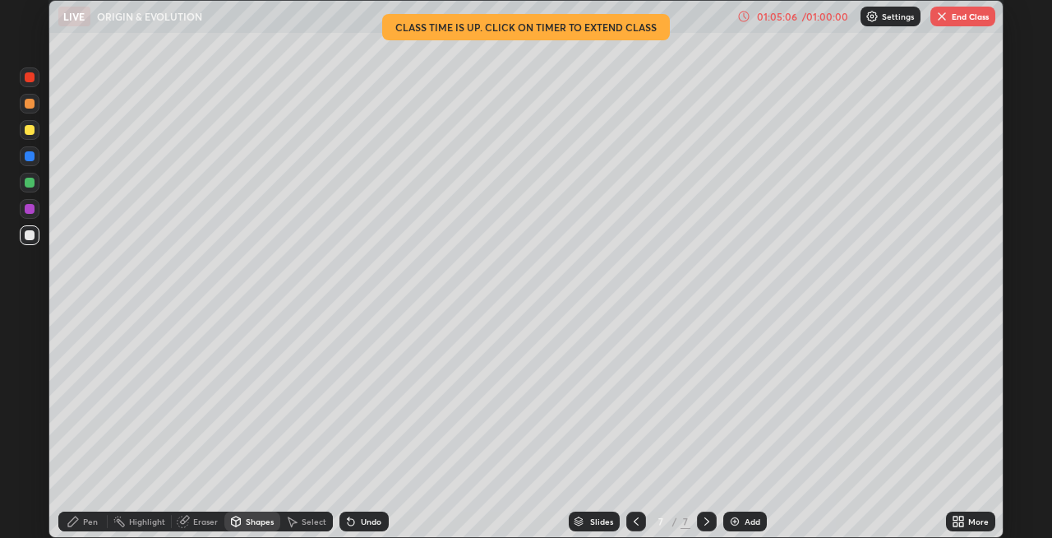
click at [89, 519] on div "Pen" at bounding box center [90, 521] width 15 height 8
click at [261, 523] on div "Shapes" at bounding box center [260, 521] width 28 height 8
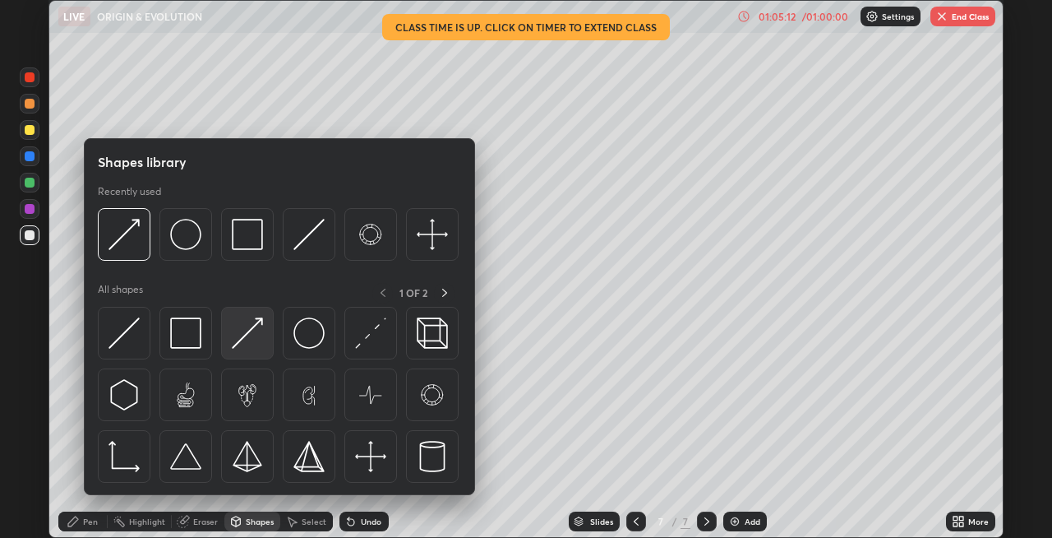
click at [244, 339] on img at bounding box center [247, 332] width 31 height 31
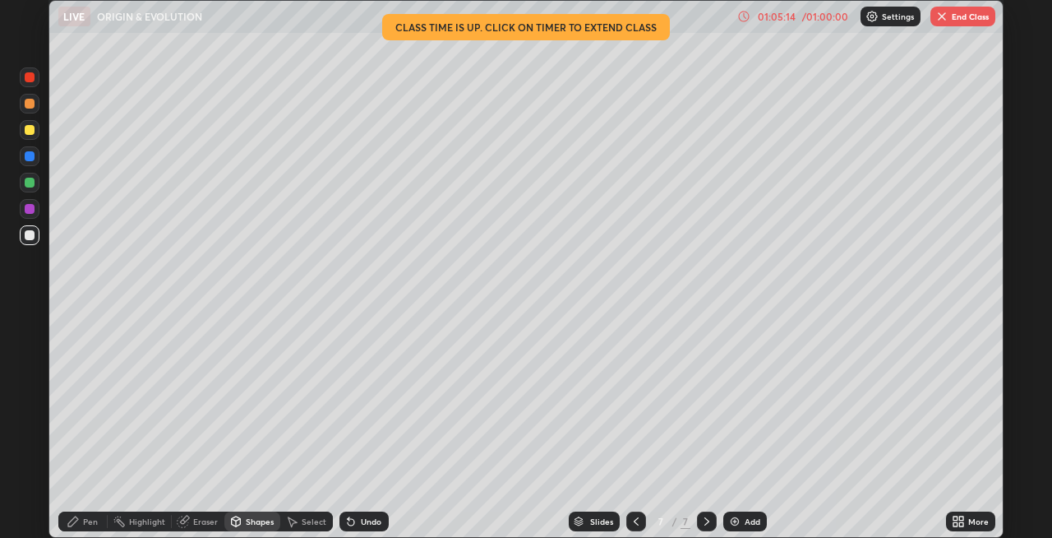
click at [78, 522] on icon at bounding box center [73, 521] width 13 height 13
click at [263, 524] on div "Shapes" at bounding box center [260, 521] width 28 height 8
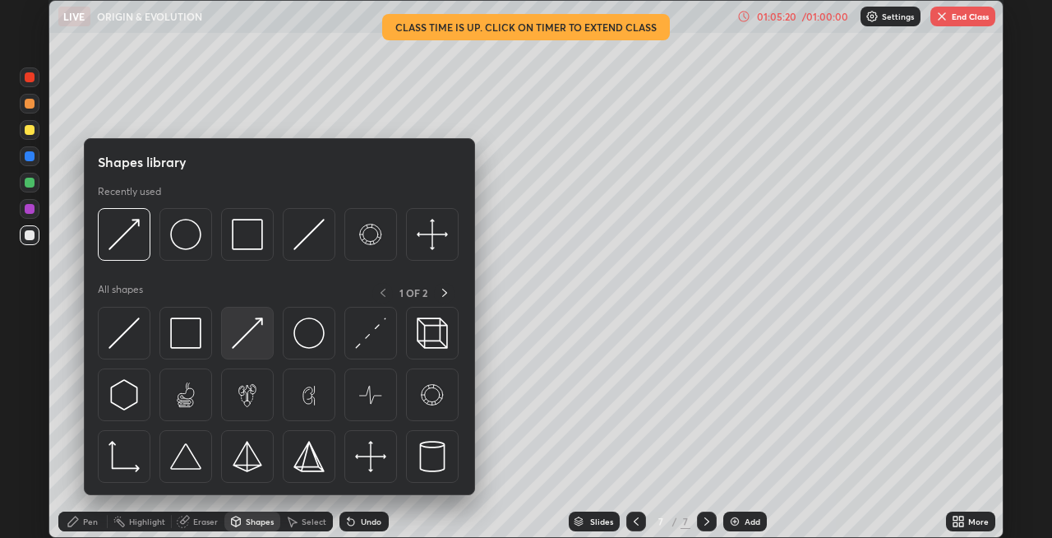
click at [237, 345] on img at bounding box center [247, 332] width 31 height 31
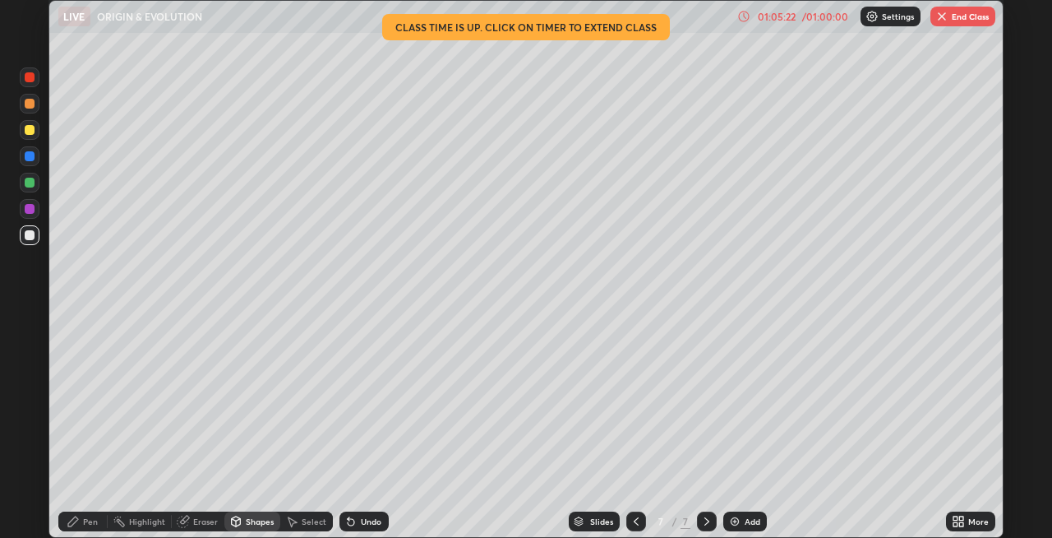
click at [86, 522] on div "Pen" at bounding box center [90, 521] width 15 height 8
click at [962, 19] on button "End Class" at bounding box center [962, 17] width 65 height 20
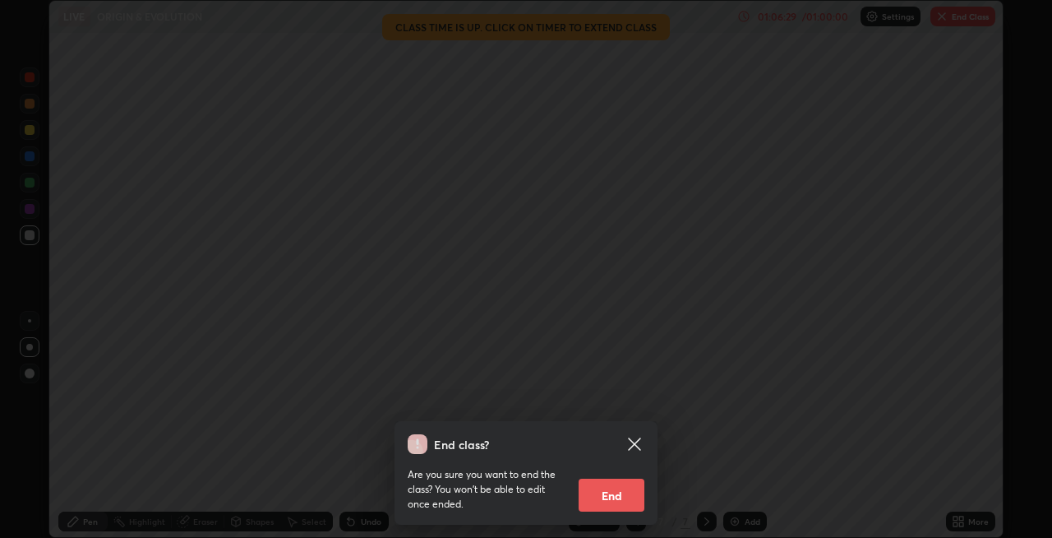
click at [617, 494] on button "End" at bounding box center [612, 494] width 66 height 33
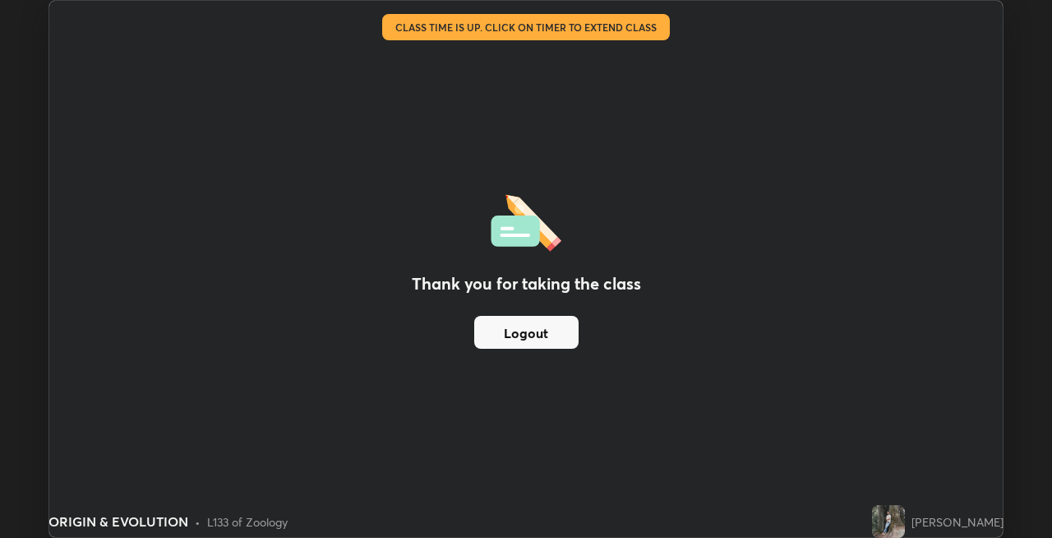
click at [552, 335] on button "Logout" at bounding box center [526, 332] width 104 height 33
